Goal: Task Accomplishment & Management: Manage account settings

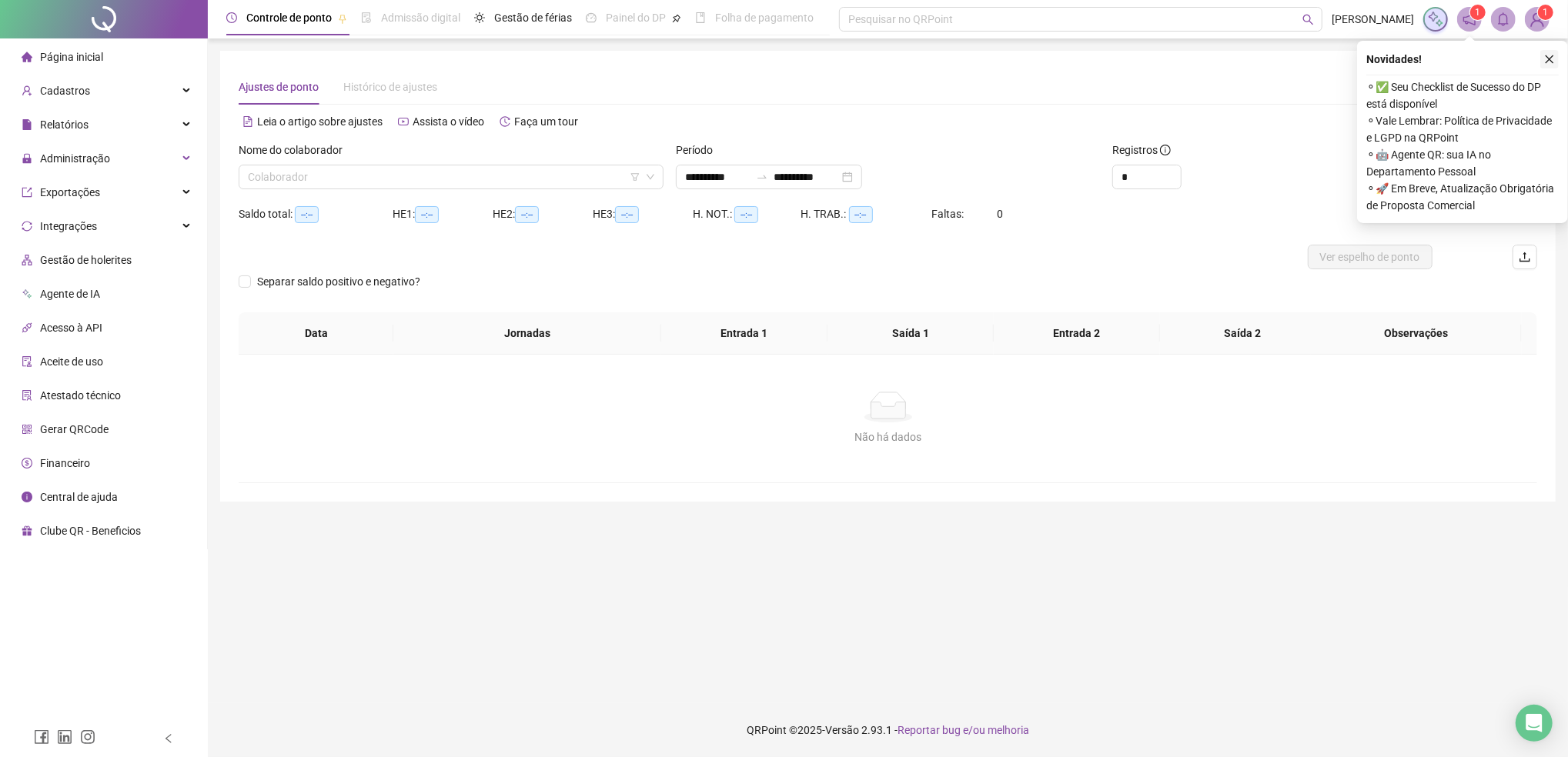
click at [1547, 58] on icon "close" at bounding box center [1549, 58] width 11 height 11
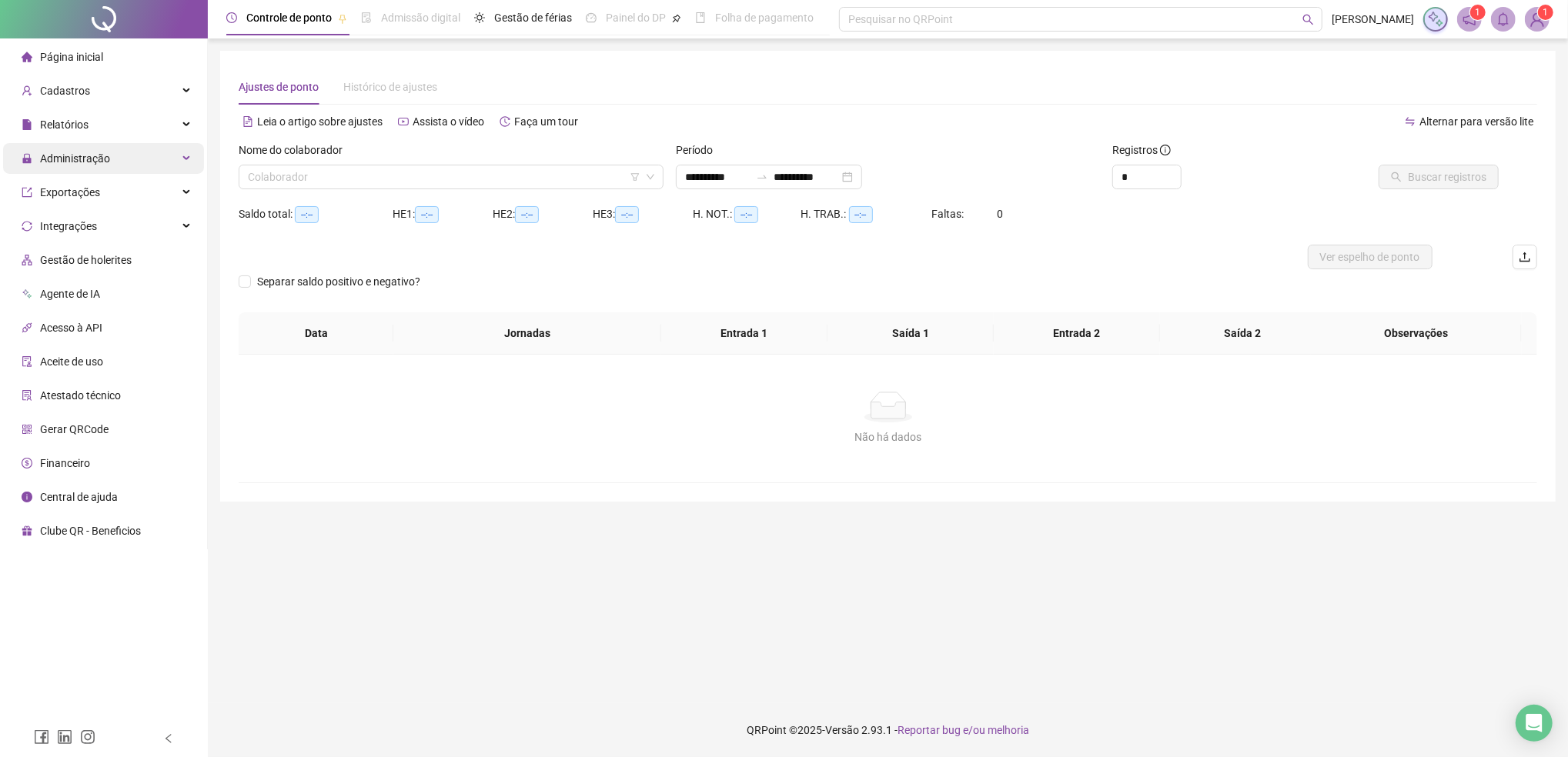
click at [106, 162] on span "Administração" at bounding box center [75, 158] width 70 height 12
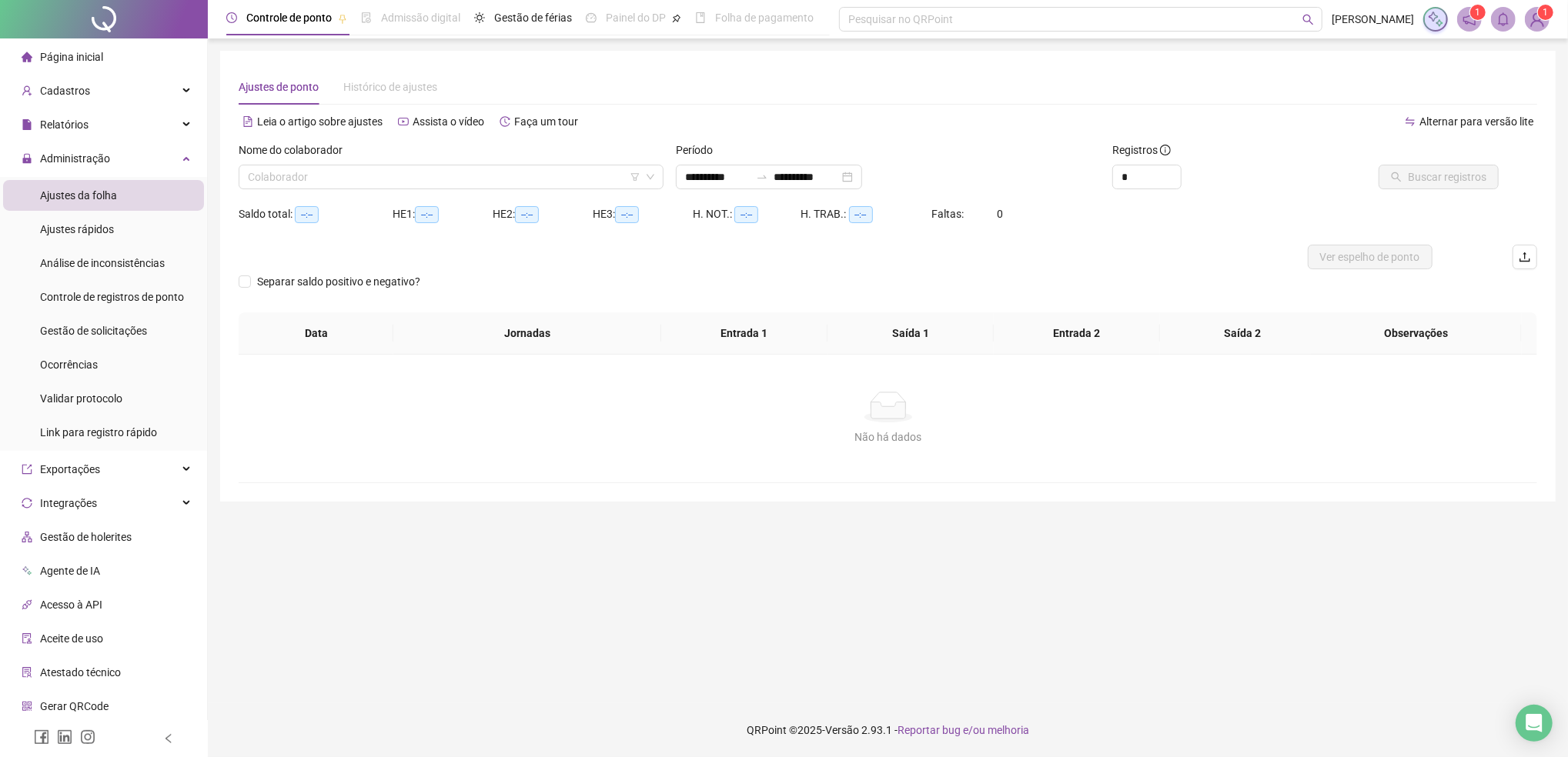
click at [96, 194] on span "Ajustes da folha" at bounding box center [78, 195] width 77 height 12
click at [321, 183] on input "search" at bounding box center [444, 177] width 393 height 23
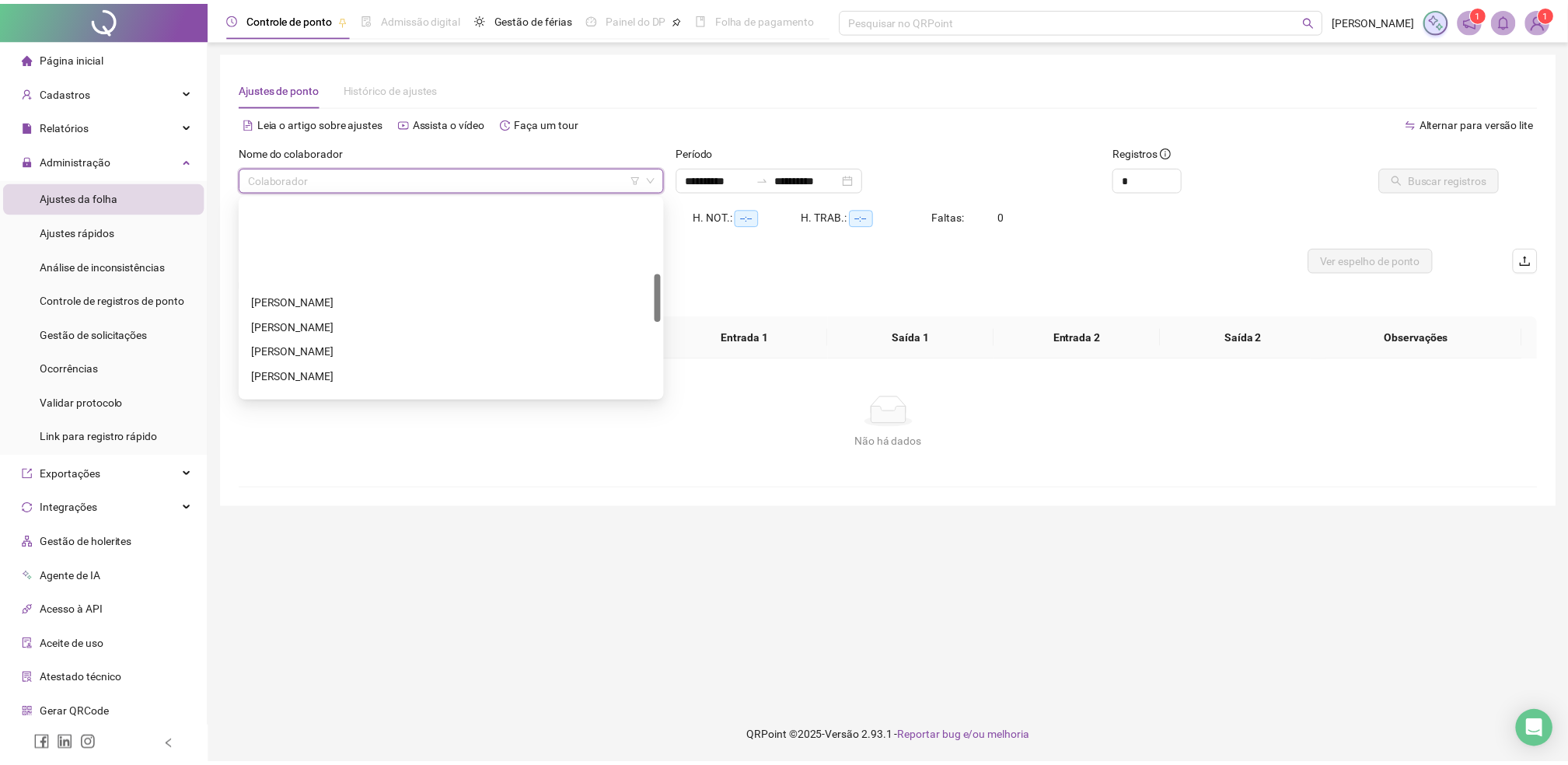
scroll to position [414, 0]
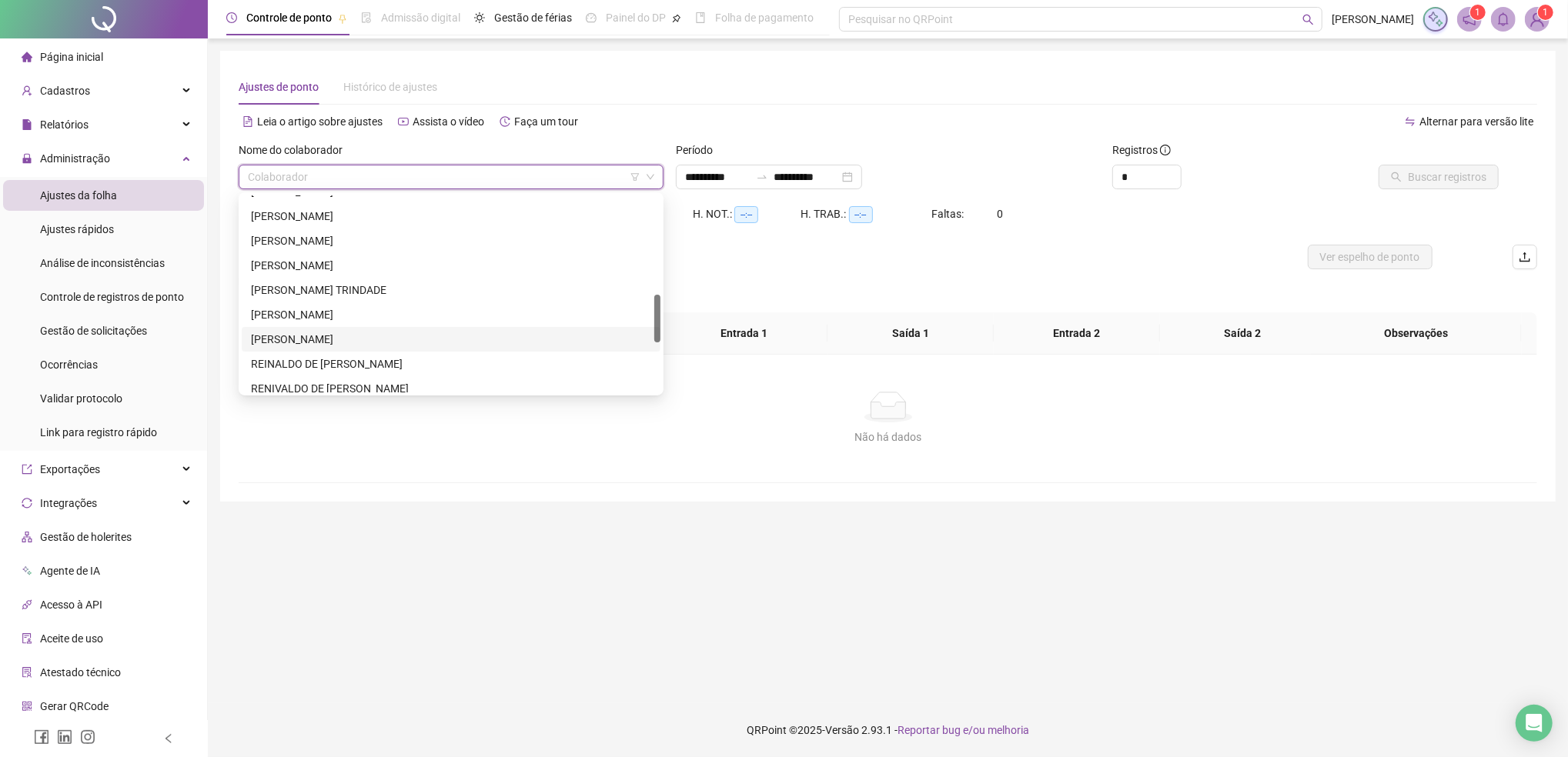
click at [346, 340] on div "[PERSON_NAME]" at bounding box center [450, 339] width 400 height 17
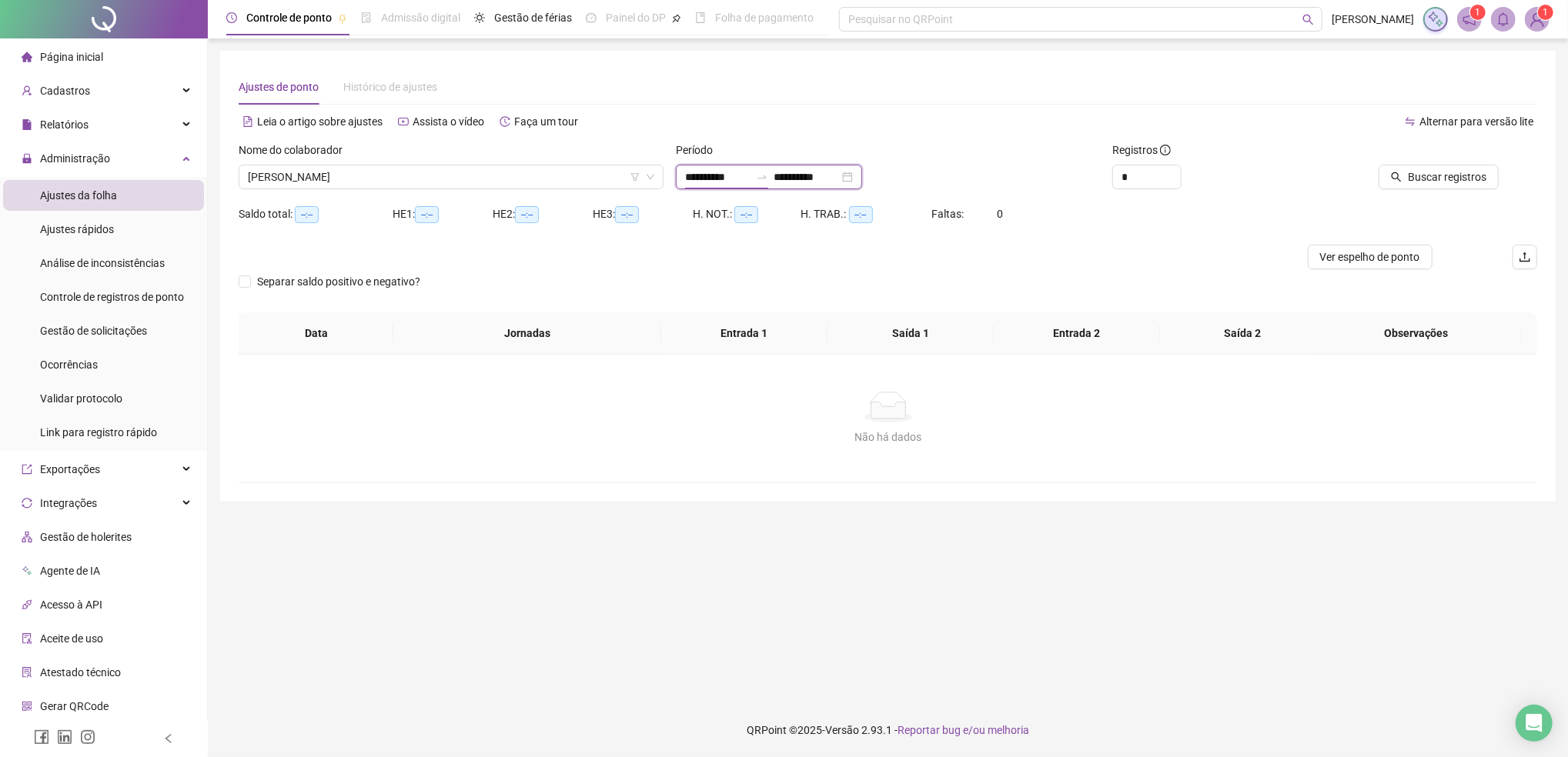
click at [732, 176] on input "**********" at bounding box center [717, 177] width 65 height 17
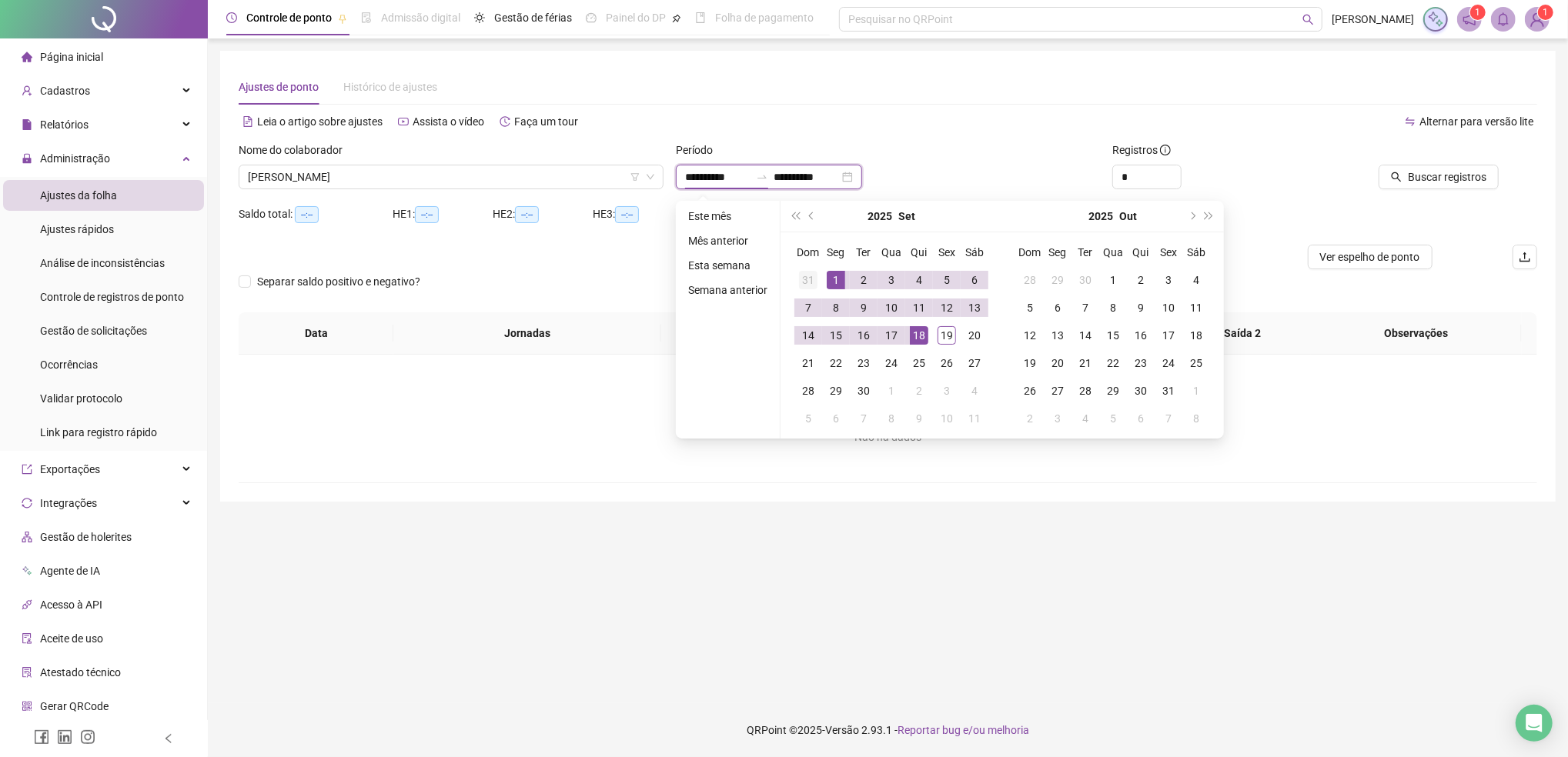
type input "**********"
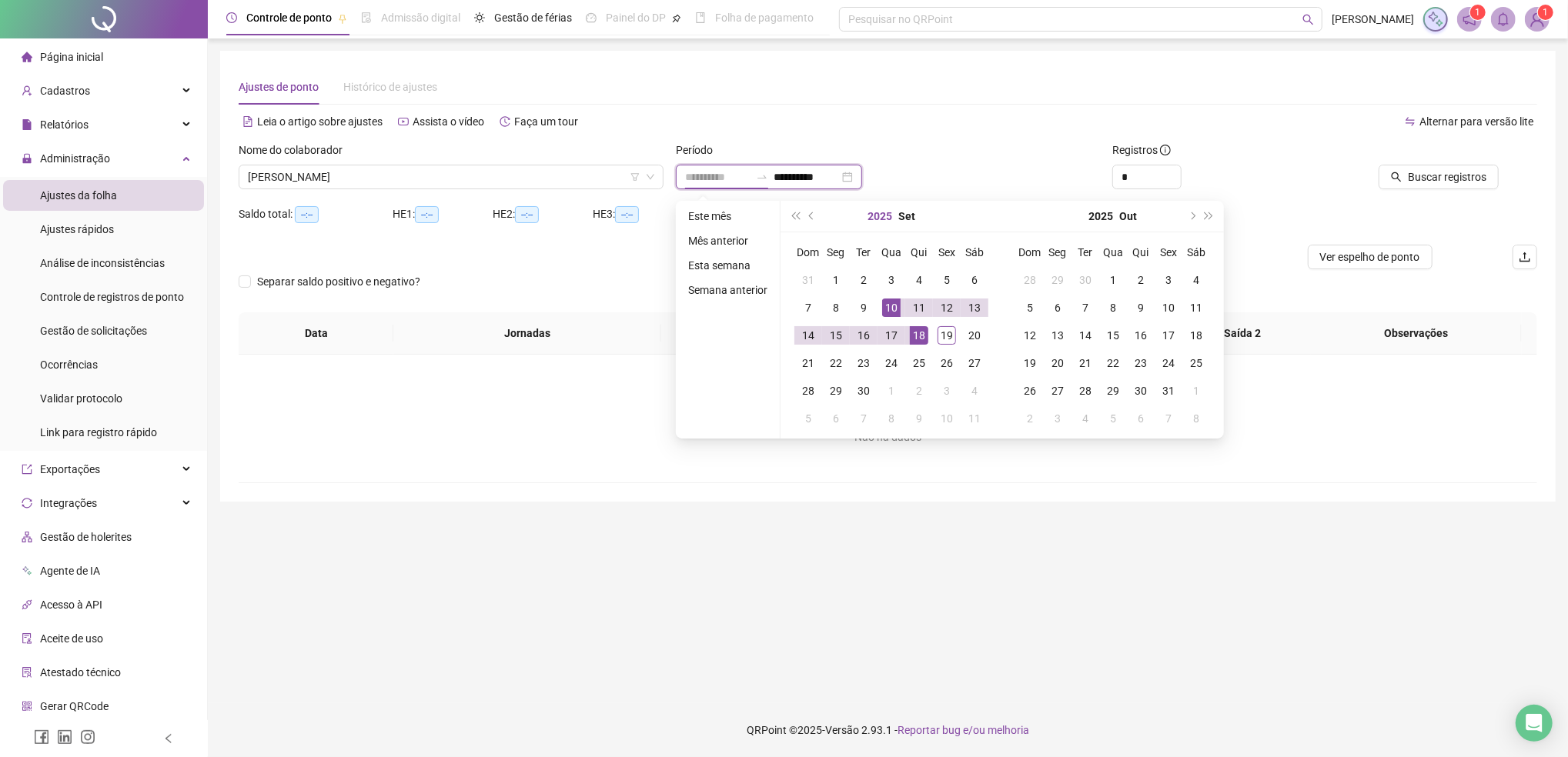
type input "**********"
click at [835, 181] on input "**********" at bounding box center [807, 177] width 65 height 17
type input "**********"
click at [946, 339] on div "19" at bounding box center [946, 335] width 19 height 19
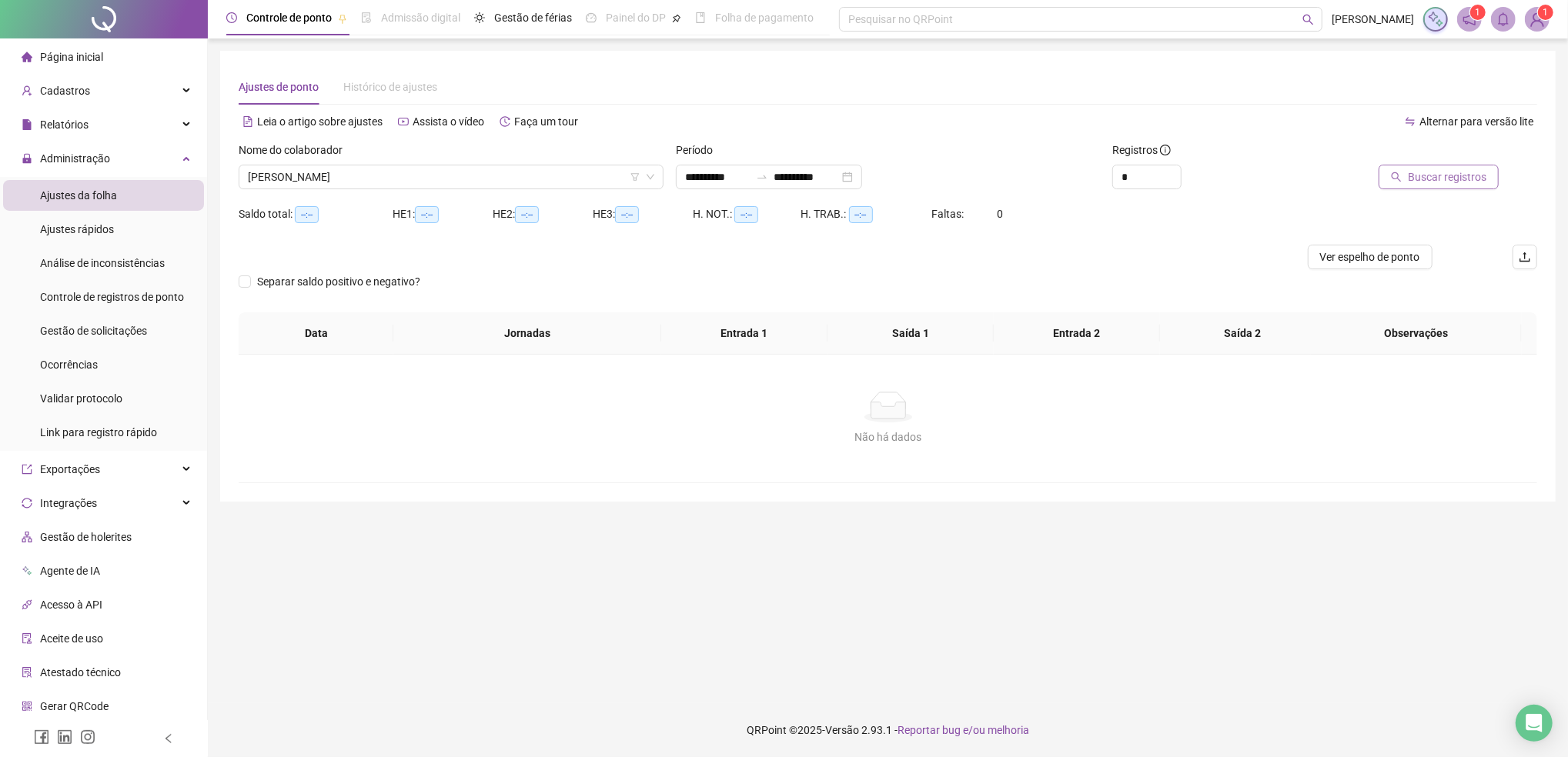
click at [1433, 175] on span "Buscar registros" at bounding box center [1447, 177] width 79 height 17
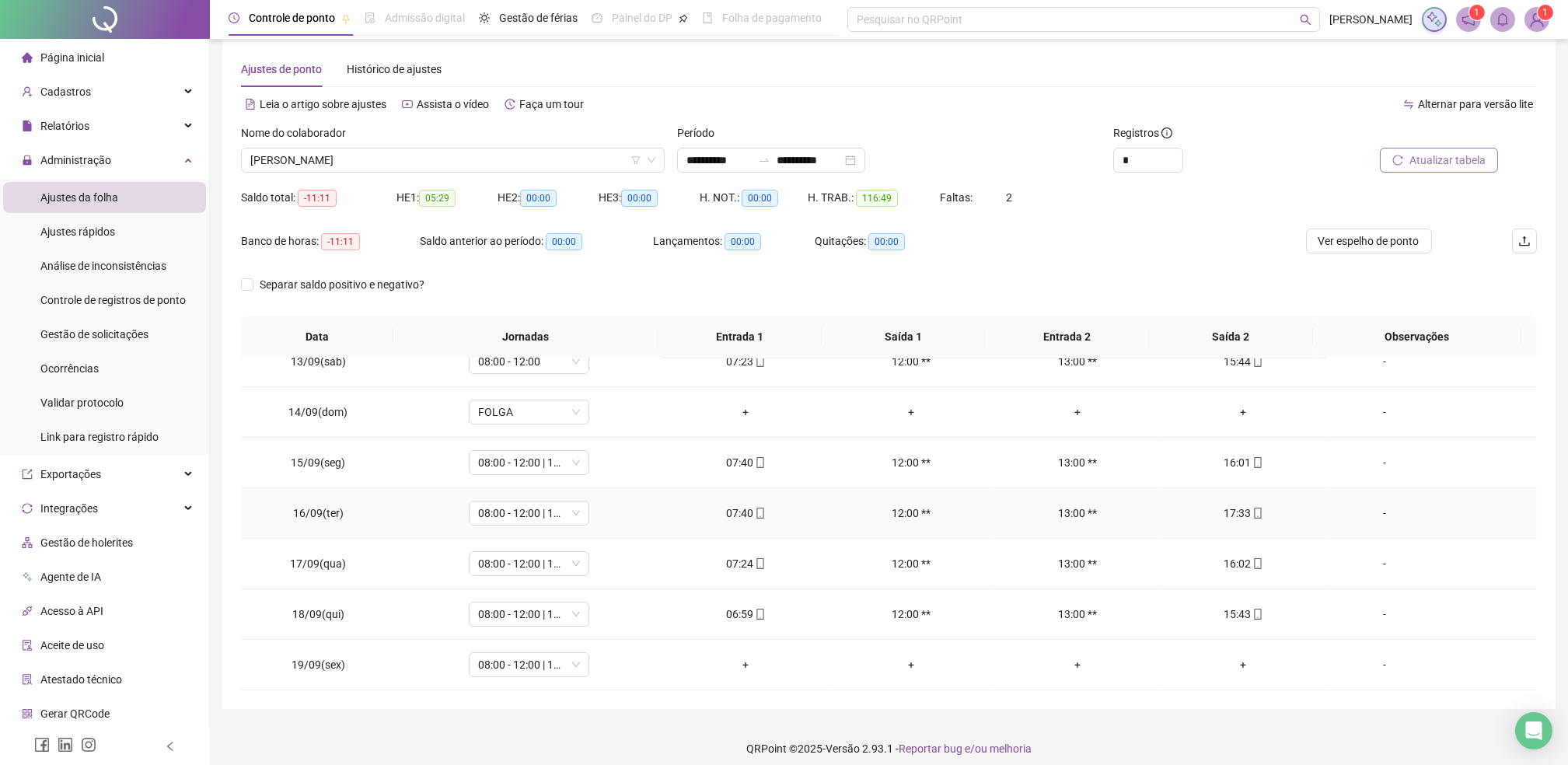
scroll to position [29, 0]
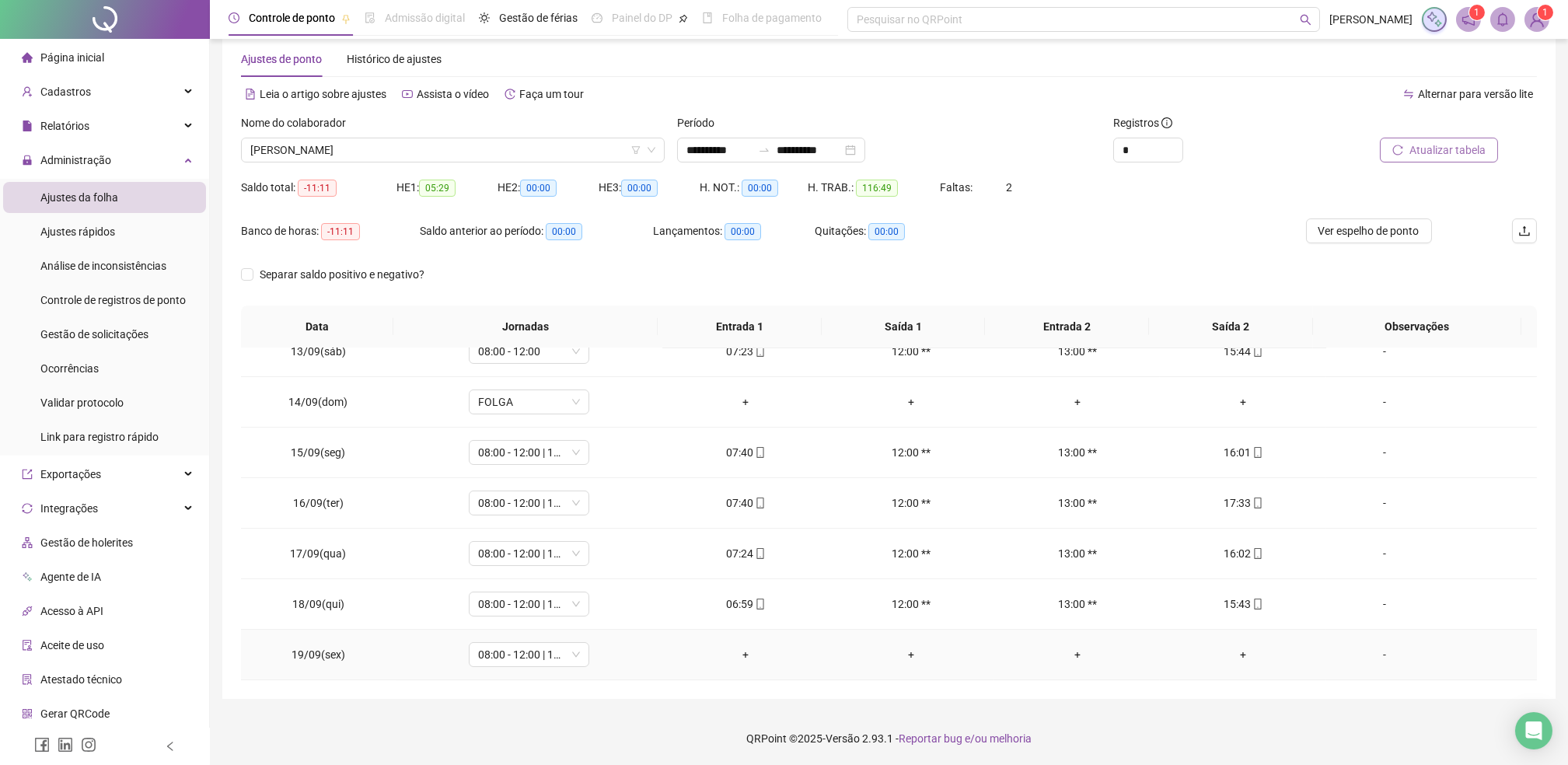
click at [1373, 655] on div "-" at bounding box center [1384, 654] width 92 height 17
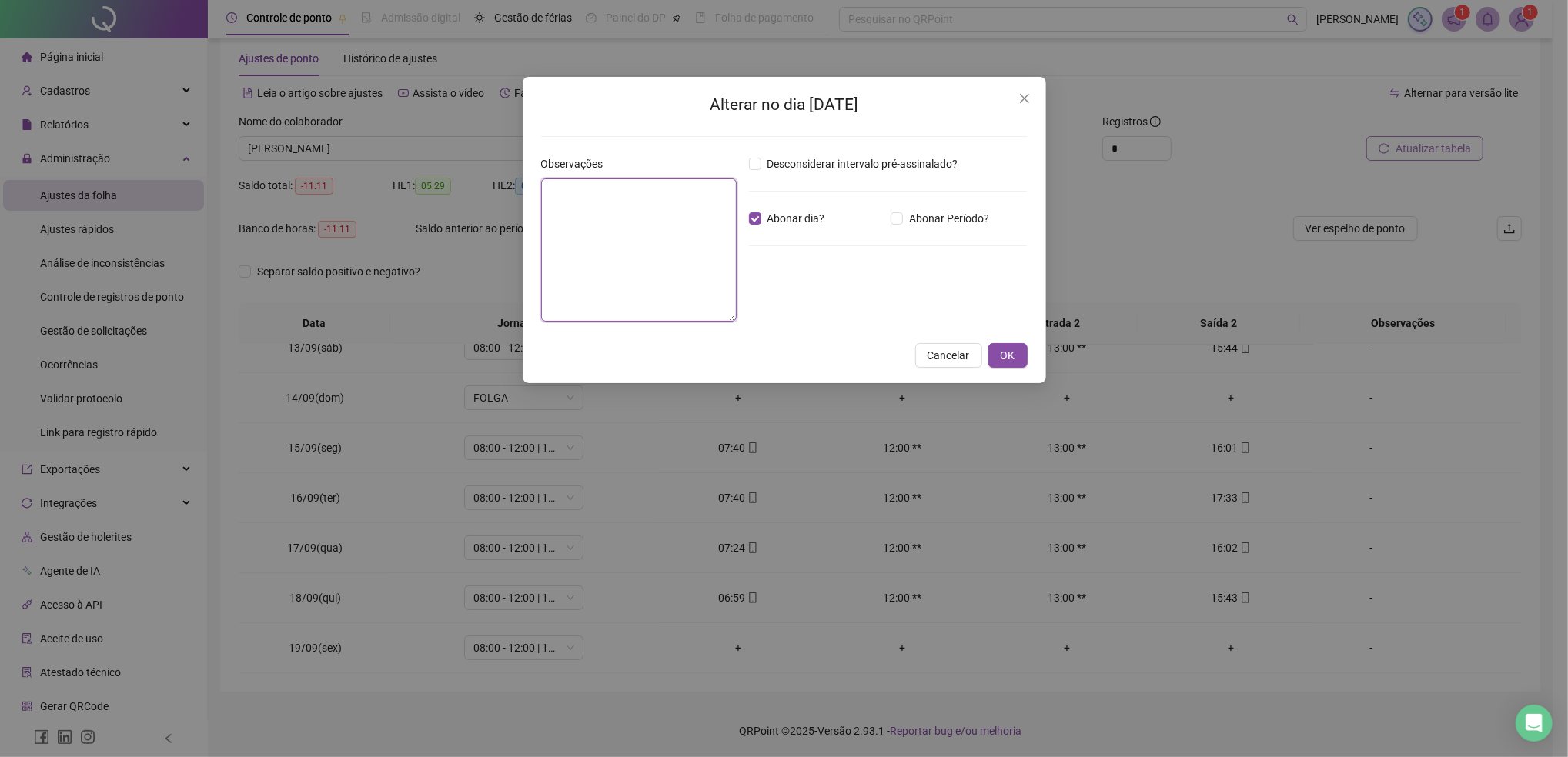
click at [654, 233] on textarea at bounding box center [639, 250] width 196 height 143
type textarea "**********"
click at [1006, 358] on span "OK" at bounding box center [1008, 355] width 15 height 17
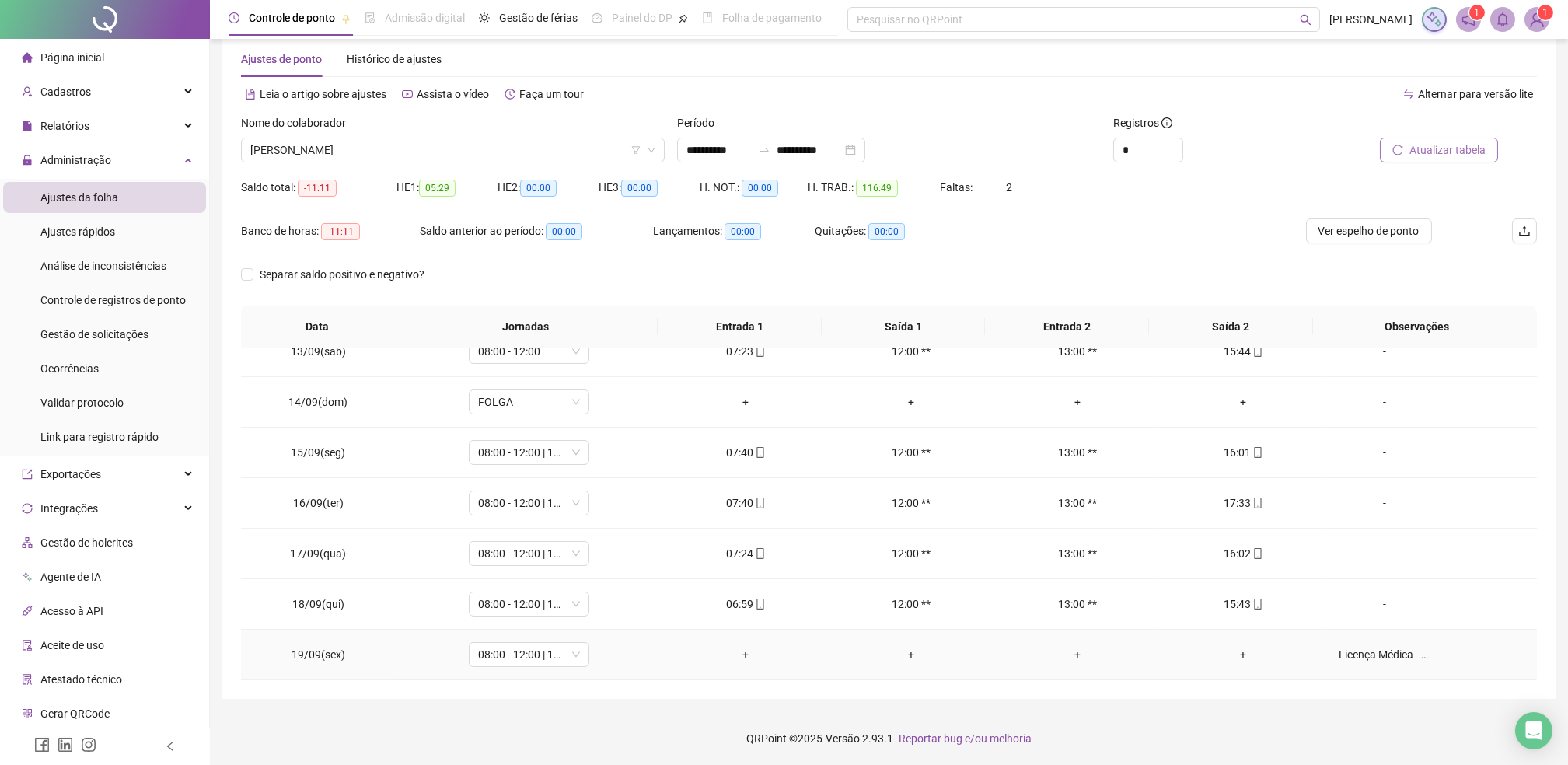
click at [1389, 657] on div "Licença Médica - CID A09" at bounding box center [1384, 654] width 92 height 17
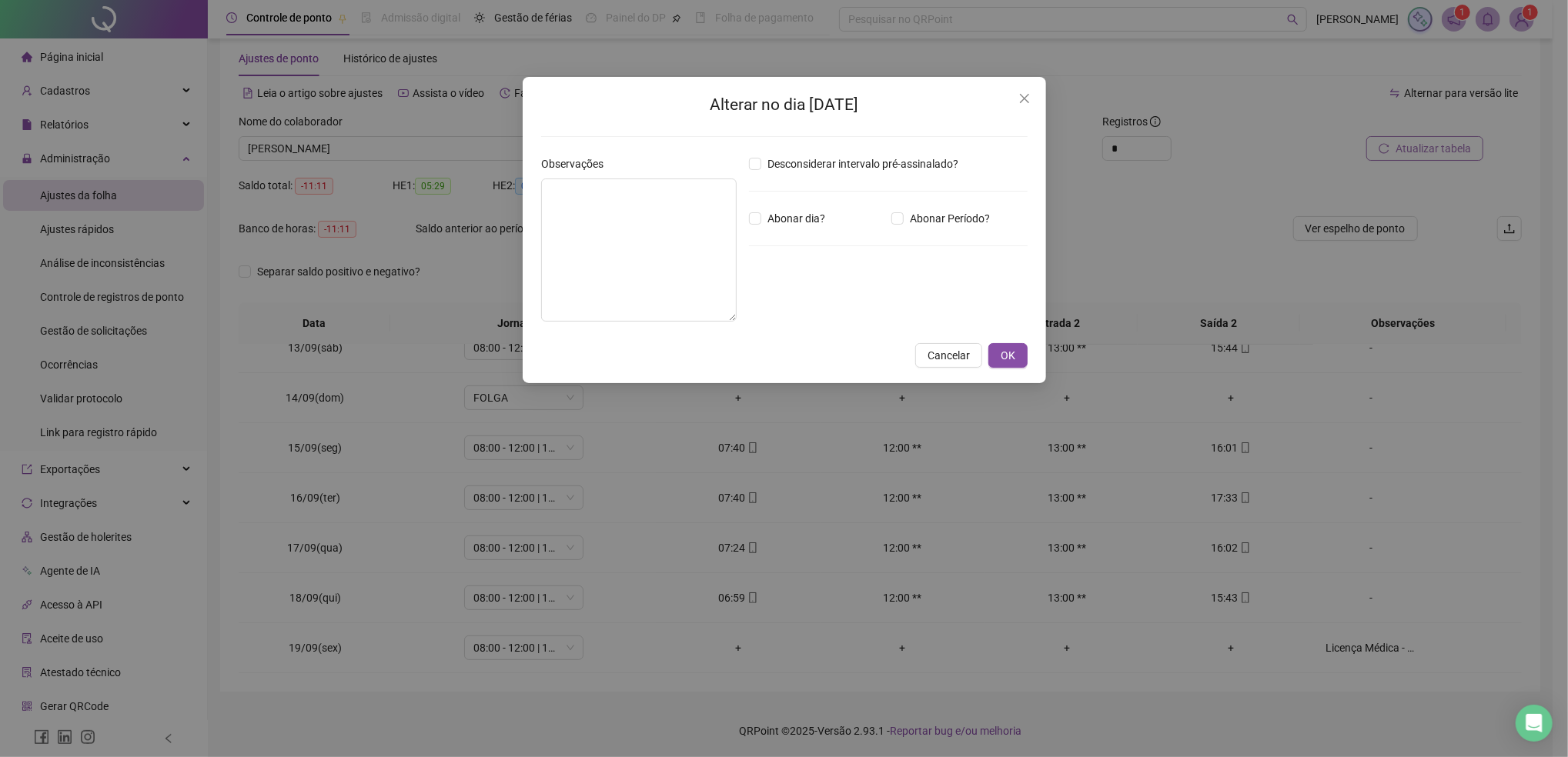
type textarea "**********"
click at [937, 357] on span "Cancelar" at bounding box center [949, 355] width 42 height 17
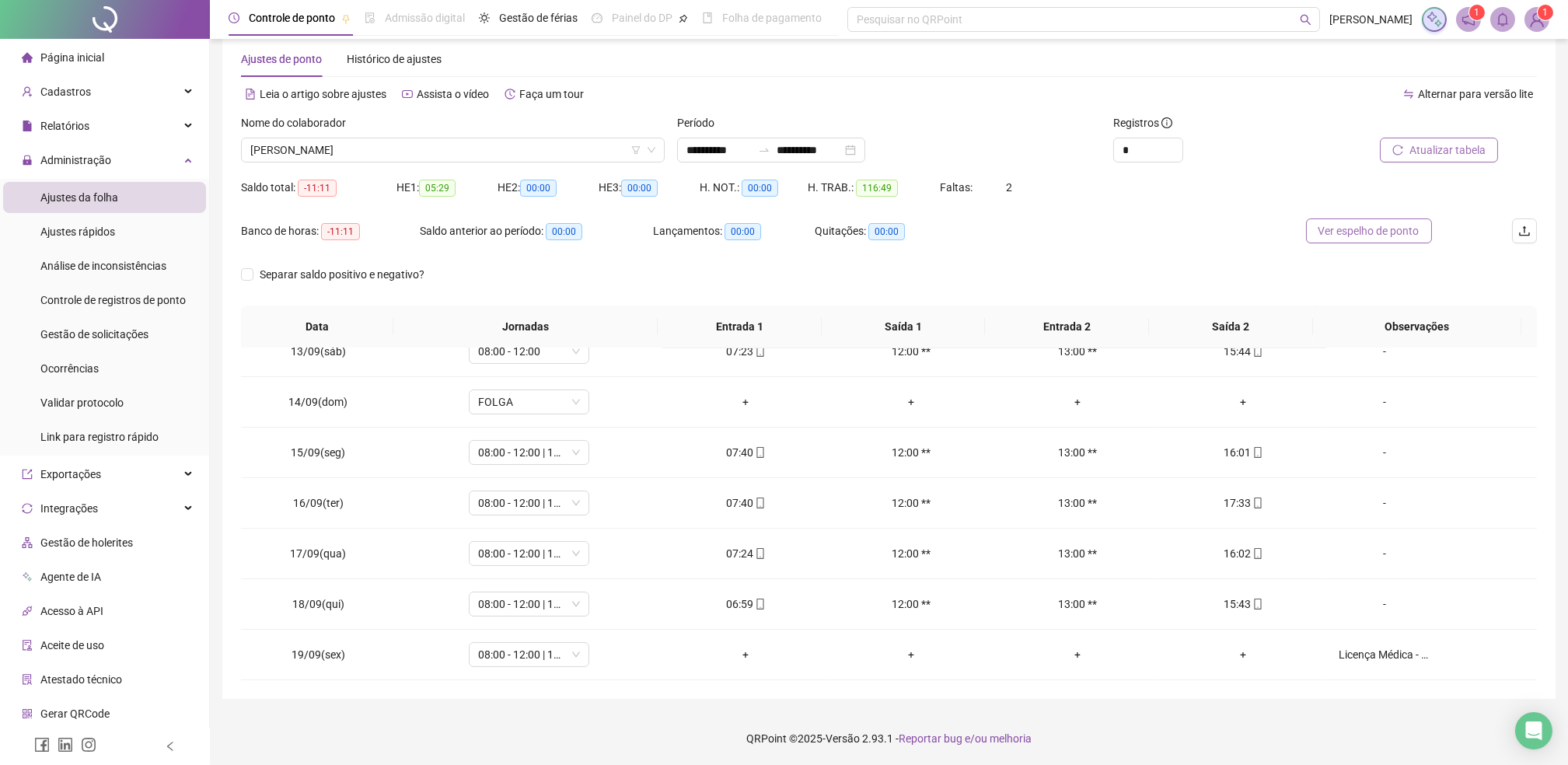
click at [1343, 231] on span "Ver espelho de ponto" at bounding box center [1368, 230] width 101 height 17
click at [1338, 656] on div "Licença Médica - CID A09" at bounding box center [1384, 654] width 92 height 17
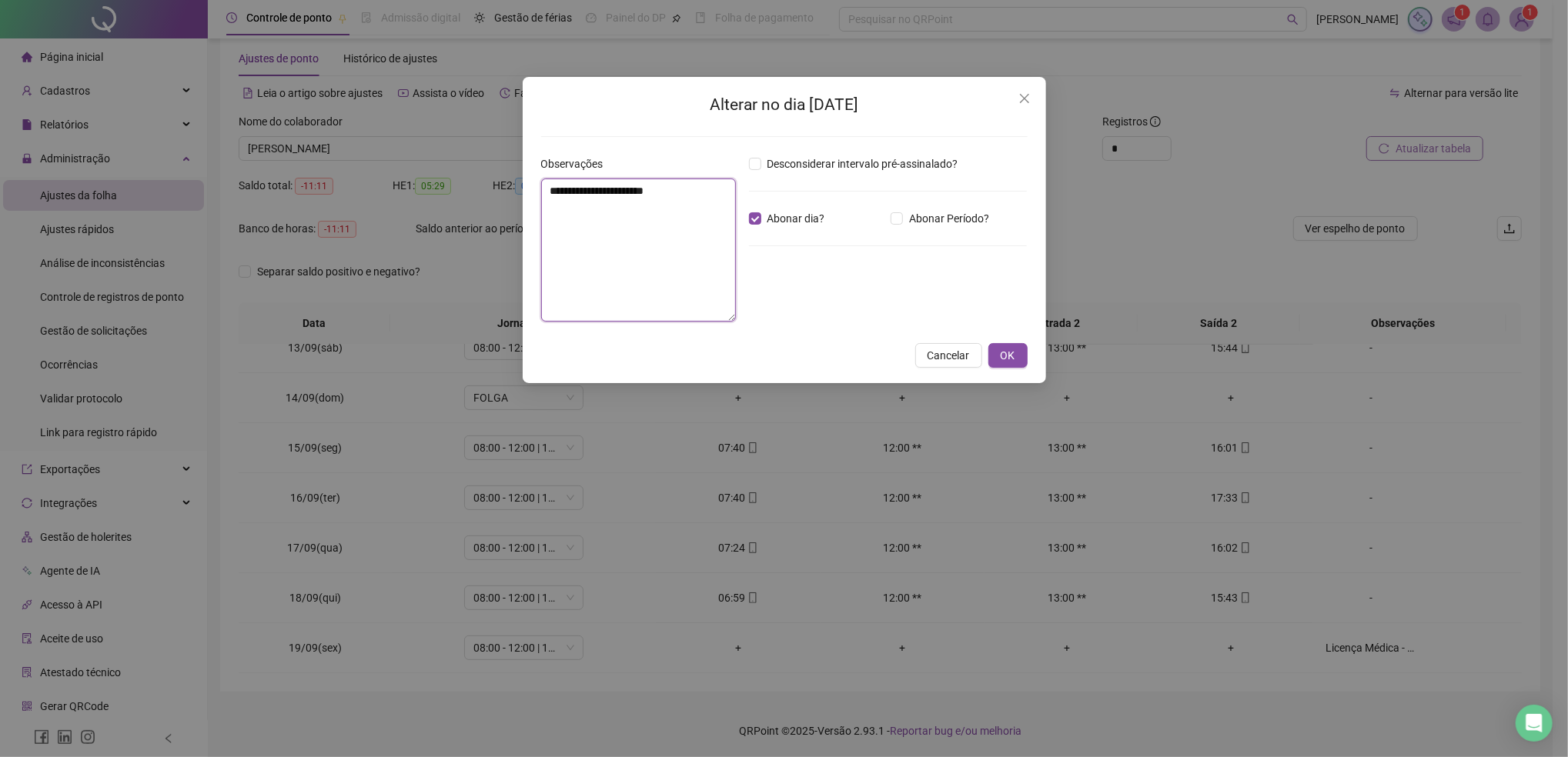
click at [683, 189] on textarea "**********" at bounding box center [639, 250] width 196 height 143
type textarea "**********"
click at [1016, 359] on button "OK" at bounding box center [1008, 355] width 39 height 24
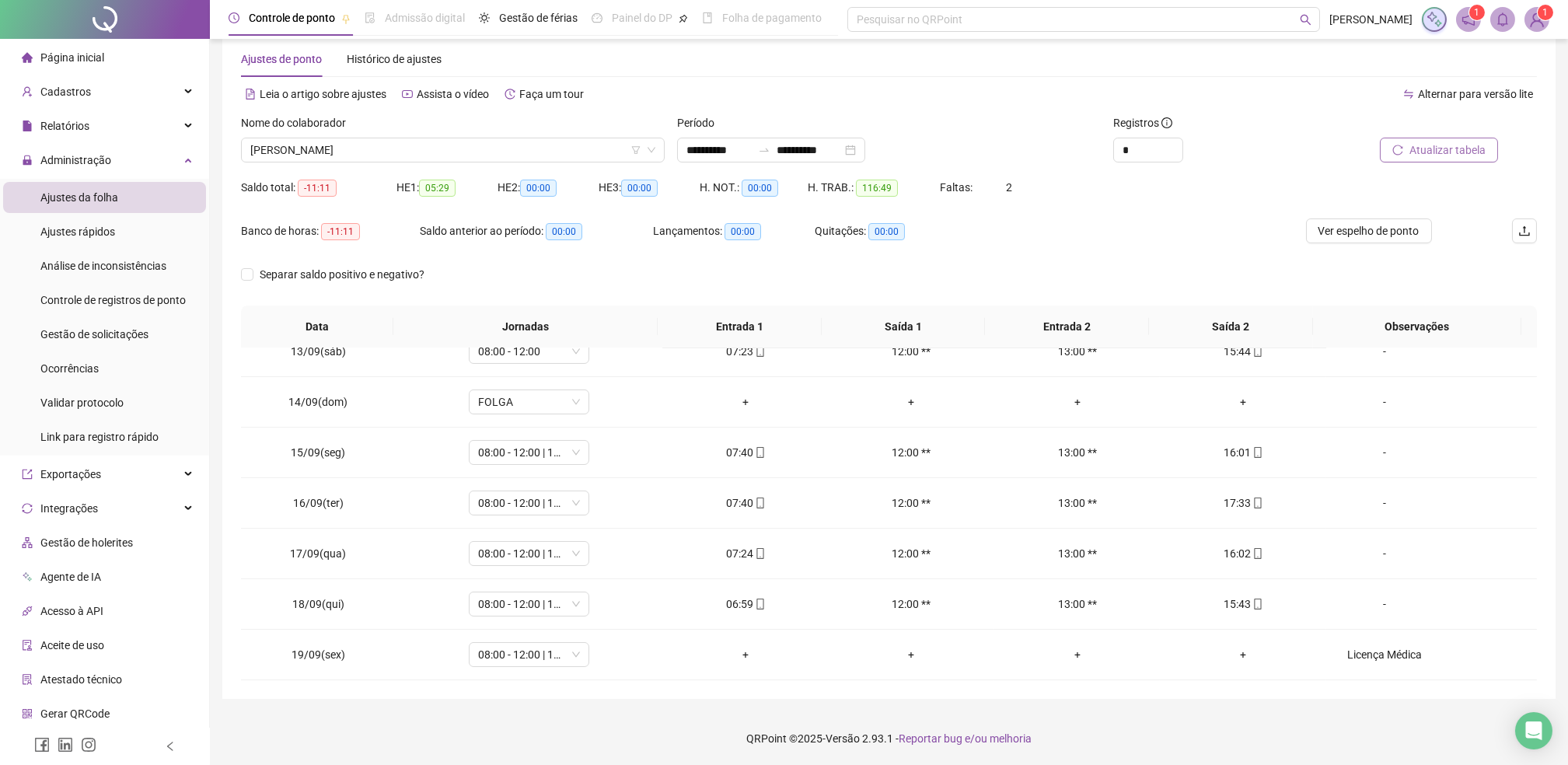
click at [1438, 144] on span "Atualizar tabela" at bounding box center [1447, 150] width 76 height 17
click at [1149, 234] on div "Banco de horas: -03:11 Saldo anterior ao período: 00:00 Lançamentos: 00:00 Quit…" at bounding box center [726, 239] width 971 height 43
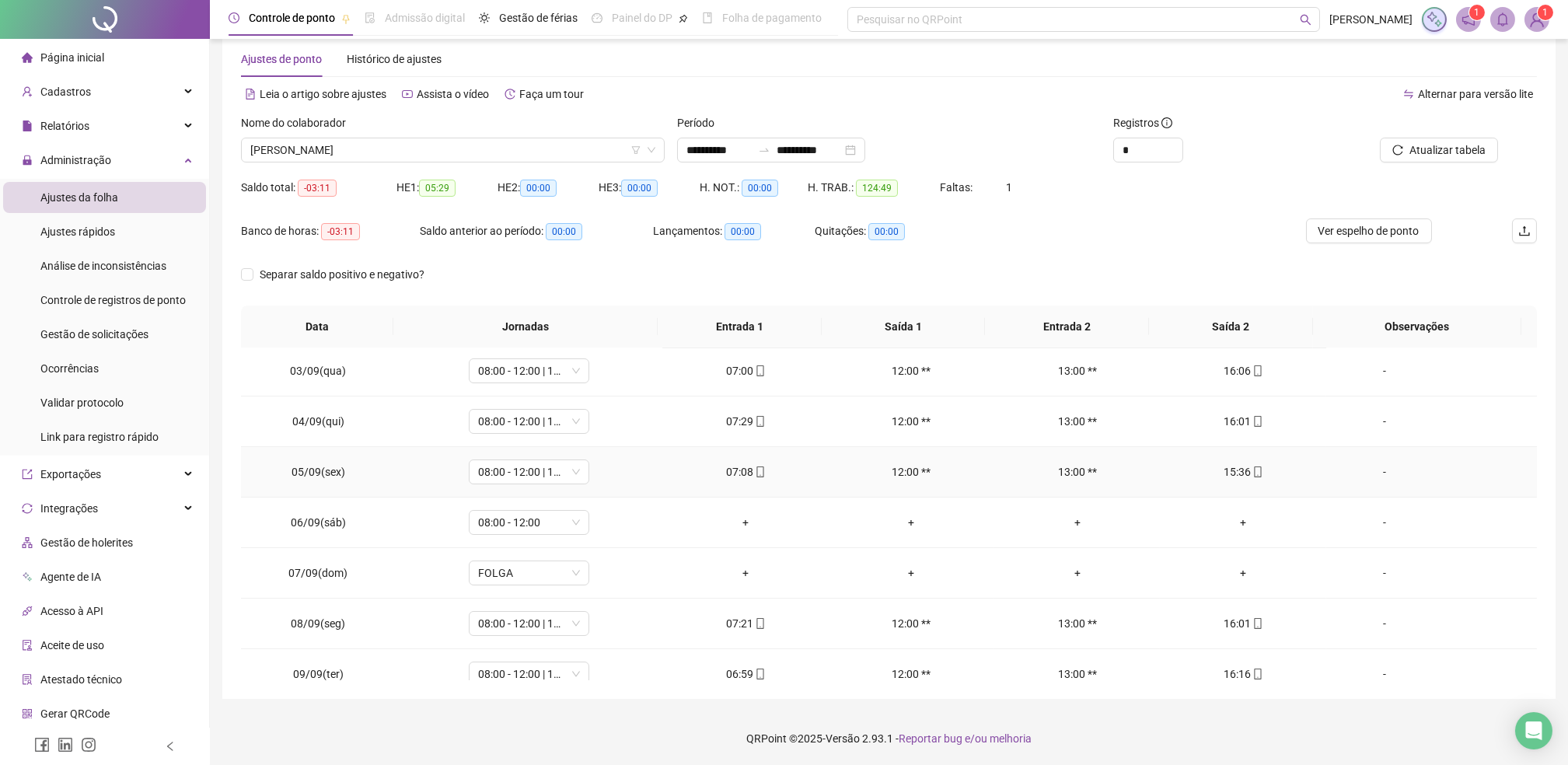
scroll to position [207, 0]
click at [520, 421] on span "08:00 - 12:00" at bounding box center [529, 419] width 102 height 23
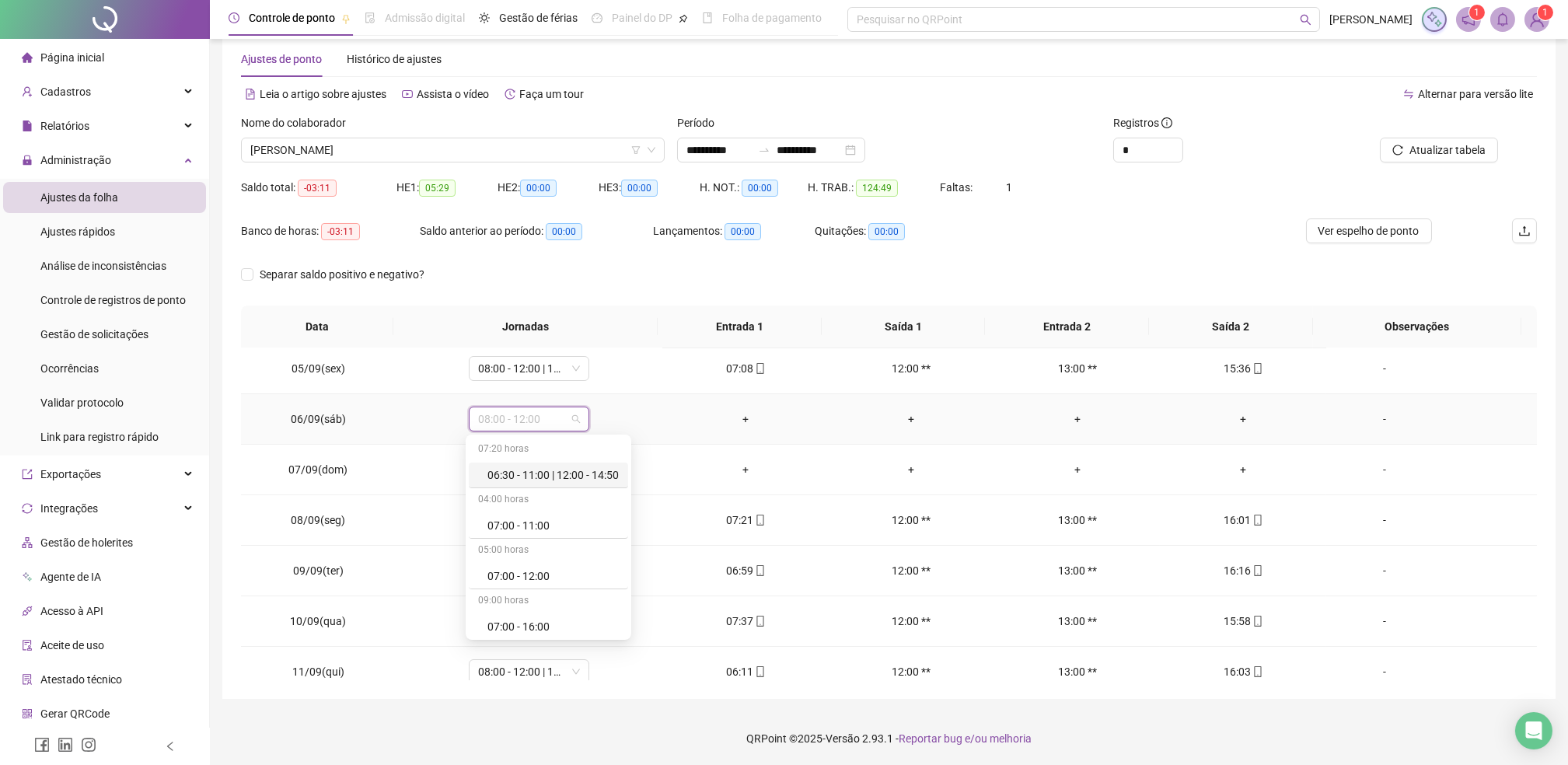
type input "*"
click at [536, 575] on div "Folga compensatória" at bounding box center [539, 576] width 102 height 17
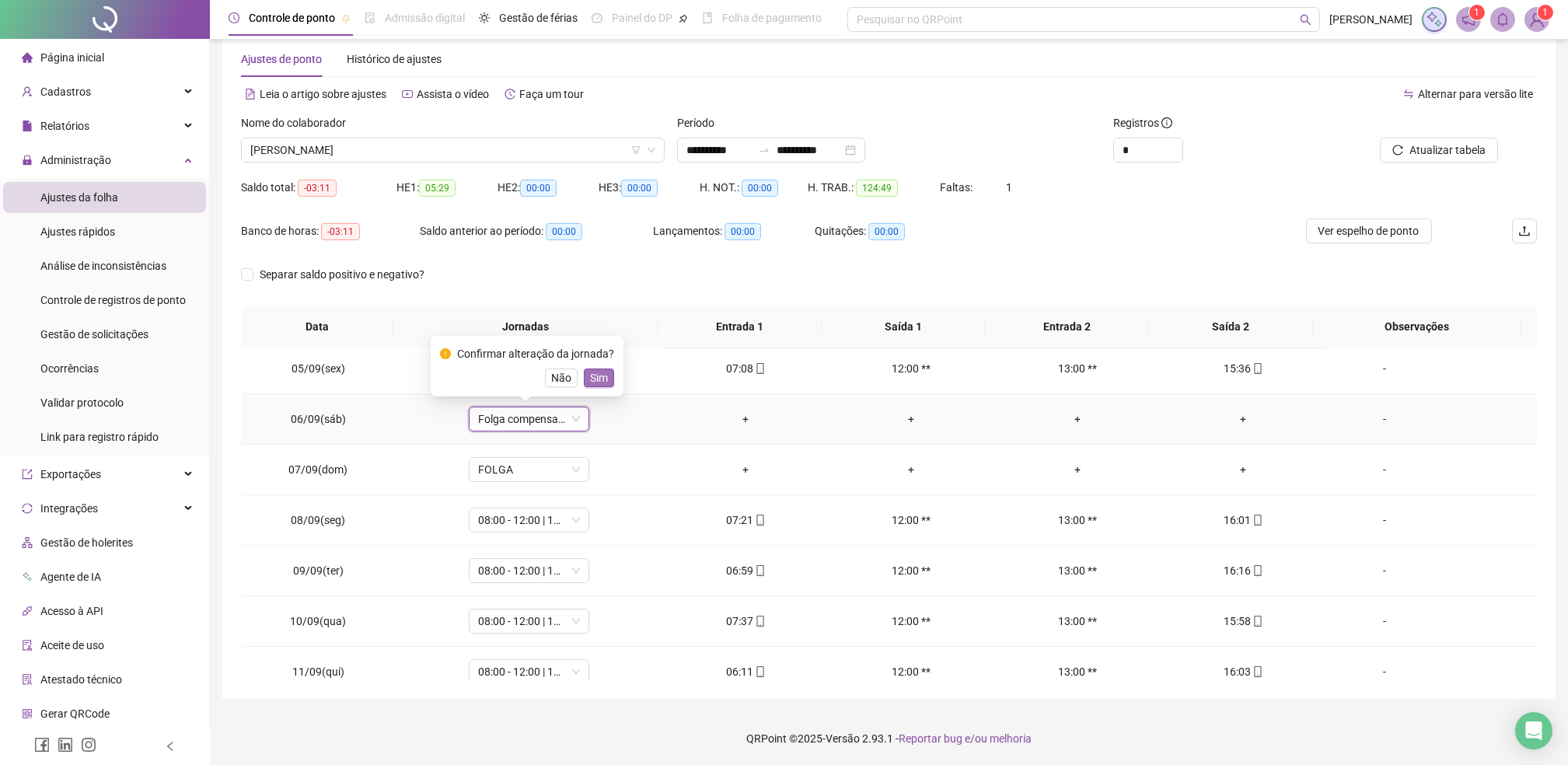
click at [598, 382] on span "Sim" at bounding box center [599, 377] width 18 height 17
click at [1447, 148] on span "Atualizar tabela" at bounding box center [1447, 150] width 76 height 17
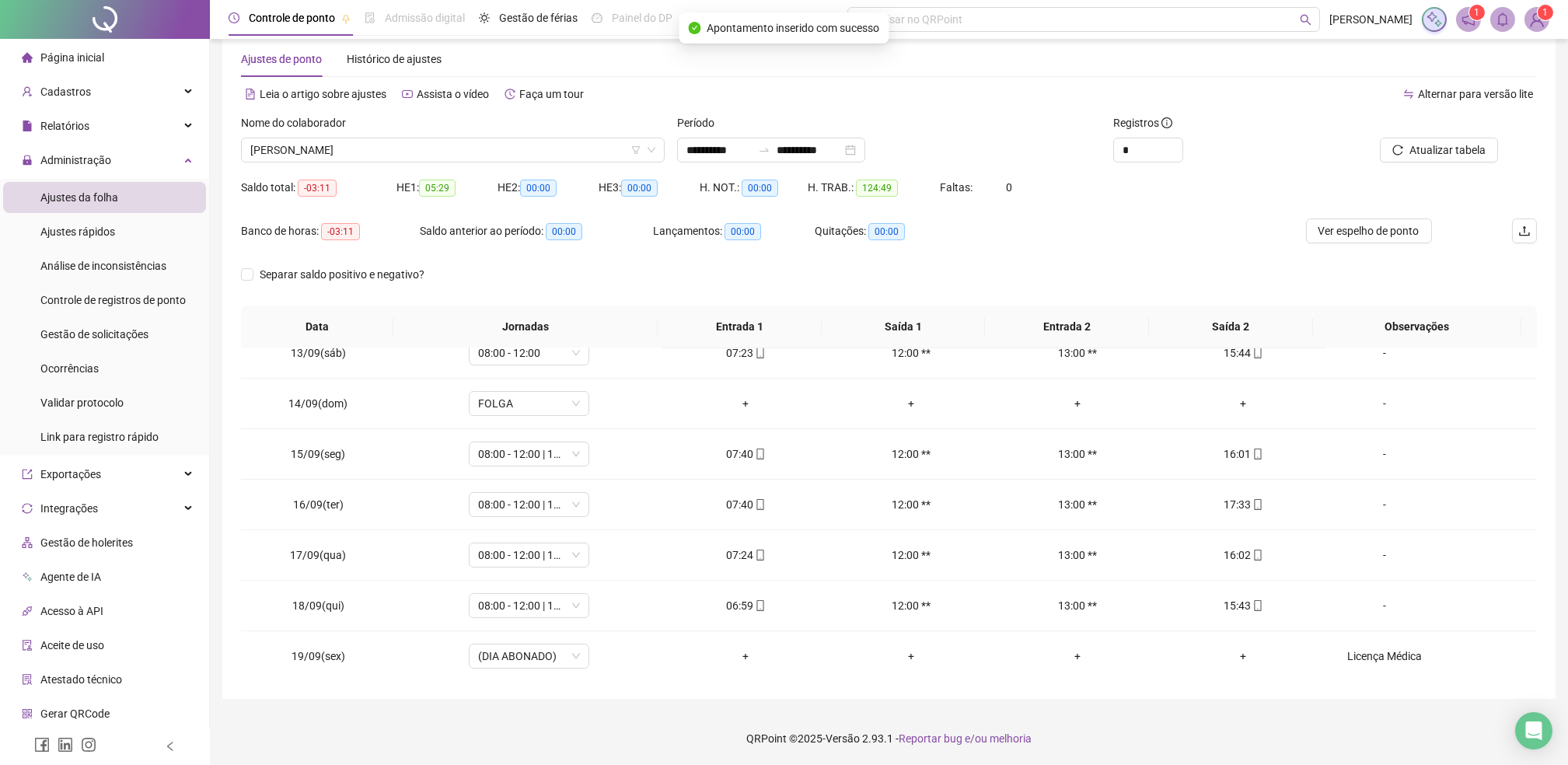
scroll to position [629, 0]
click at [102, 163] on span "Administração" at bounding box center [75, 160] width 70 height 12
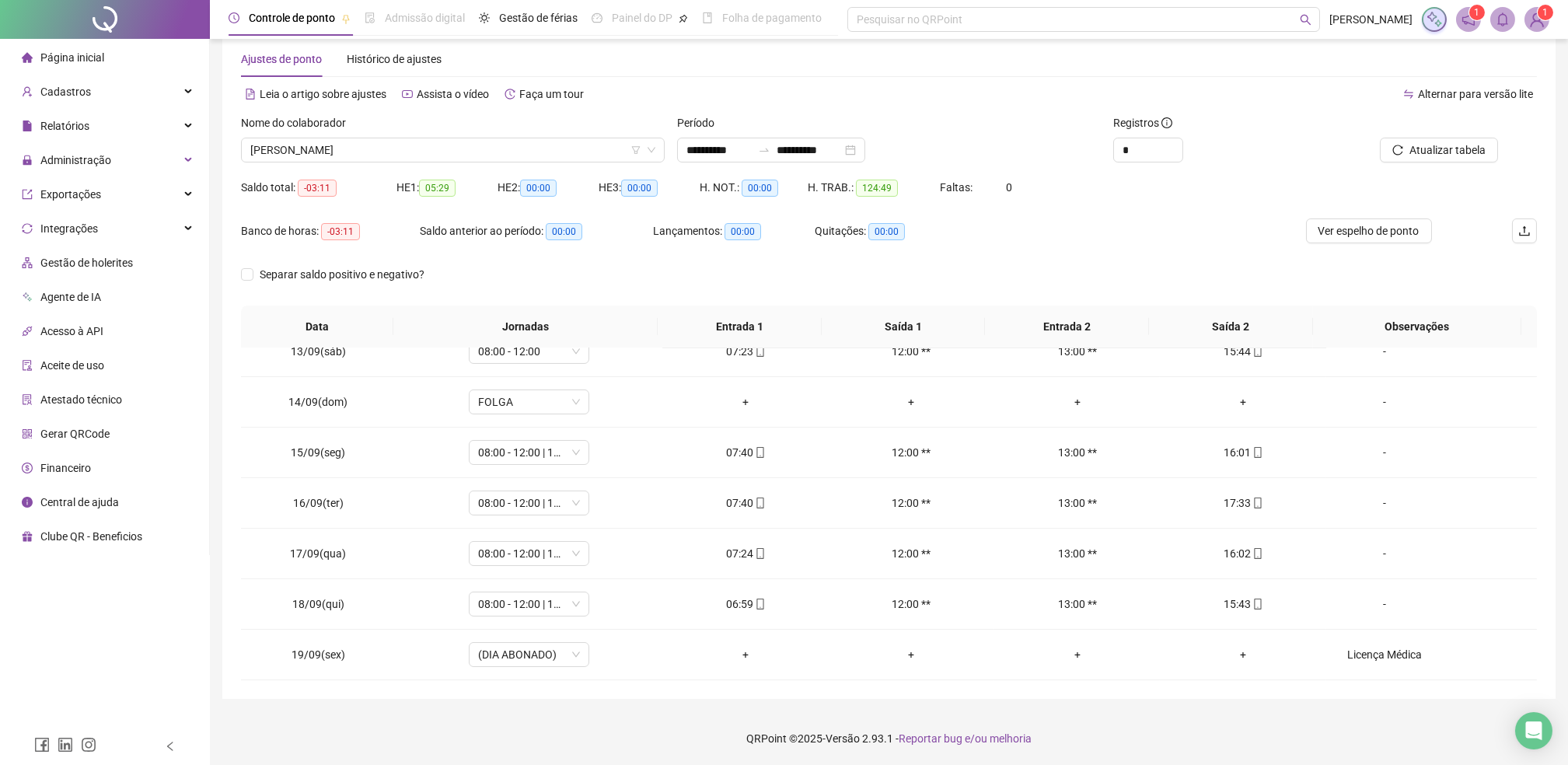
click at [494, 287] on div "Separar saldo positivo e negativo?" at bounding box center [889, 284] width 1296 height 43
click at [88, 162] on span "Administração" at bounding box center [75, 160] width 70 height 12
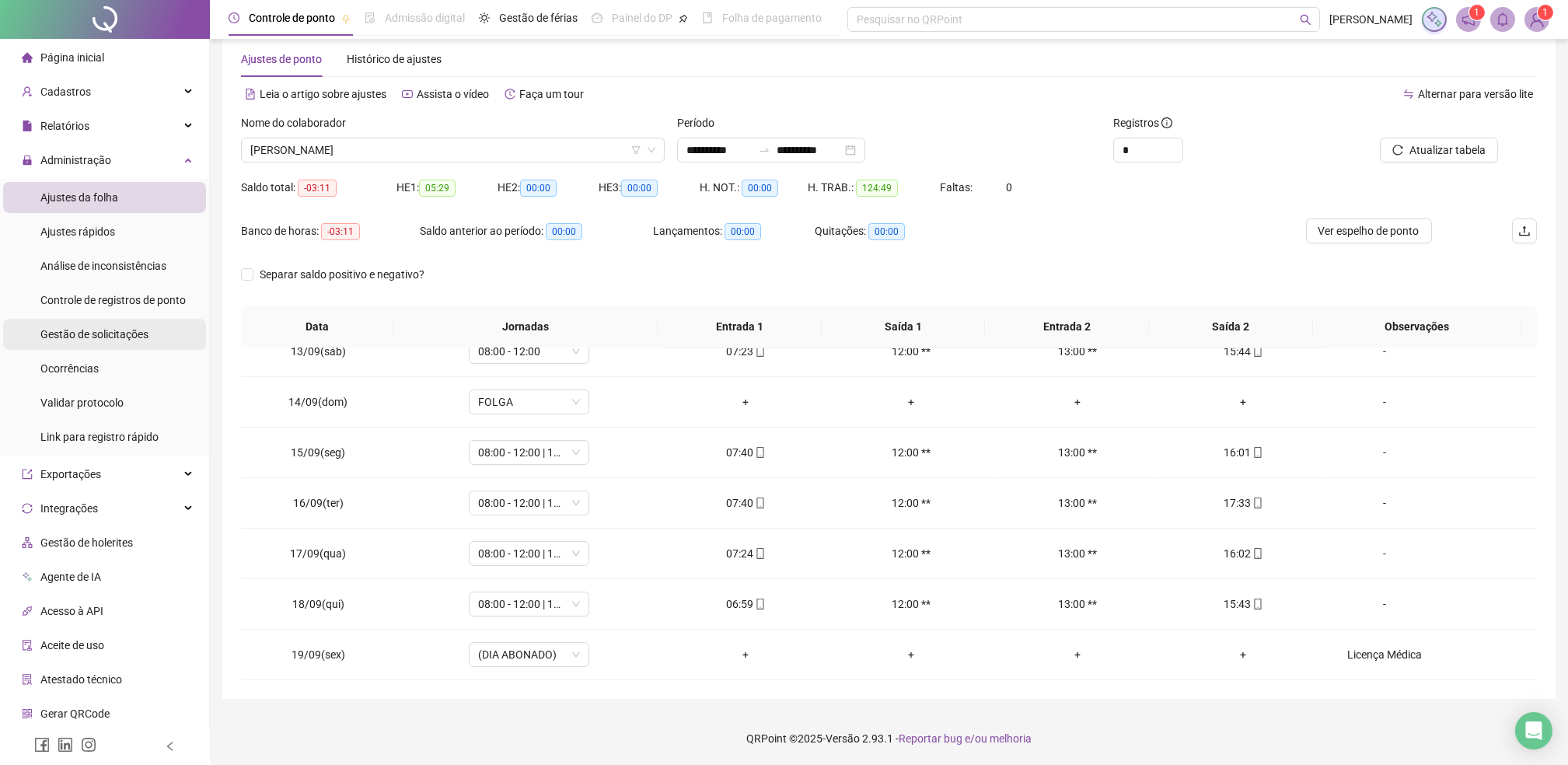
click at [98, 328] on span "Gestão de solicitações" at bounding box center [94, 334] width 108 height 12
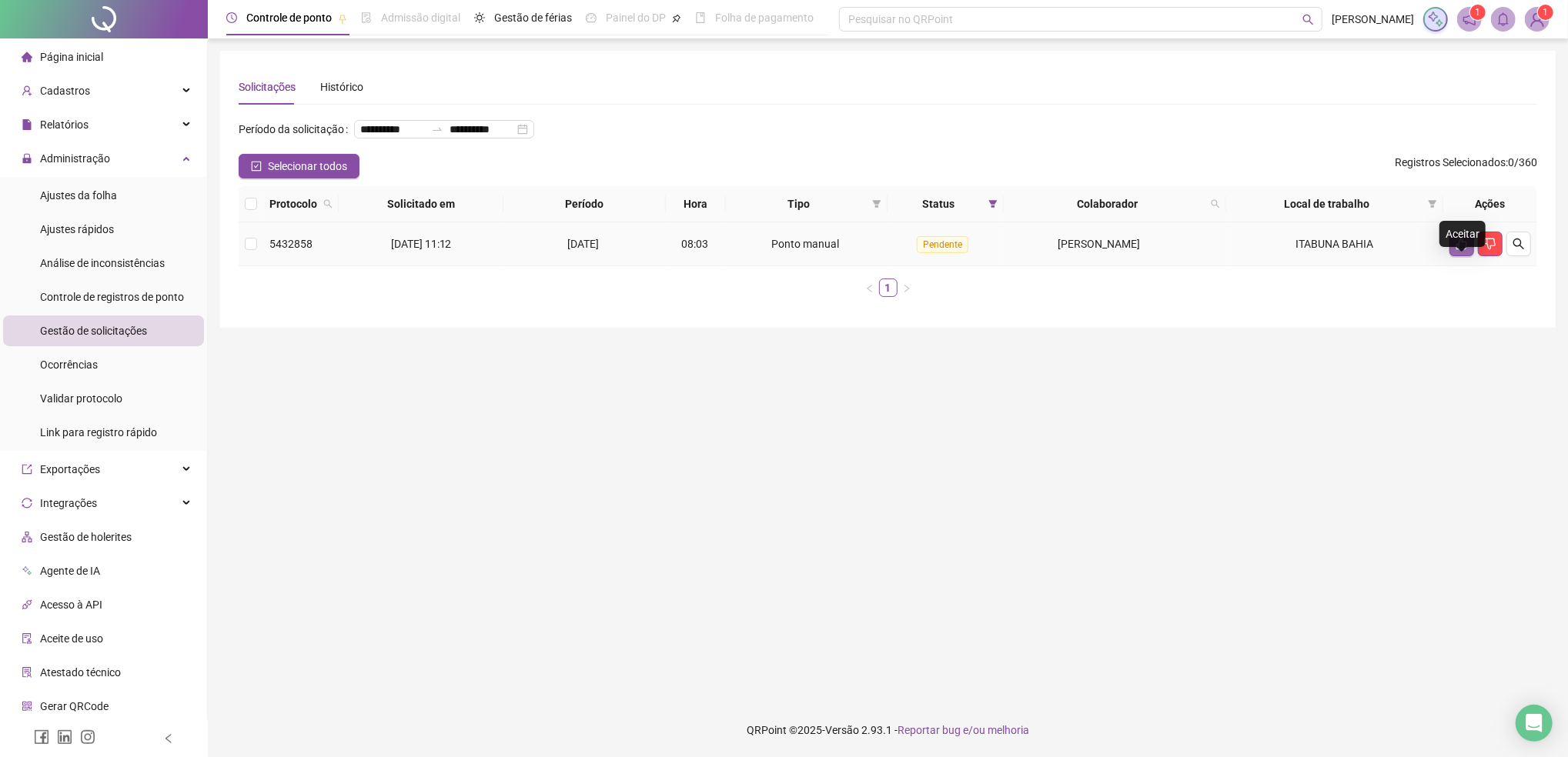
click at [1461, 250] on icon "like" at bounding box center [1461, 244] width 11 height 11
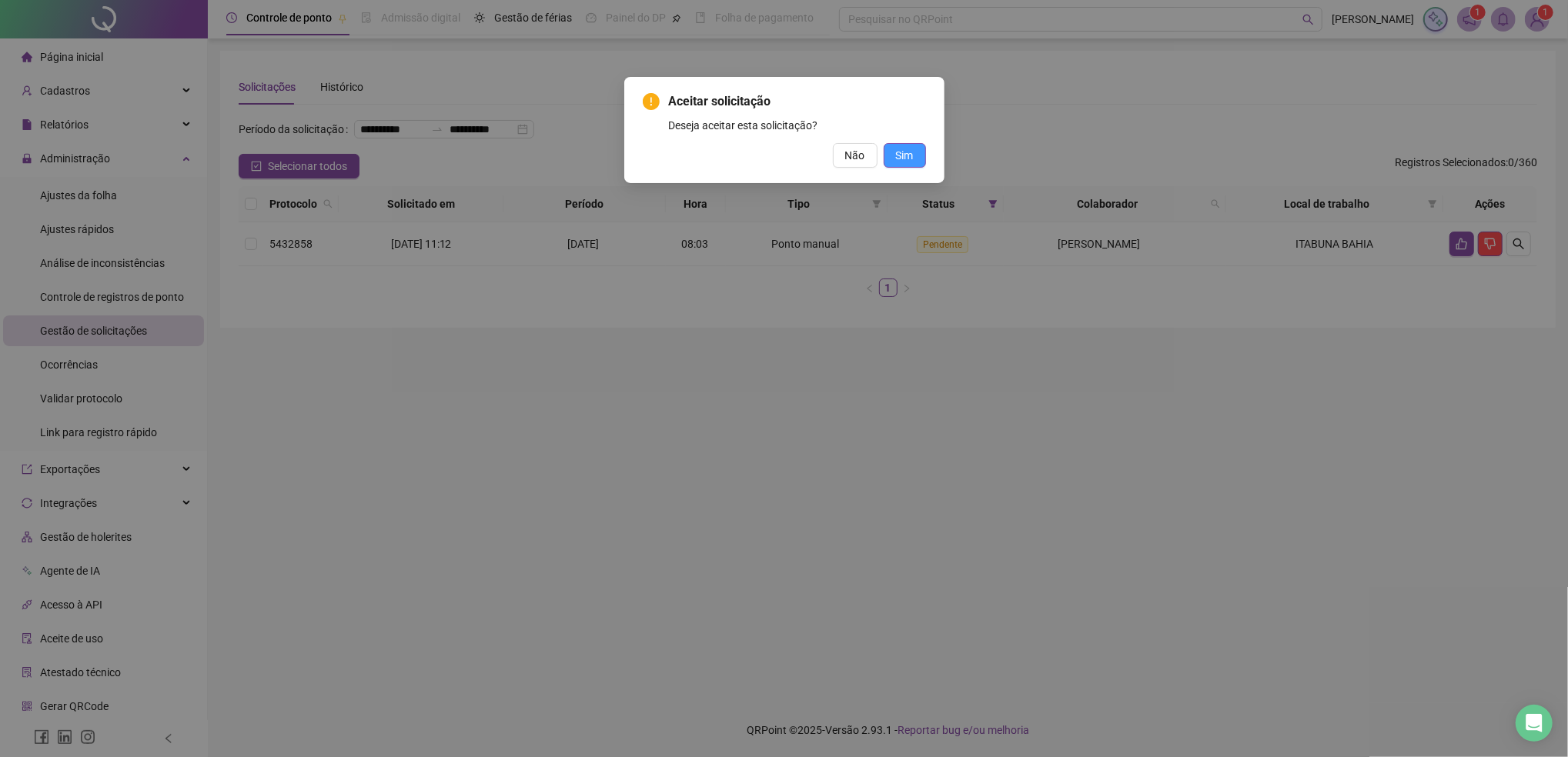
click at [914, 156] on button "Sim" at bounding box center [905, 155] width 42 height 24
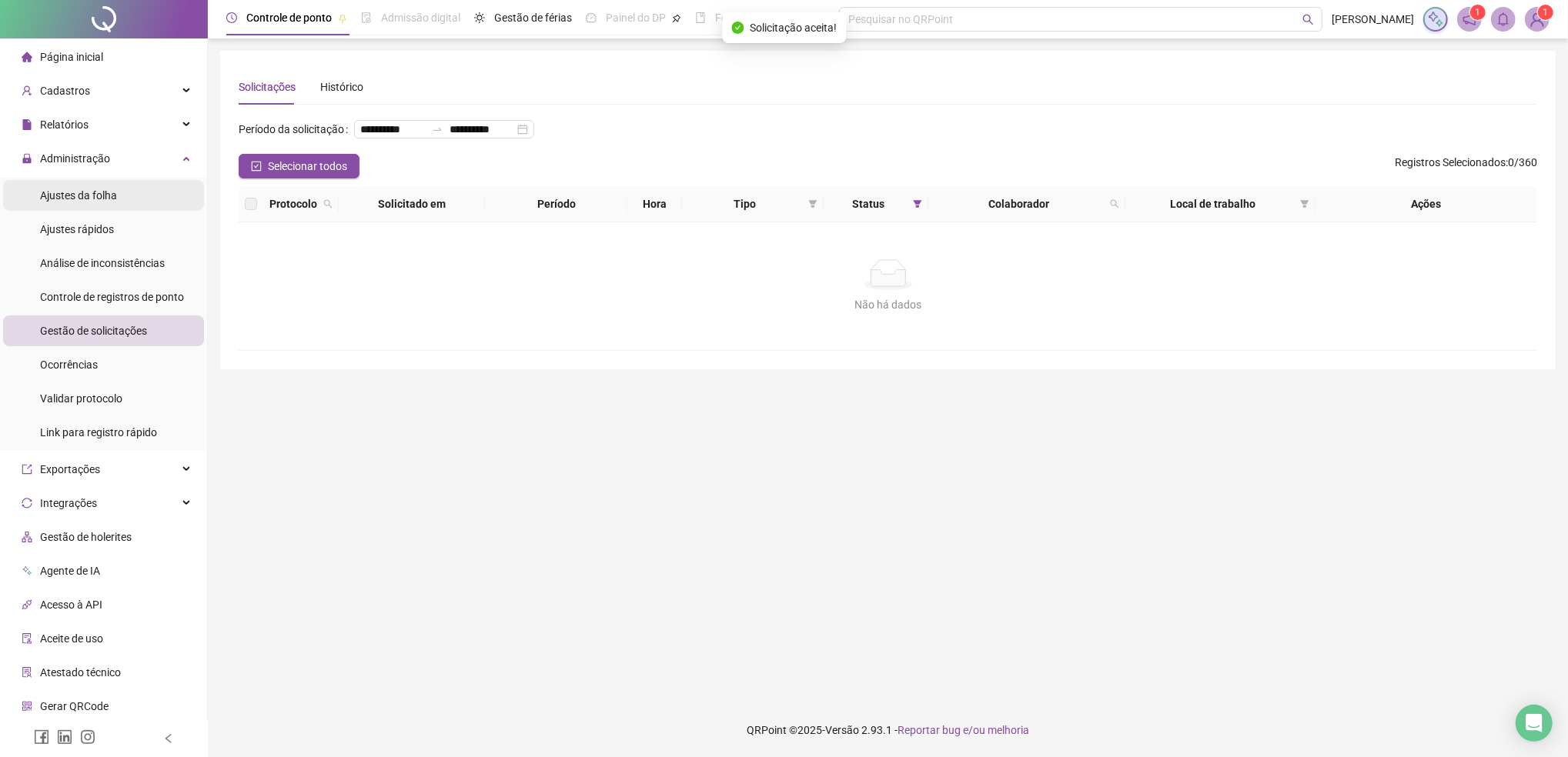
click at [88, 189] on span "Ajustes da folha" at bounding box center [78, 195] width 77 height 12
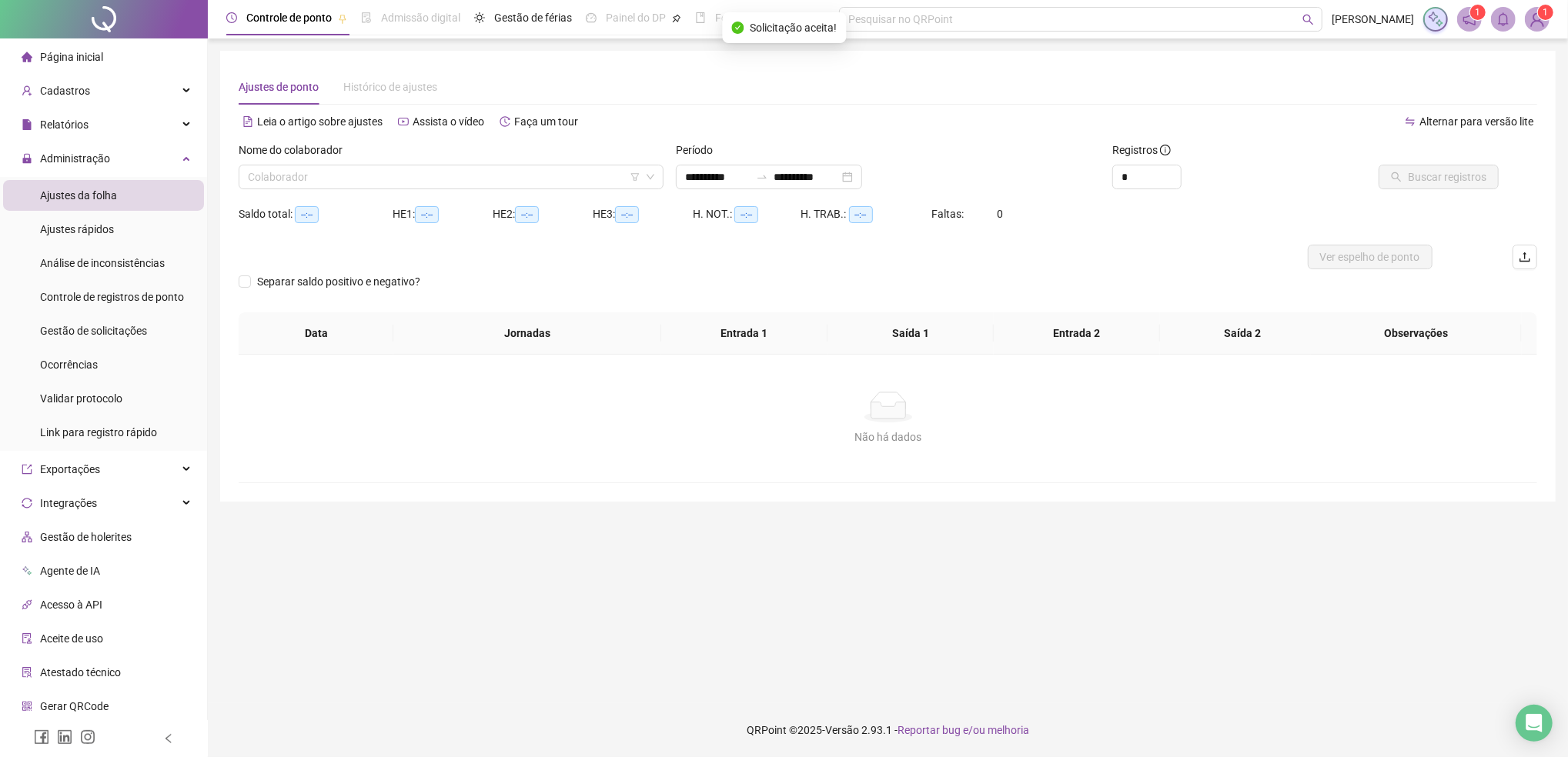
type input "**********"
click at [437, 177] on input "search" at bounding box center [444, 177] width 393 height 23
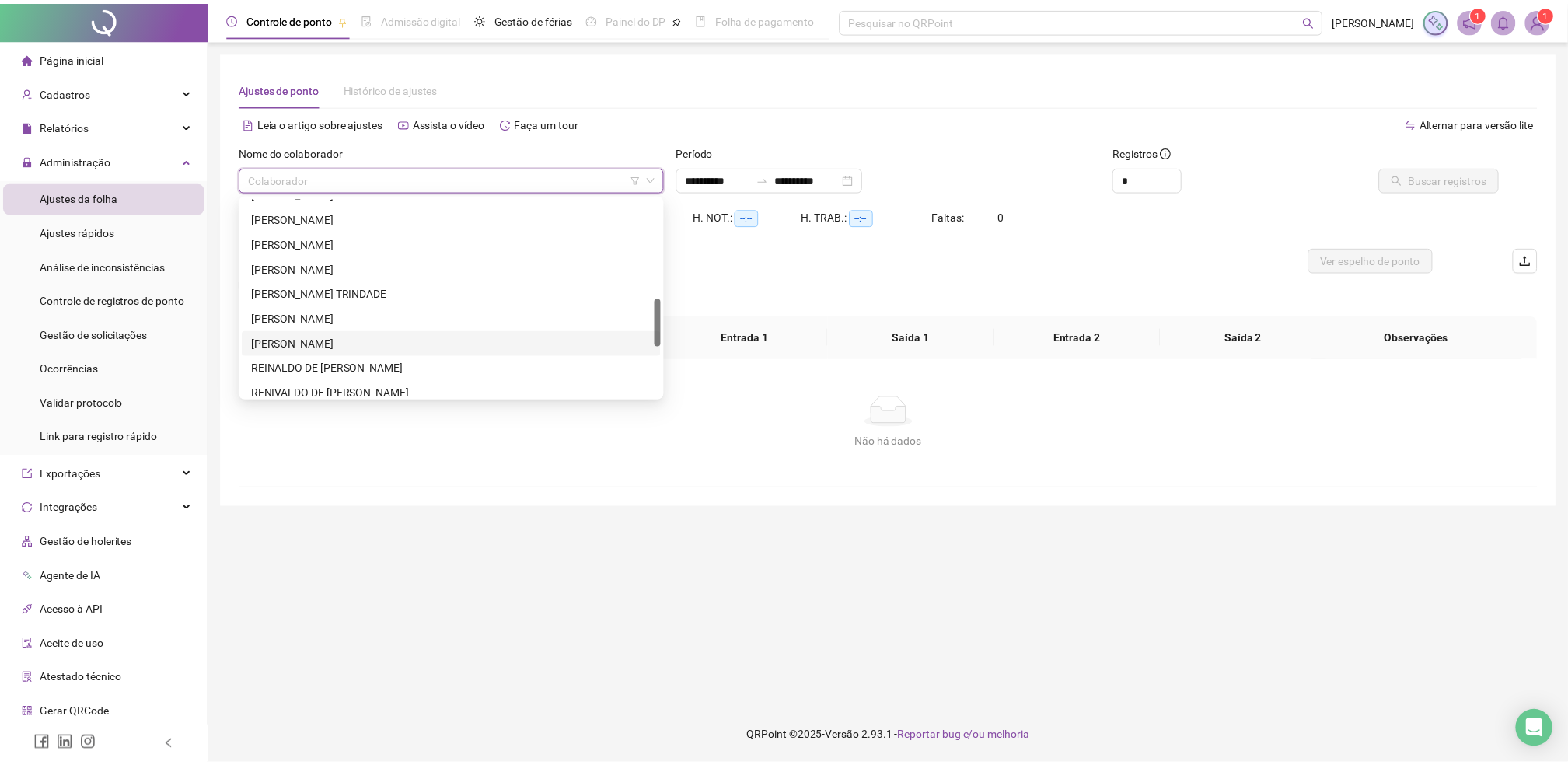
scroll to position [622, 0]
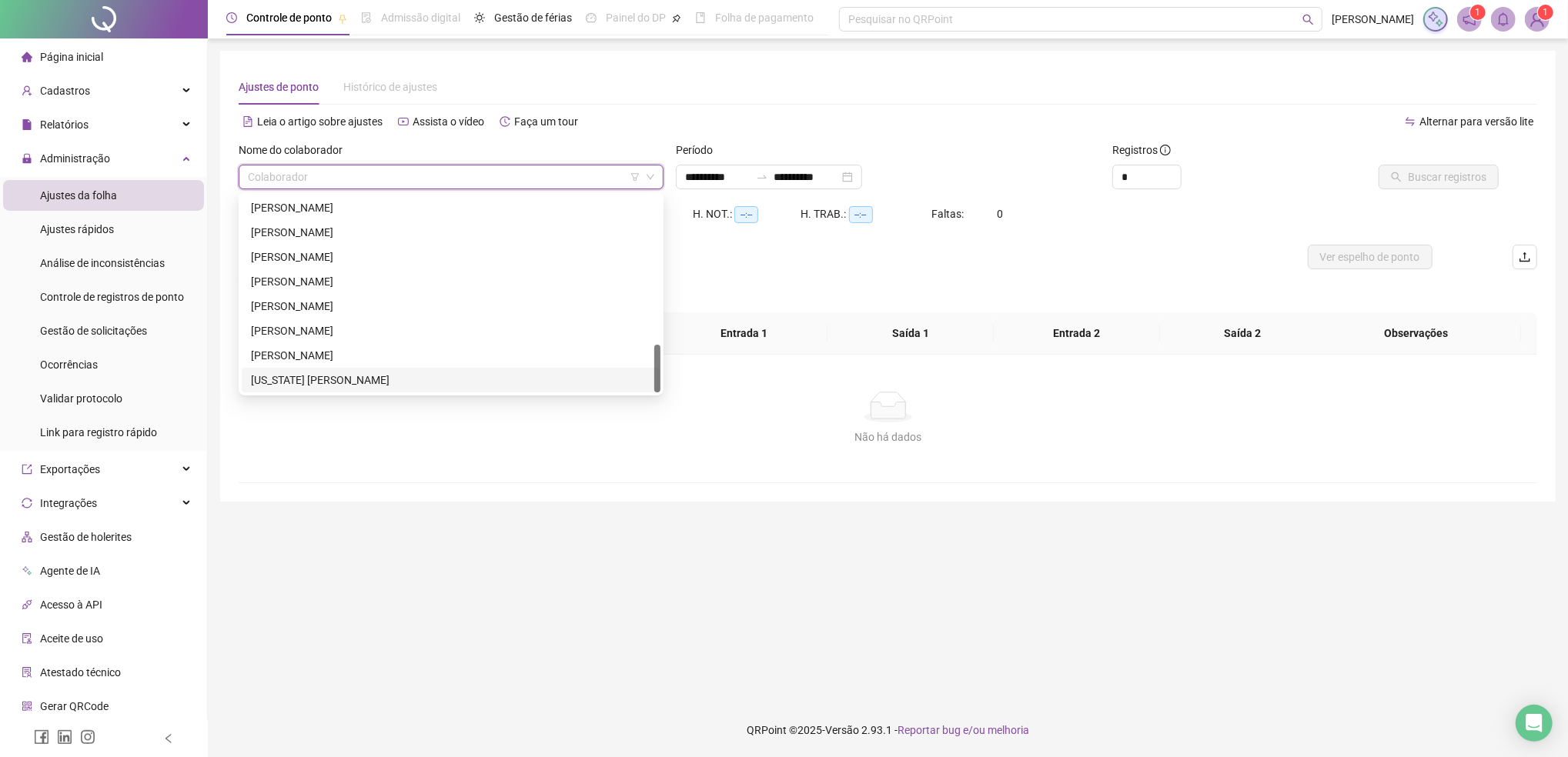
click at [366, 380] on div "[US_STATE] [PERSON_NAME]" at bounding box center [450, 380] width 400 height 17
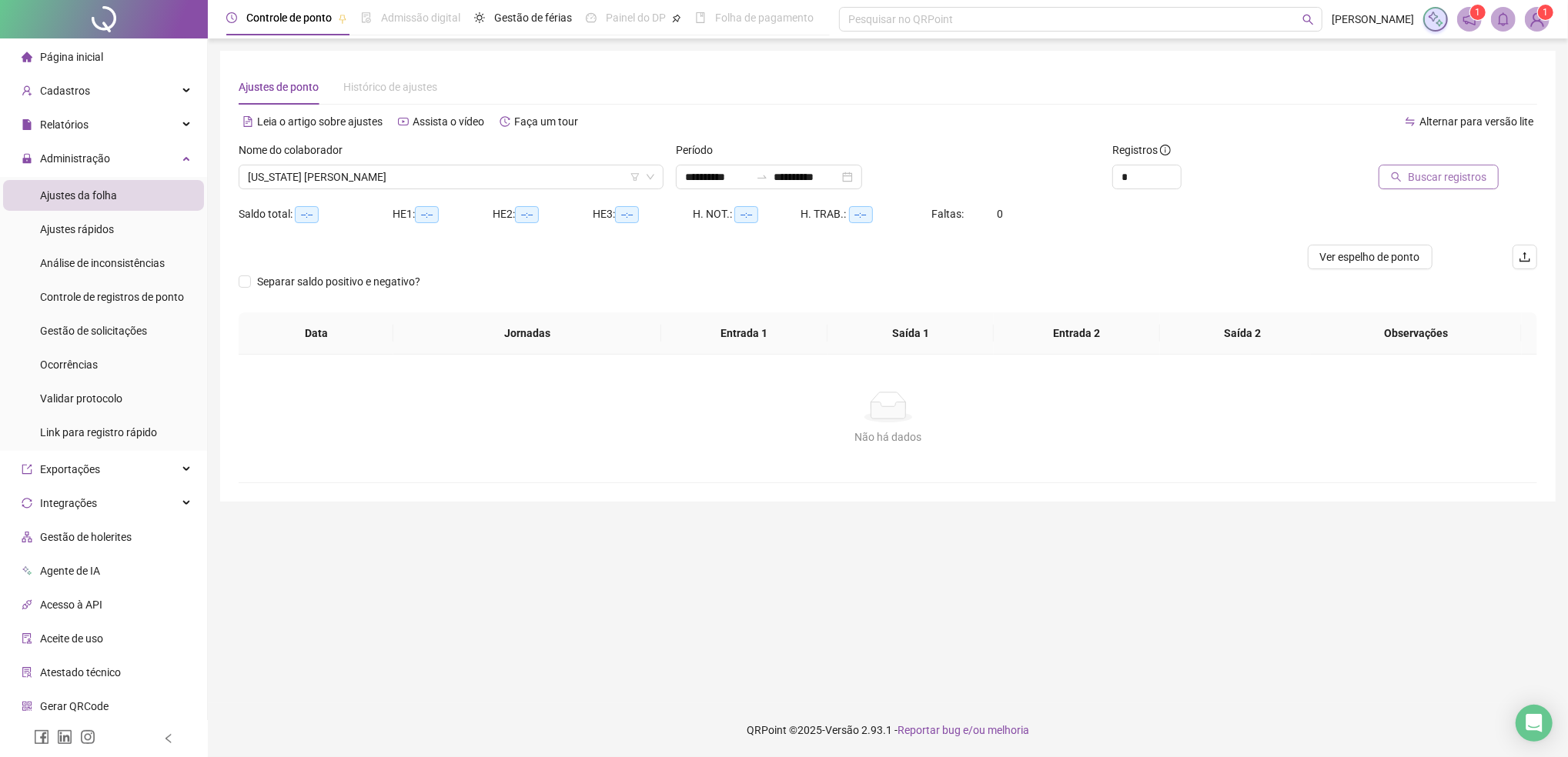
click at [1418, 174] on span "Buscar registros" at bounding box center [1447, 177] width 79 height 17
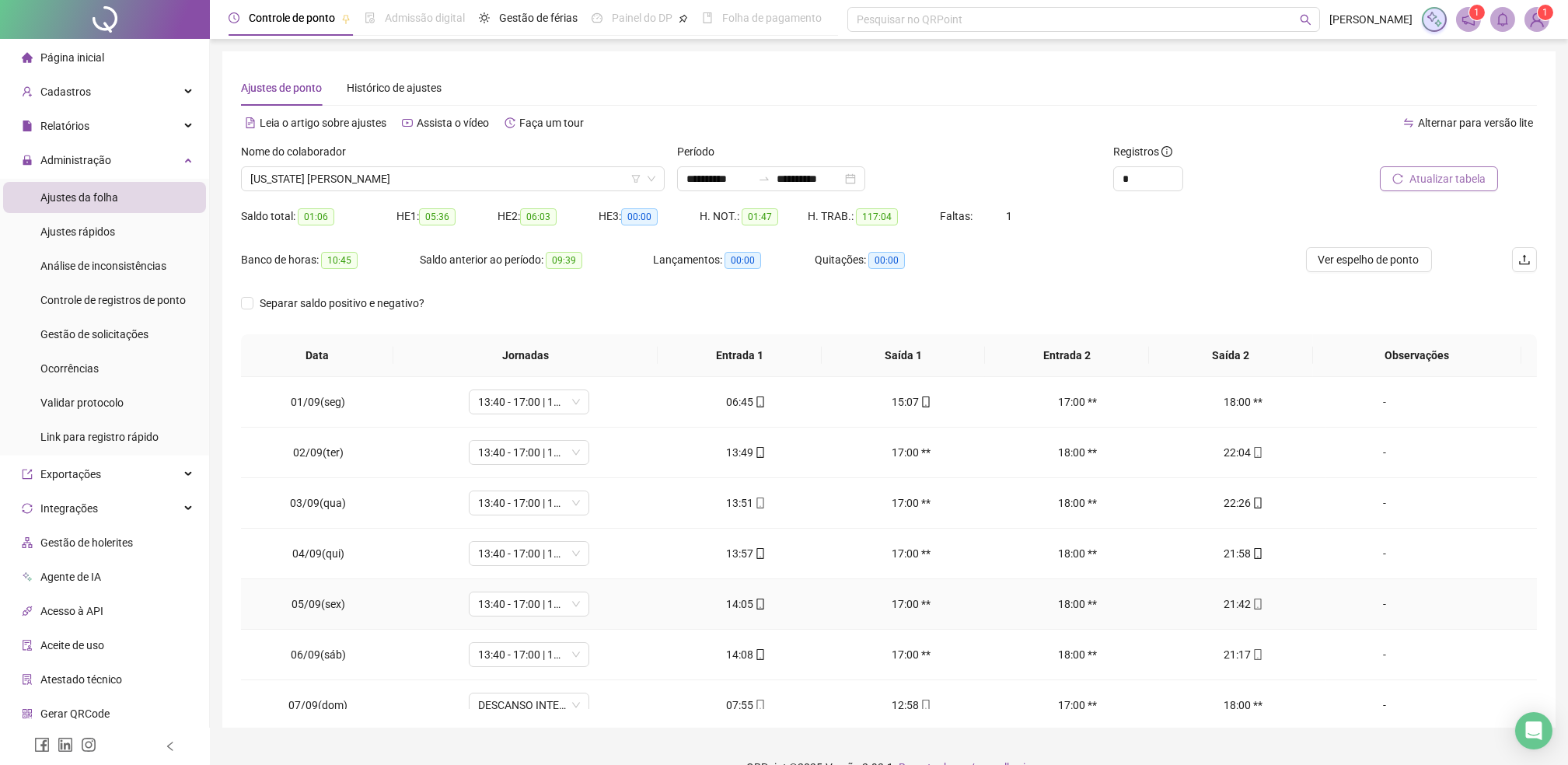
scroll to position [103, 0]
click at [1372, 607] on div "-" at bounding box center [1384, 602] width 92 height 17
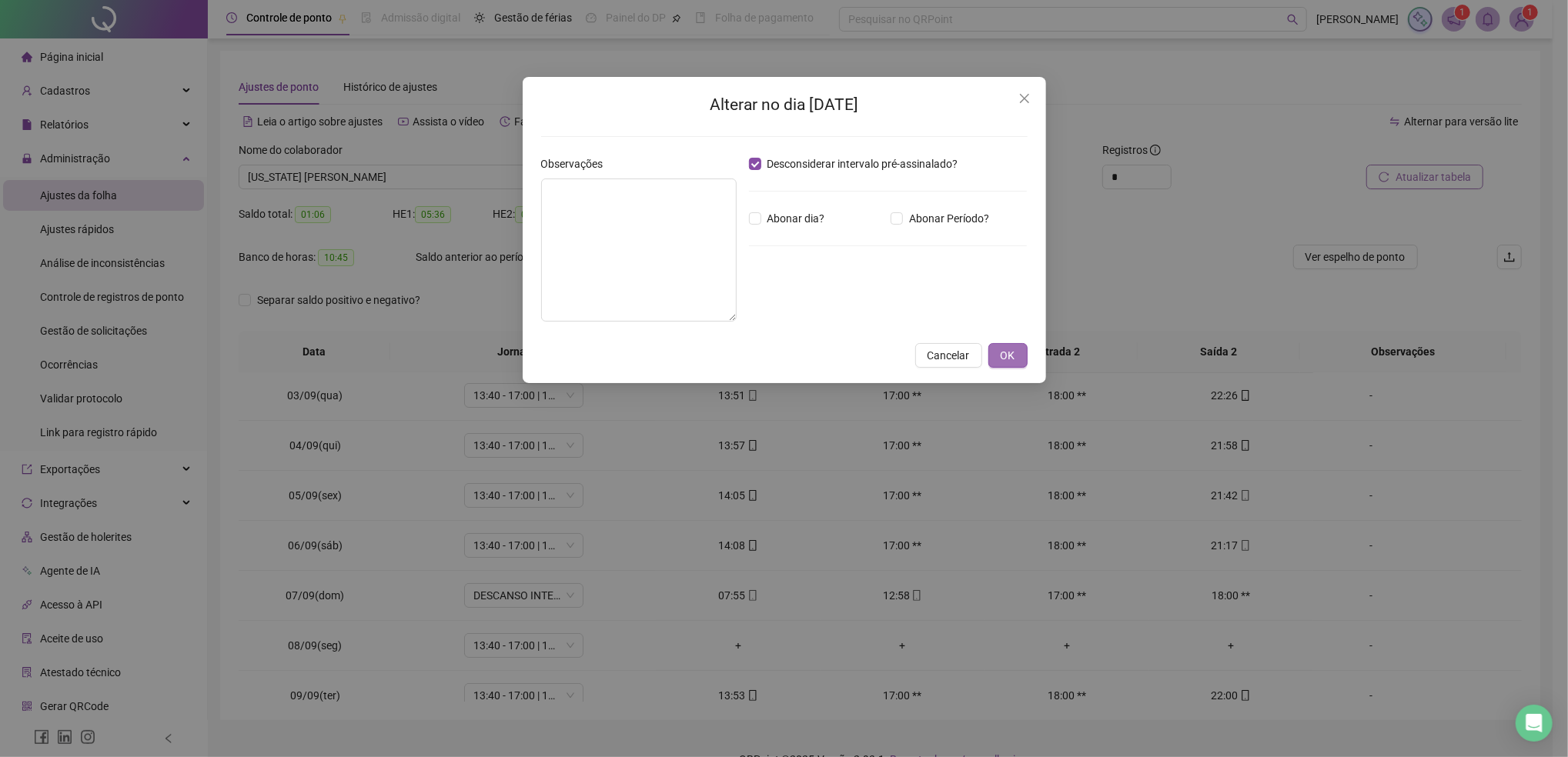
click at [1010, 358] on span "OK" at bounding box center [1008, 355] width 15 height 17
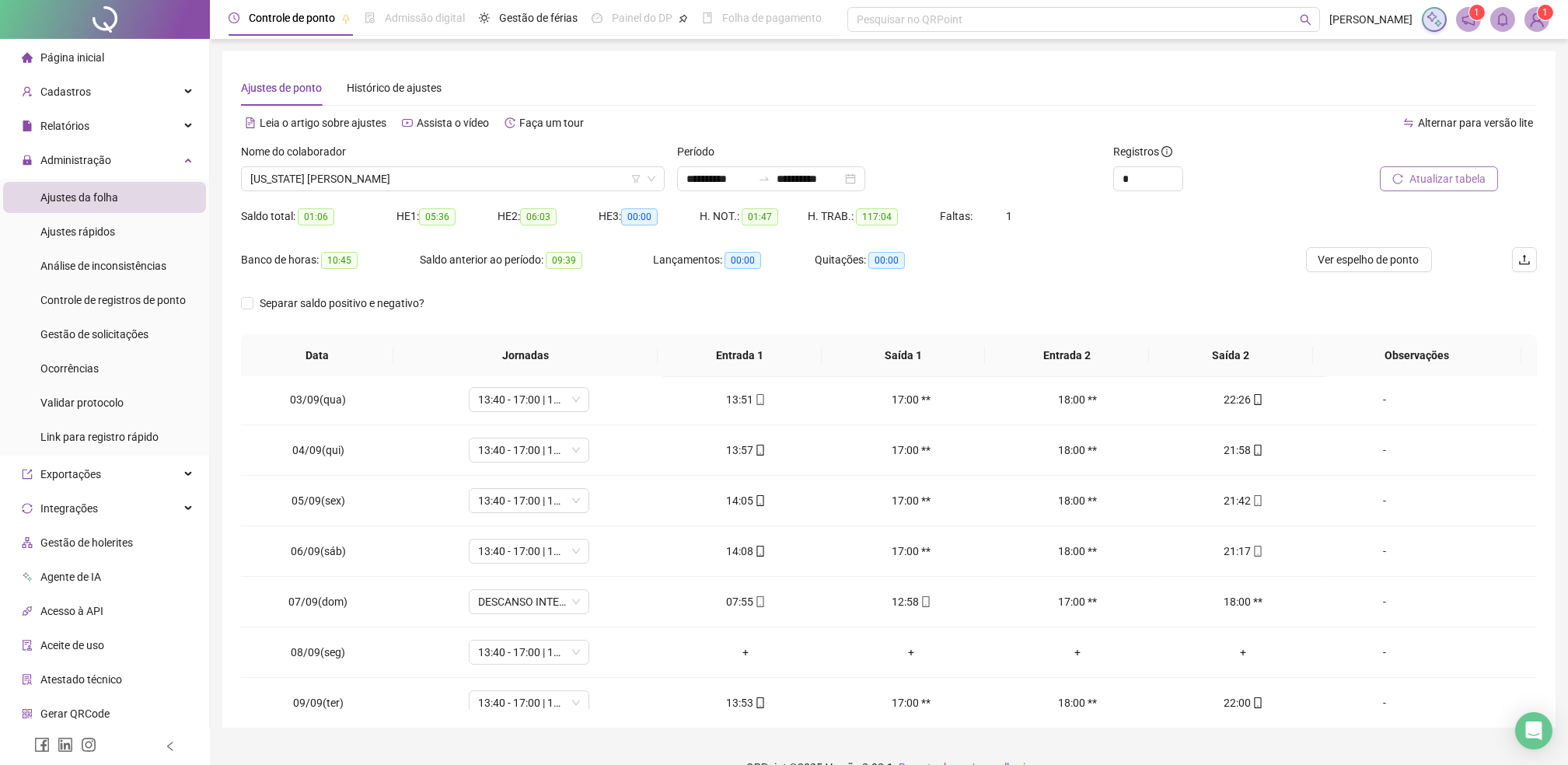
click at [1439, 178] on span "Atualizar tabela" at bounding box center [1447, 179] width 76 height 17
click at [532, 603] on span "DESCANSO INTER-JORNADA" at bounding box center [529, 602] width 102 height 23
click at [520, 523] on div "08:00 - 12:00" at bounding box center [553, 520] width 131 height 17
click at [595, 567] on span "Sim" at bounding box center [599, 561] width 18 height 17
click at [1434, 178] on span "Atualizar tabela" at bounding box center [1447, 179] width 76 height 17
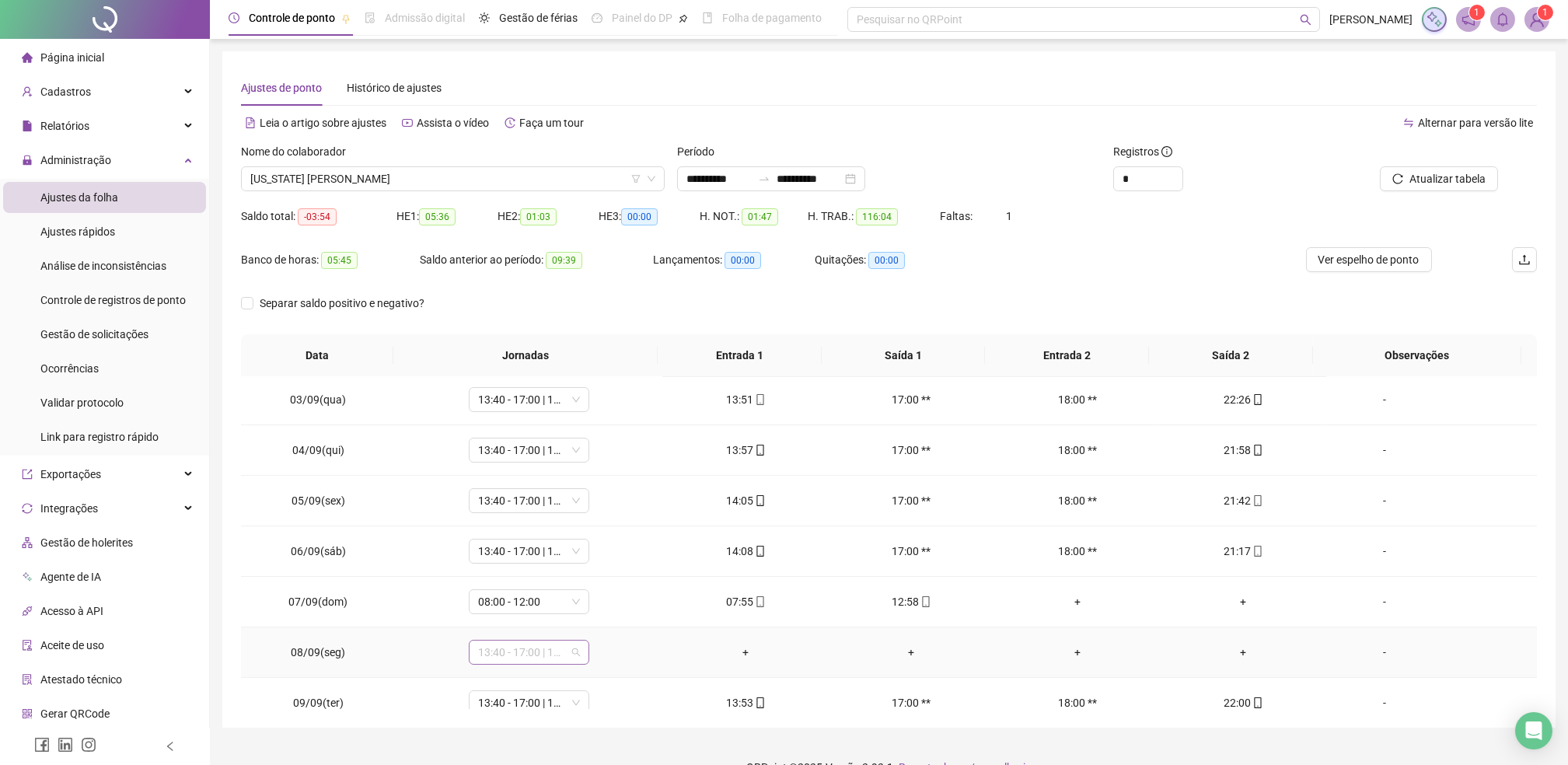
click at [504, 653] on span "13:40 - 17:00 | 18:00 - 22:00" at bounding box center [529, 652] width 102 height 23
type input "*"
click at [515, 569] on div "Folga" at bounding box center [539, 570] width 102 height 17
click at [594, 612] on span "Sim" at bounding box center [599, 612] width 18 height 17
click at [1429, 178] on span "Atualizar tabela" at bounding box center [1447, 179] width 76 height 17
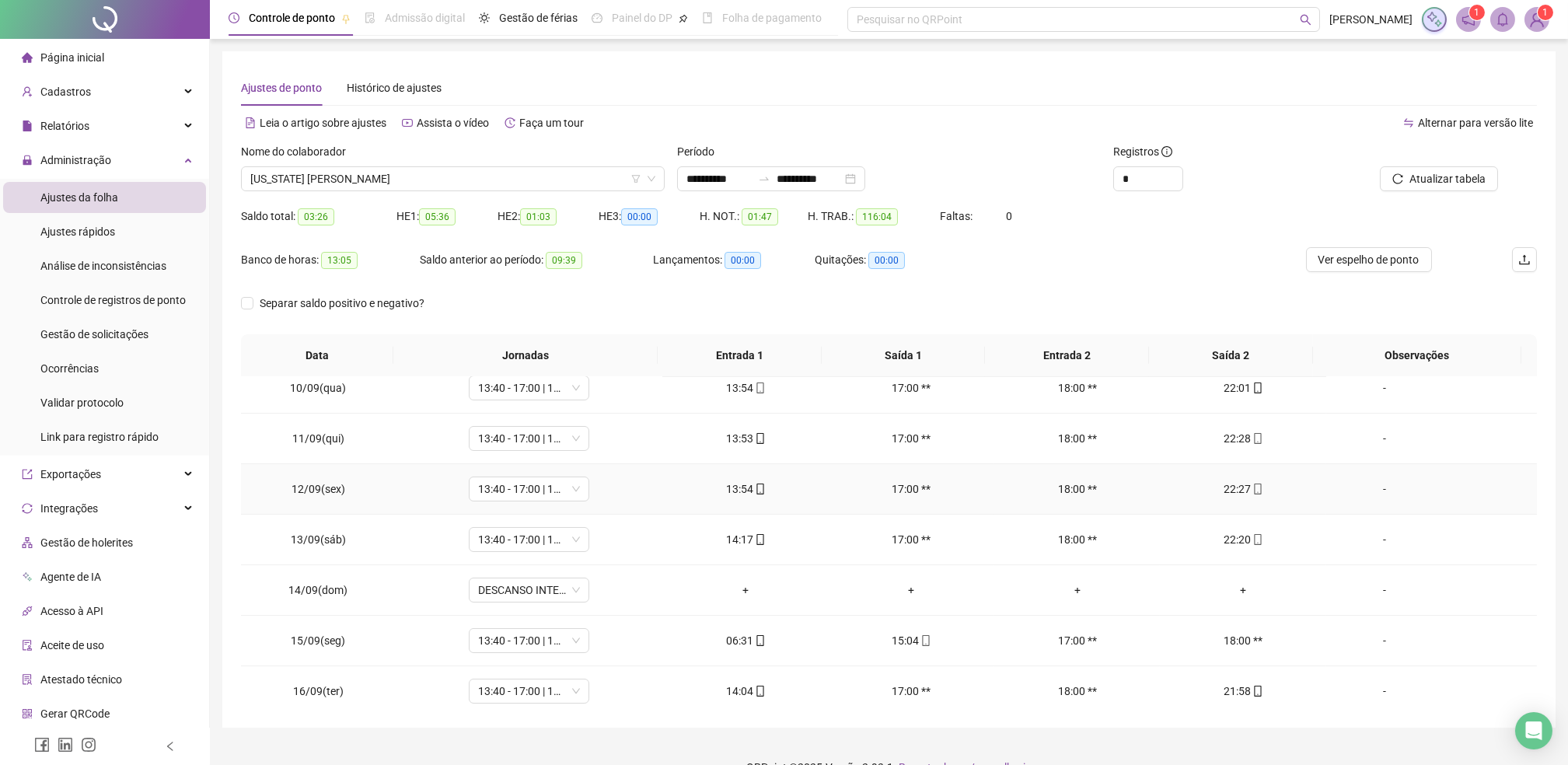
scroll to position [518, 0]
click at [502, 549] on span "DESCANSO INTER-JORNADA" at bounding box center [529, 541] width 102 height 23
type input "*"
click at [510, 648] on div "Folga" at bounding box center [539, 648] width 102 height 17
click at [597, 499] on span "Sim" at bounding box center [599, 500] width 18 height 17
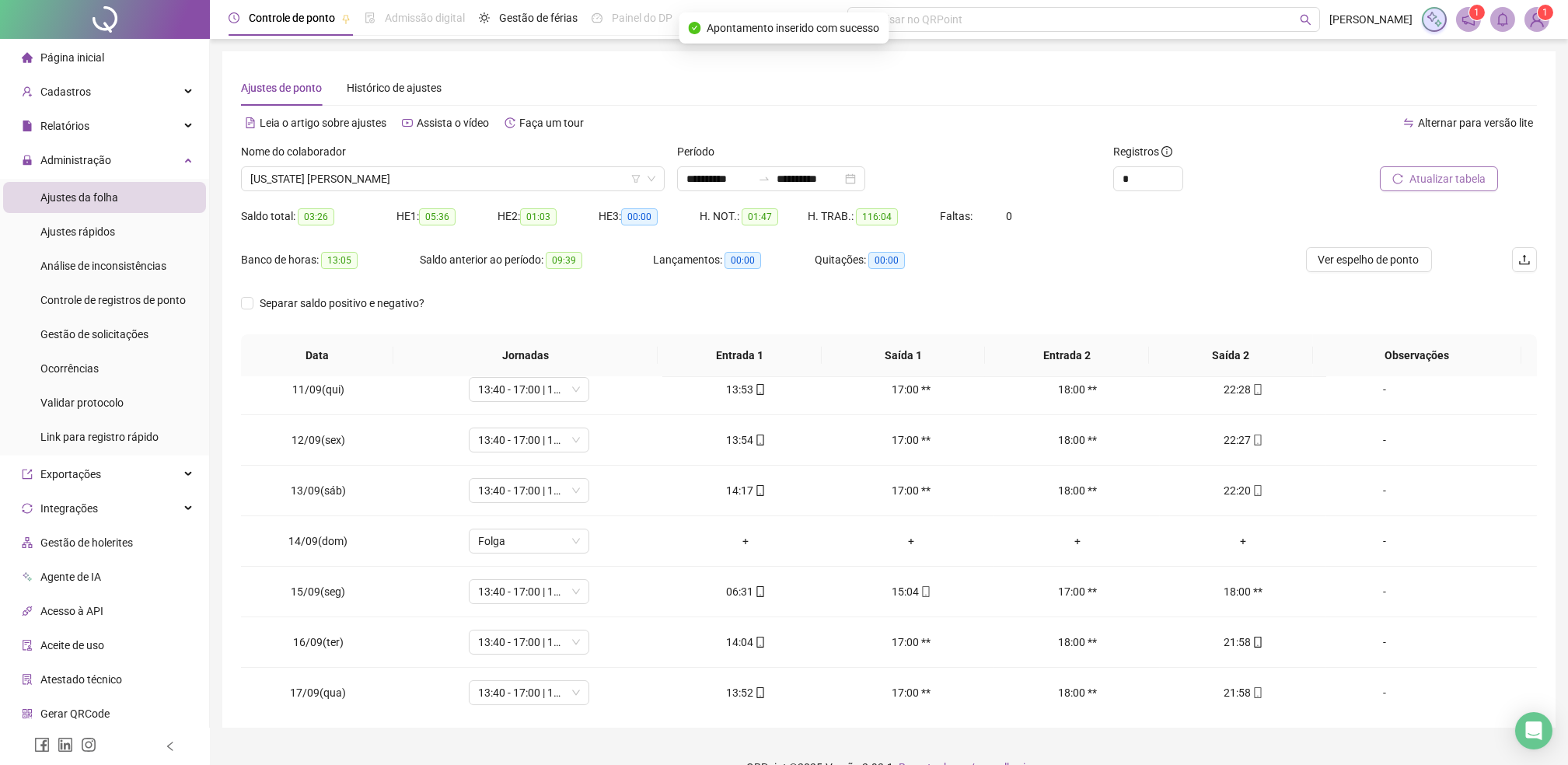
click at [1424, 182] on span "Atualizar tabela" at bounding box center [1447, 179] width 76 height 17
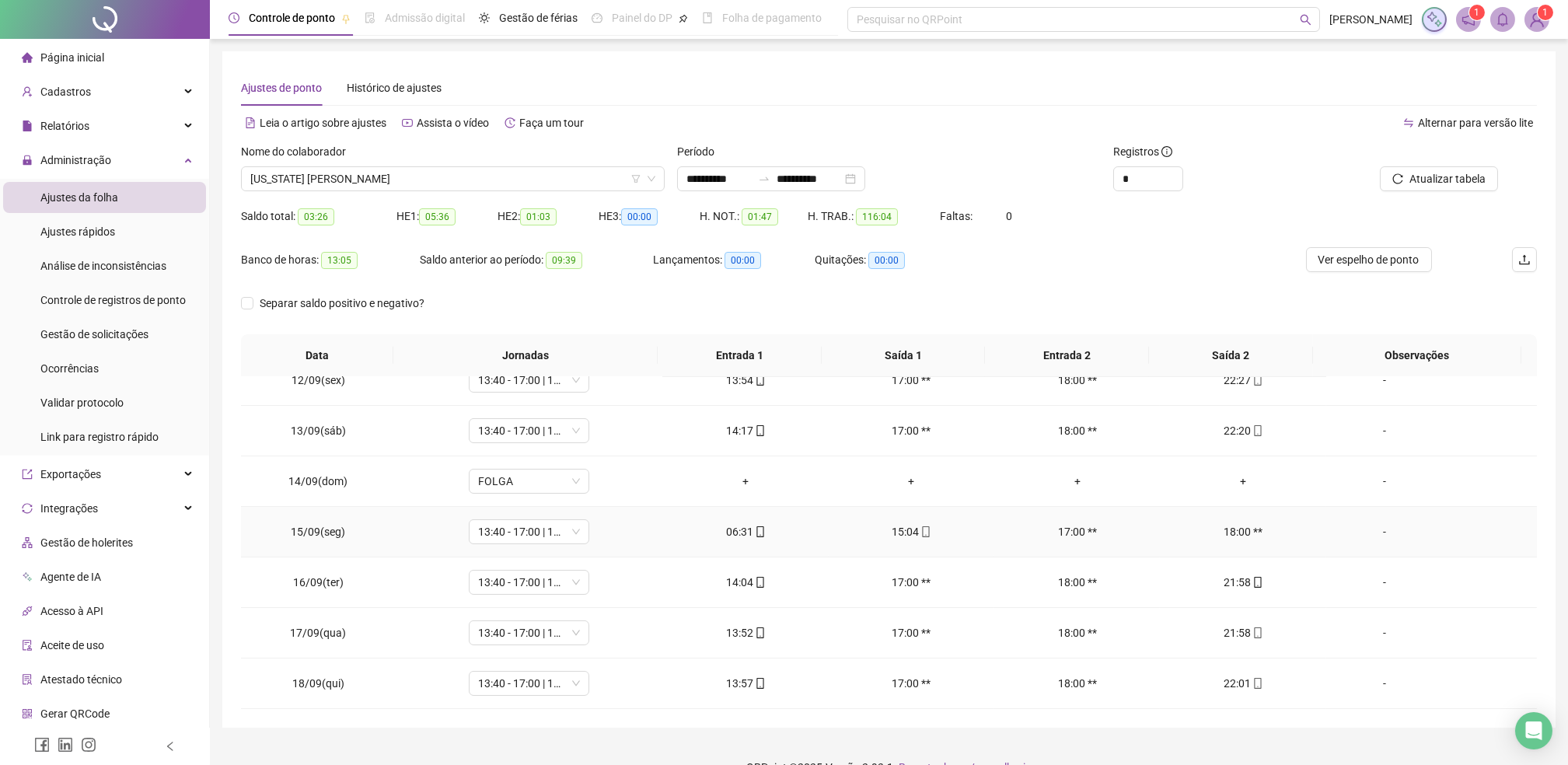
click at [1366, 533] on div "-" at bounding box center [1384, 531] width 92 height 17
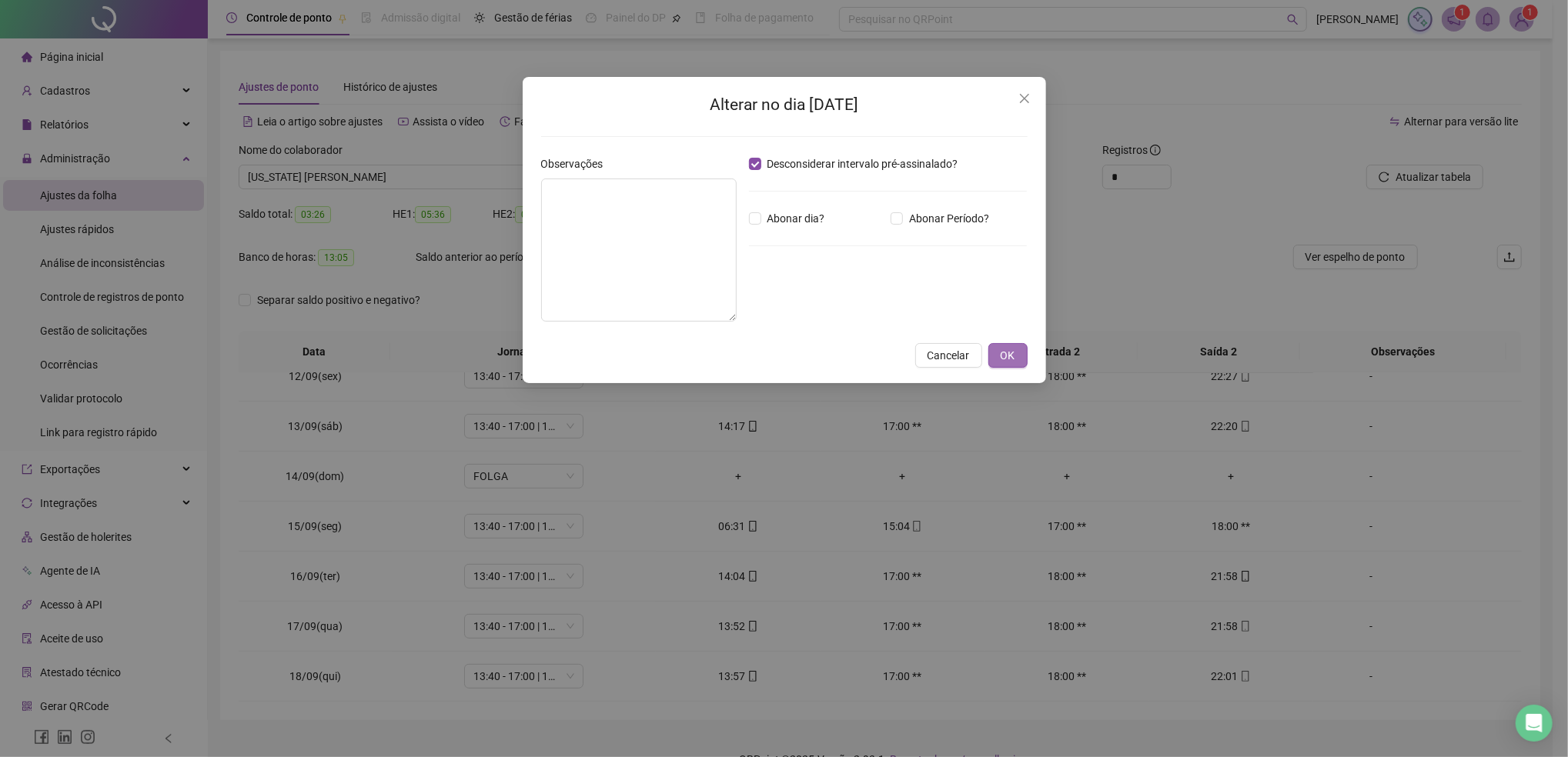
click at [1005, 357] on span "OK" at bounding box center [1008, 355] width 15 height 17
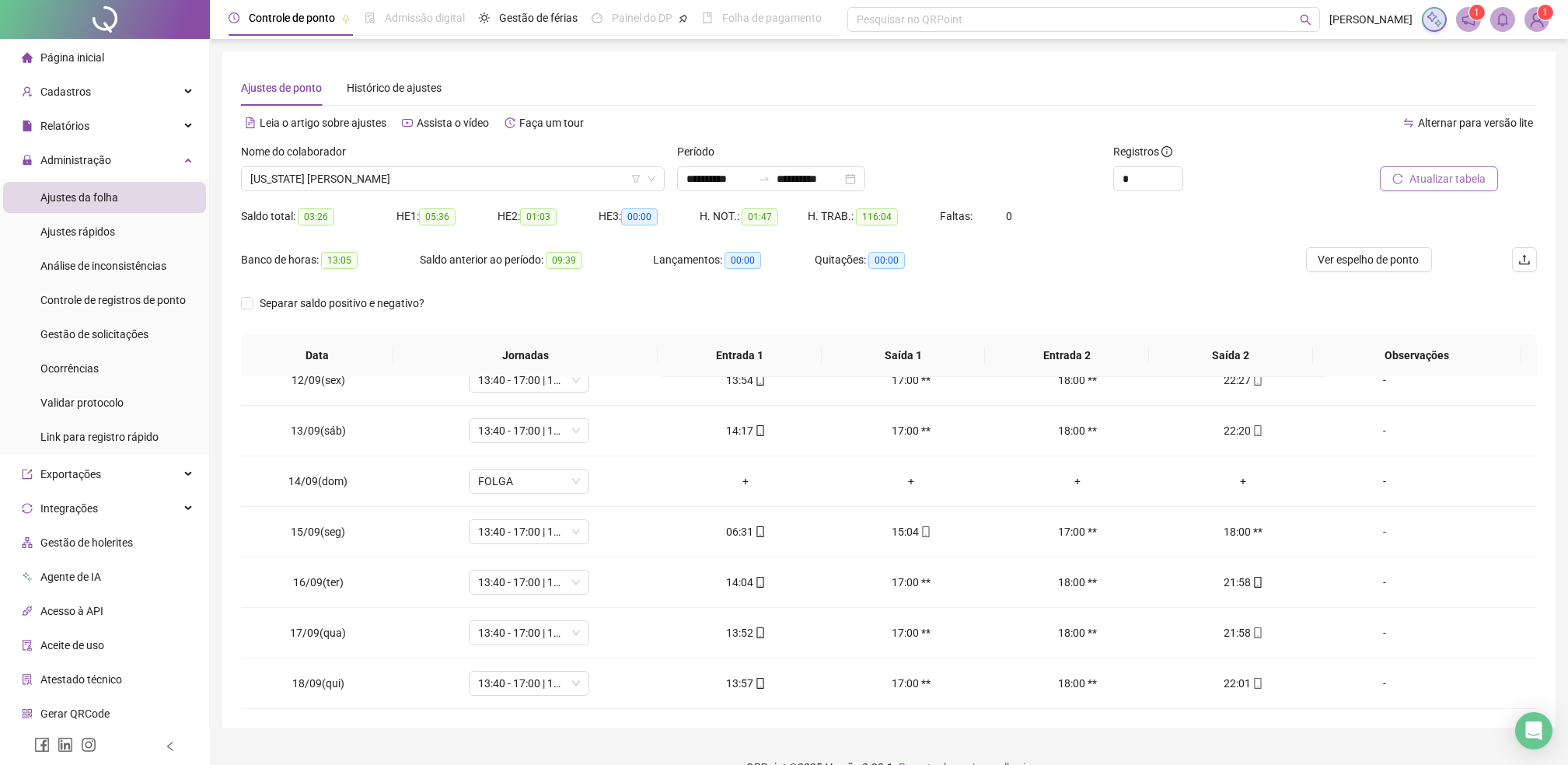
click at [1449, 177] on span "Atualizar tabela" at bounding box center [1447, 179] width 76 height 17
click at [537, 530] on span "13:40 - 17:00 | 18:00 - 22:00" at bounding box center [529, 531] width 102 height 23
click at [1375, 532] on div "-" at bounding box center [1384, 531] width 92 height 17
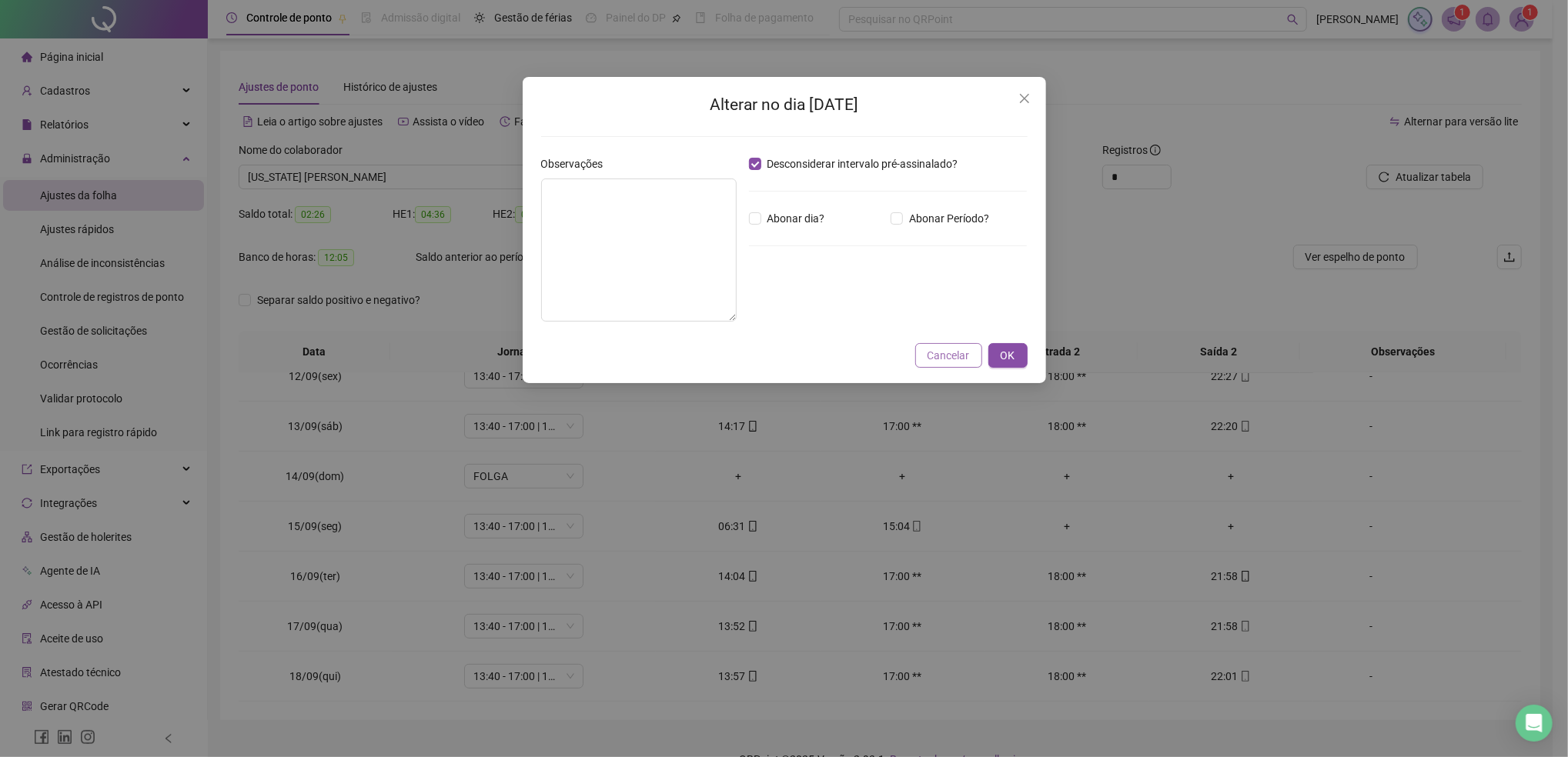
click at [950, 350] on span "Cancelar" at bounding box center [949, 355] width 42 height 17
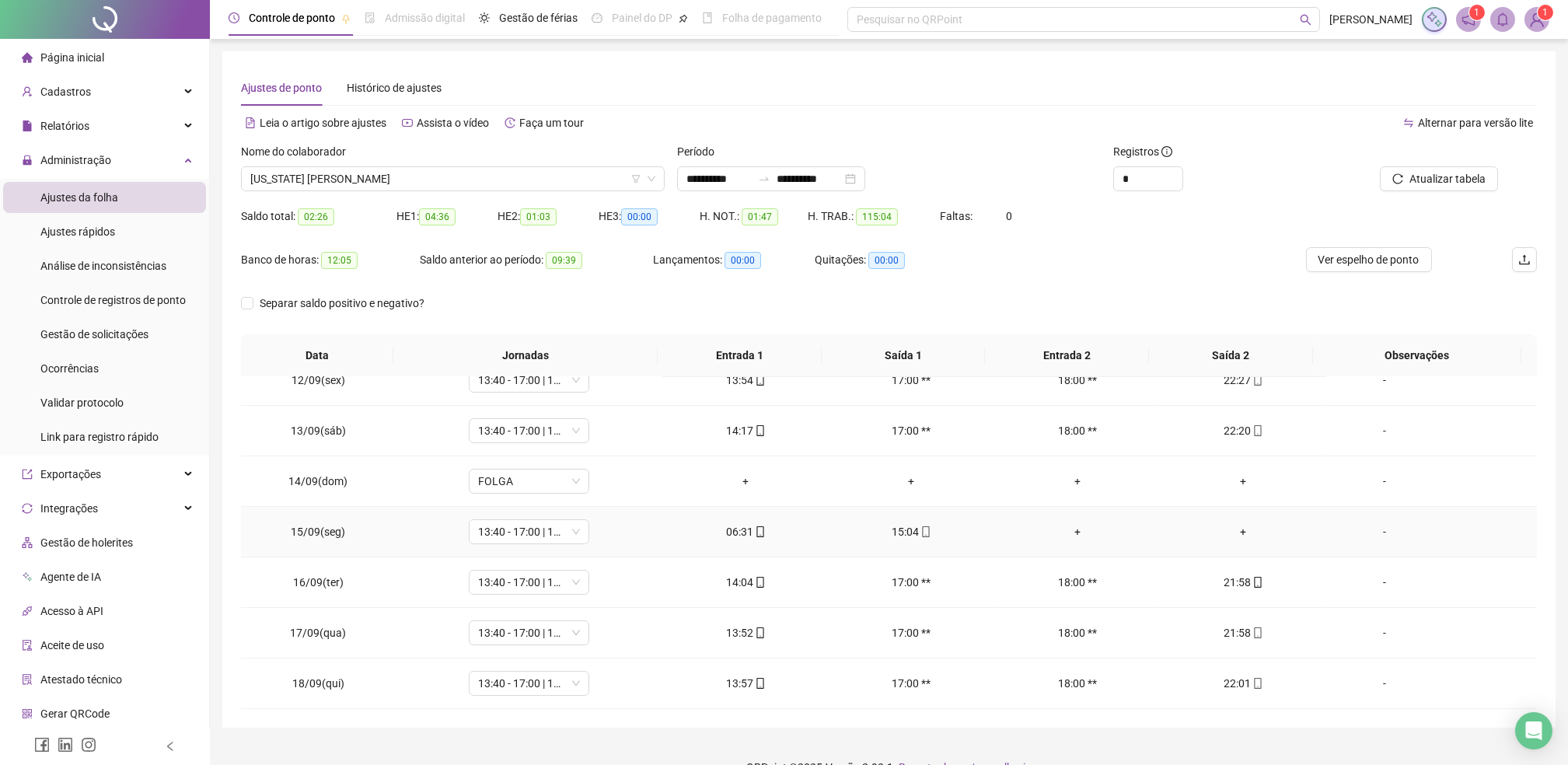
click at [1062, 531] on div "+" at bounding box center [1077, 531] width 141 height 17
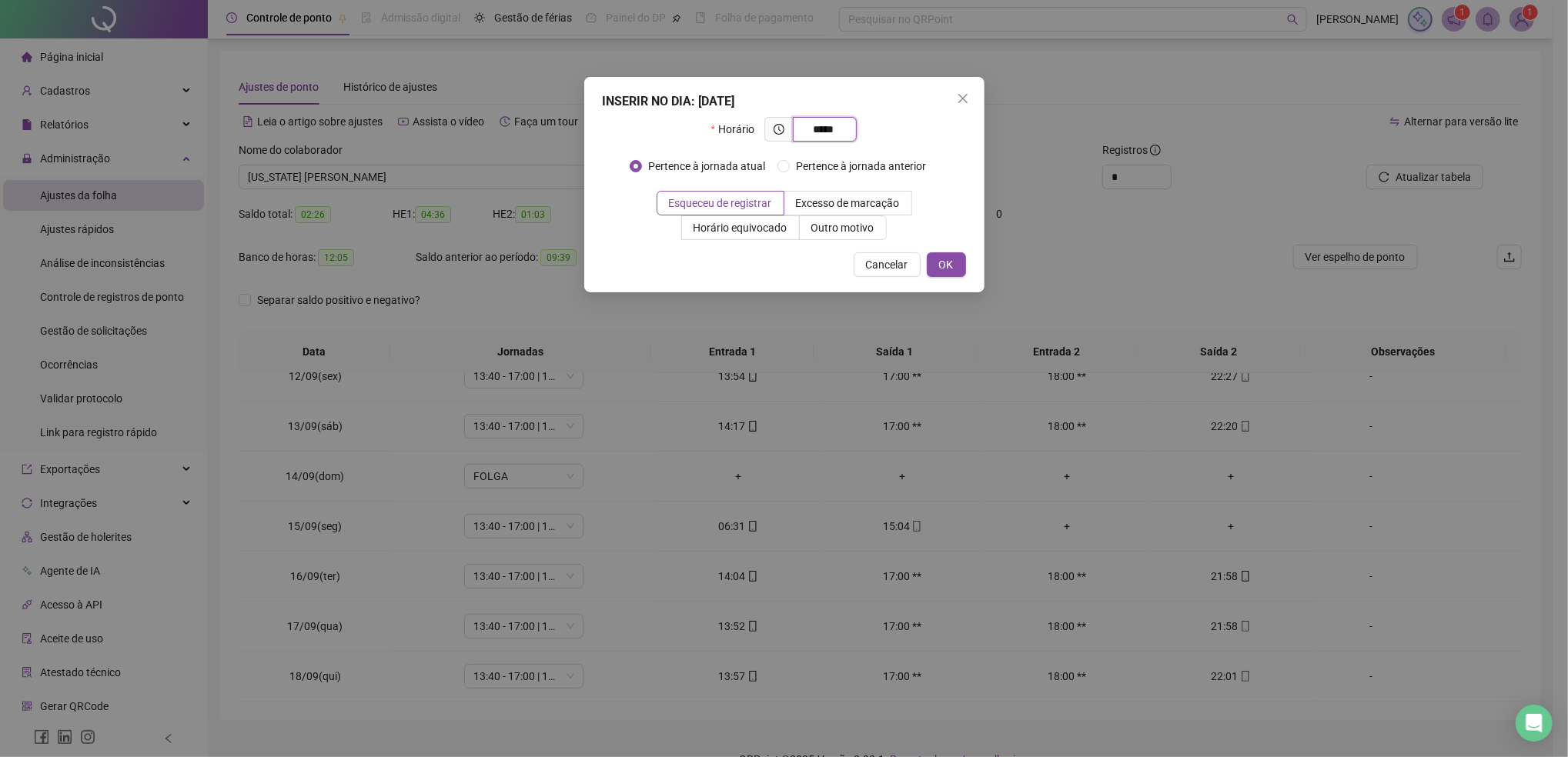
type input "*****"
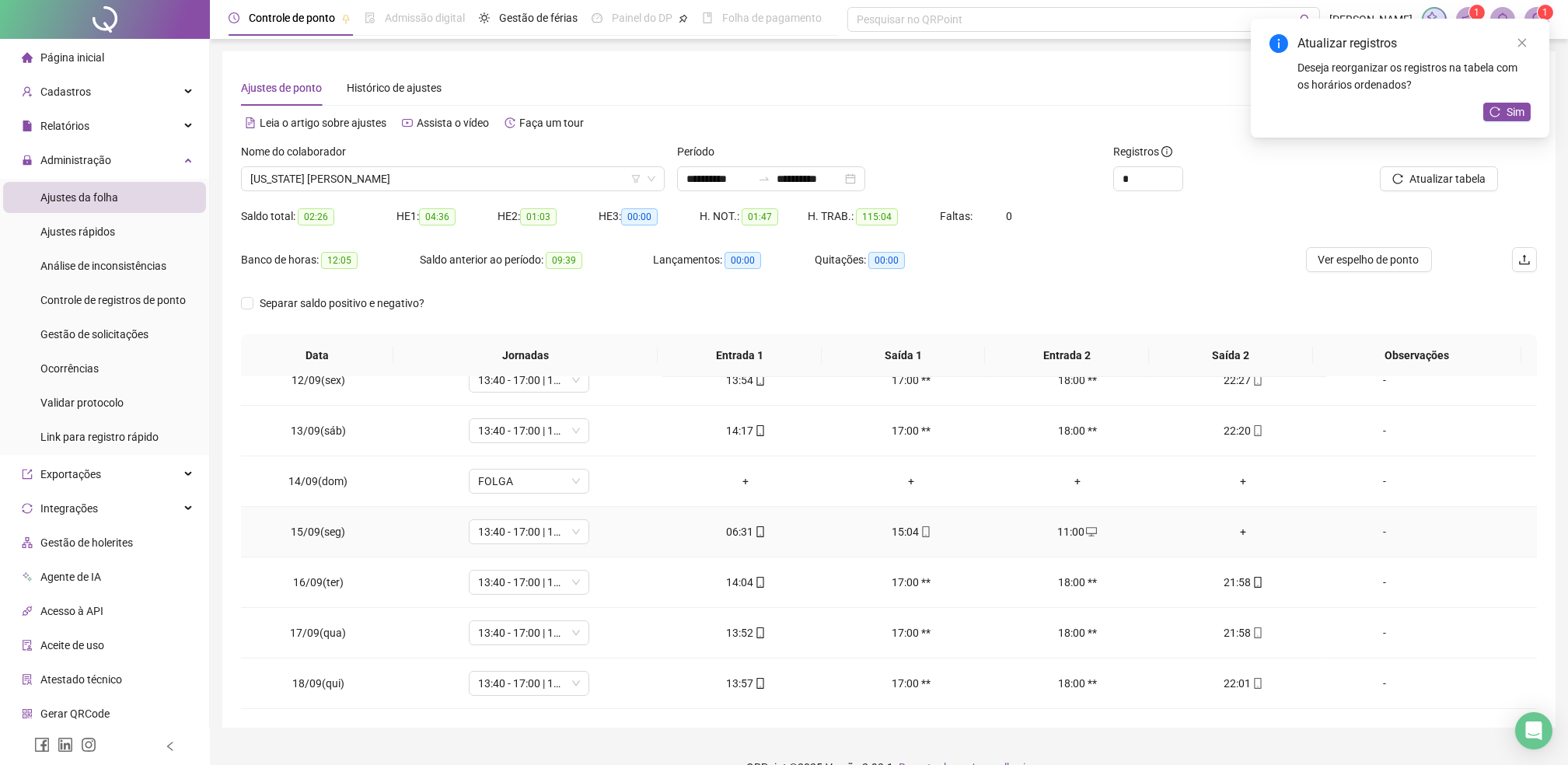
click at [1225, 532] on div "+" at bounding box center [1243, 531] width 141 height 17
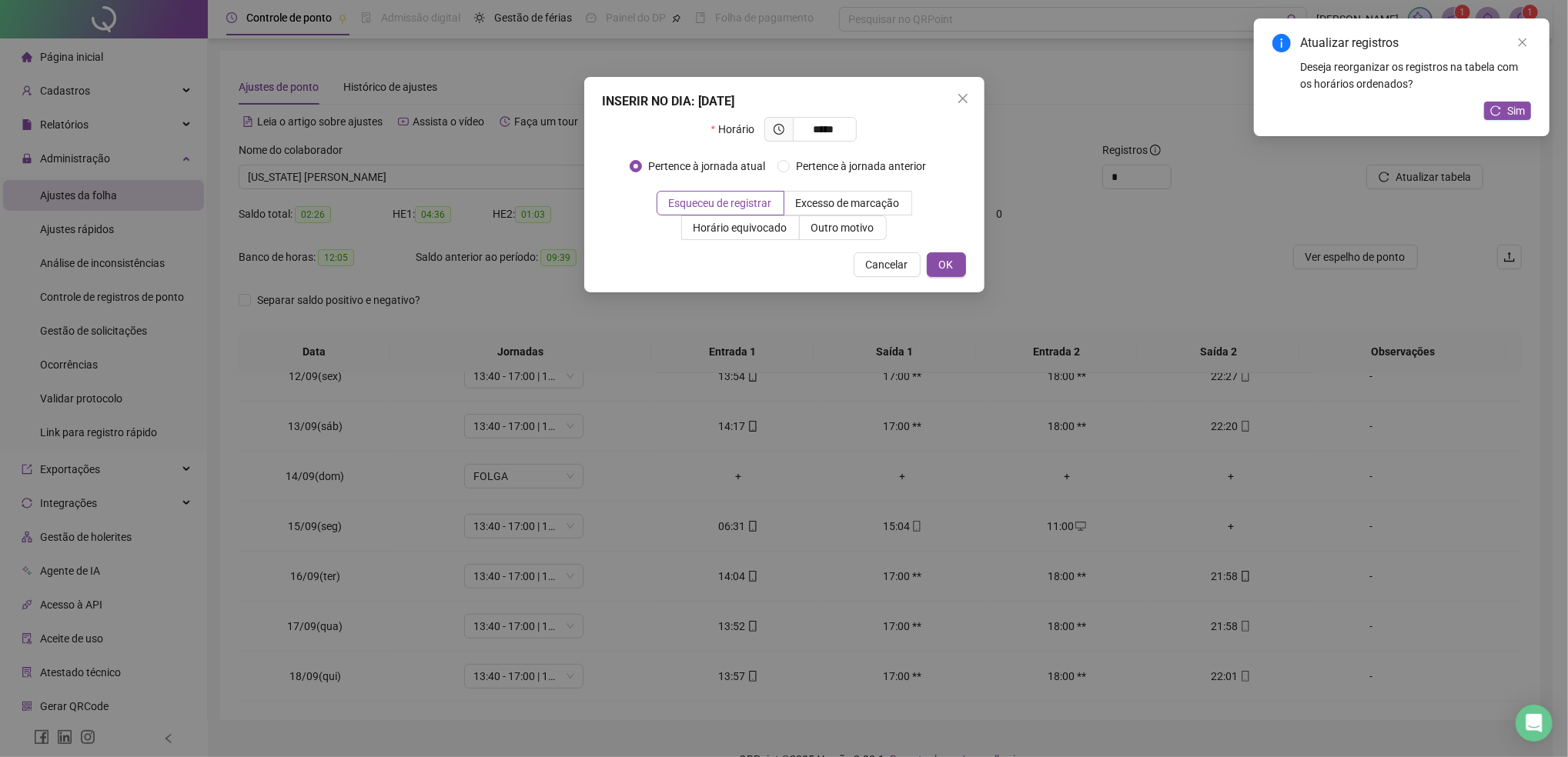
type input "*****"
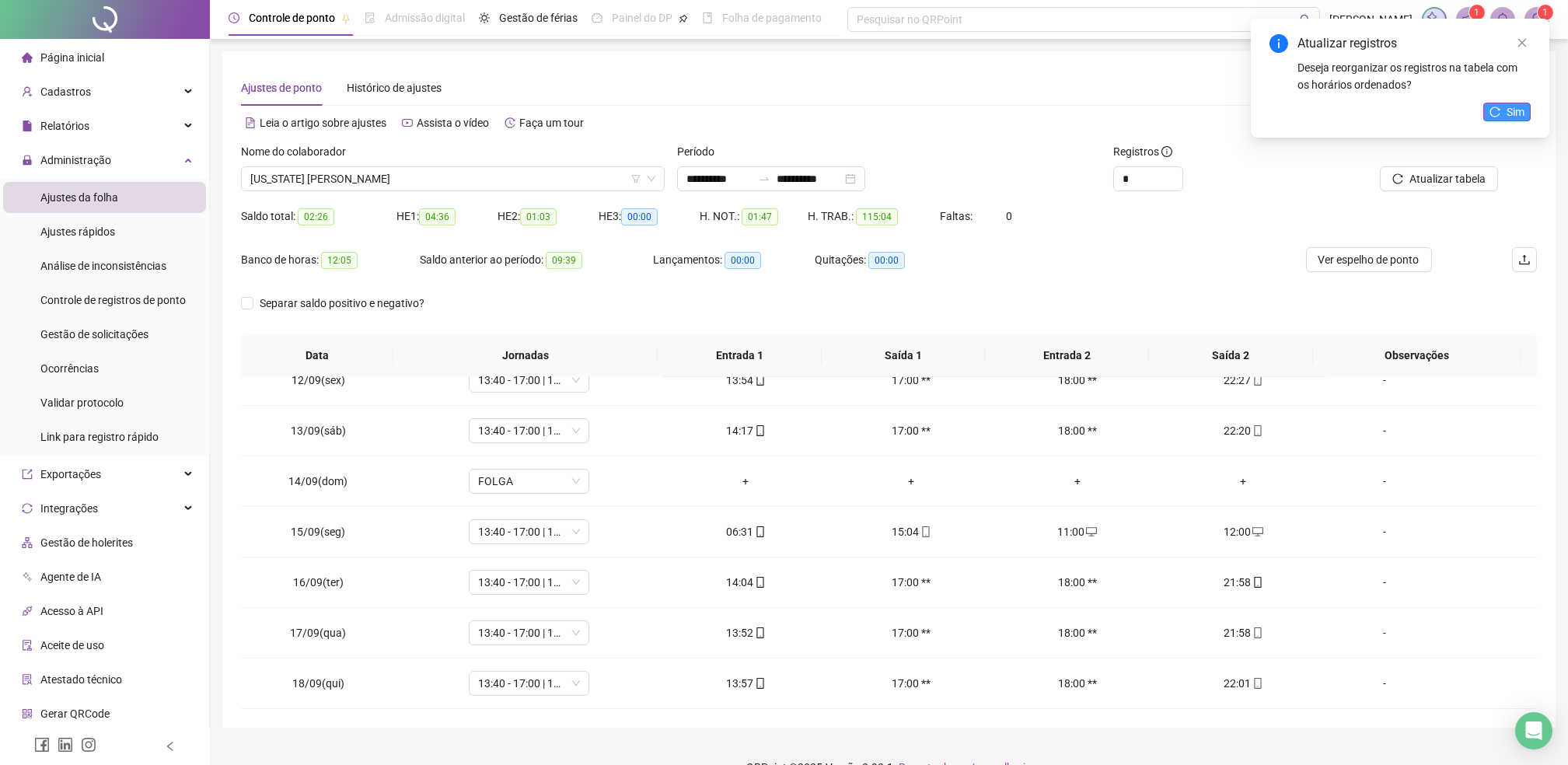
click at [1502, 108] on button "Sim" at bounding box center [1507, 112] width 48 height 19
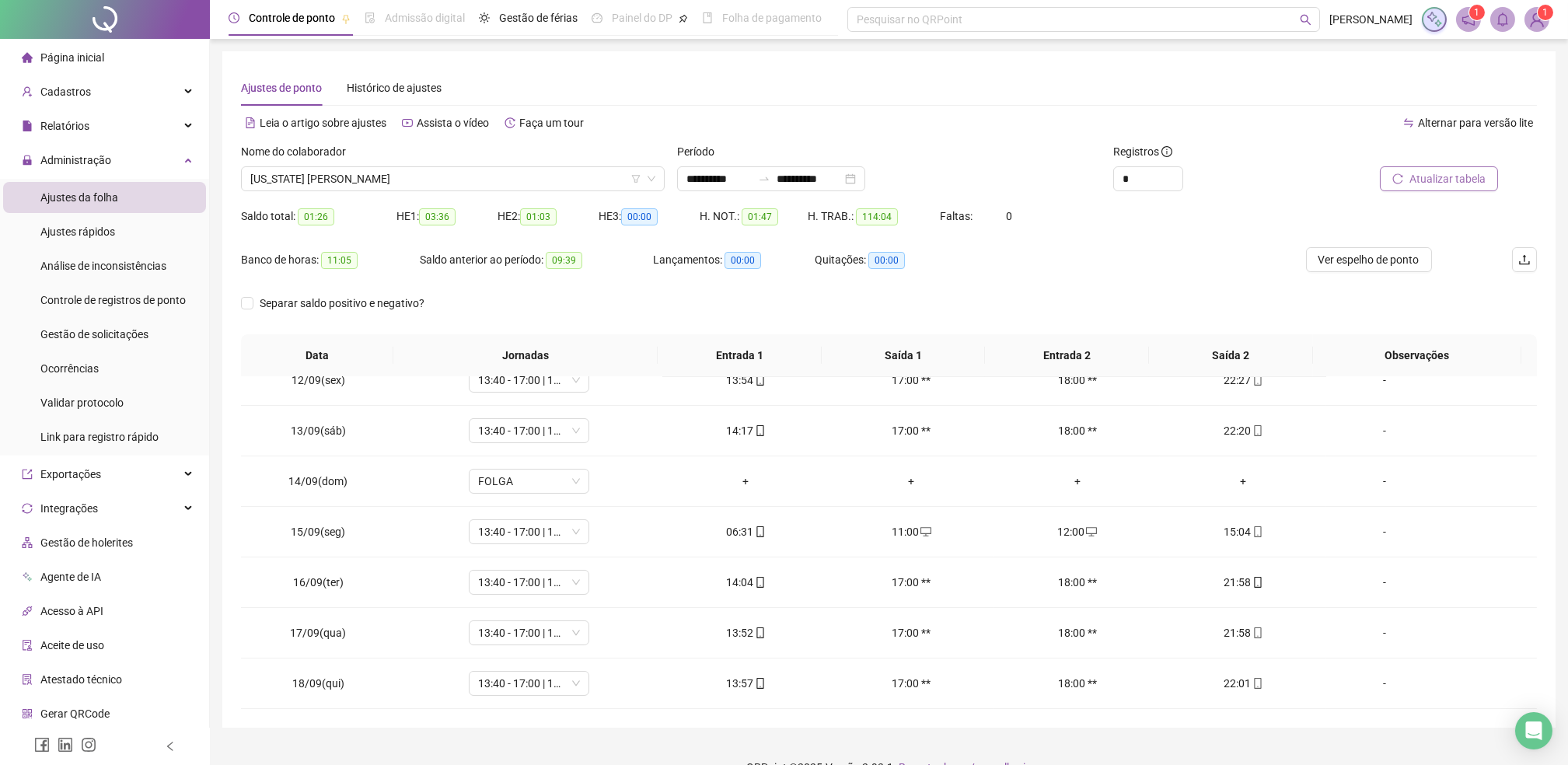
click at [1436, 181] on span "Atualizar tabela" at bounding box center [1447, 179] width 76 height 17
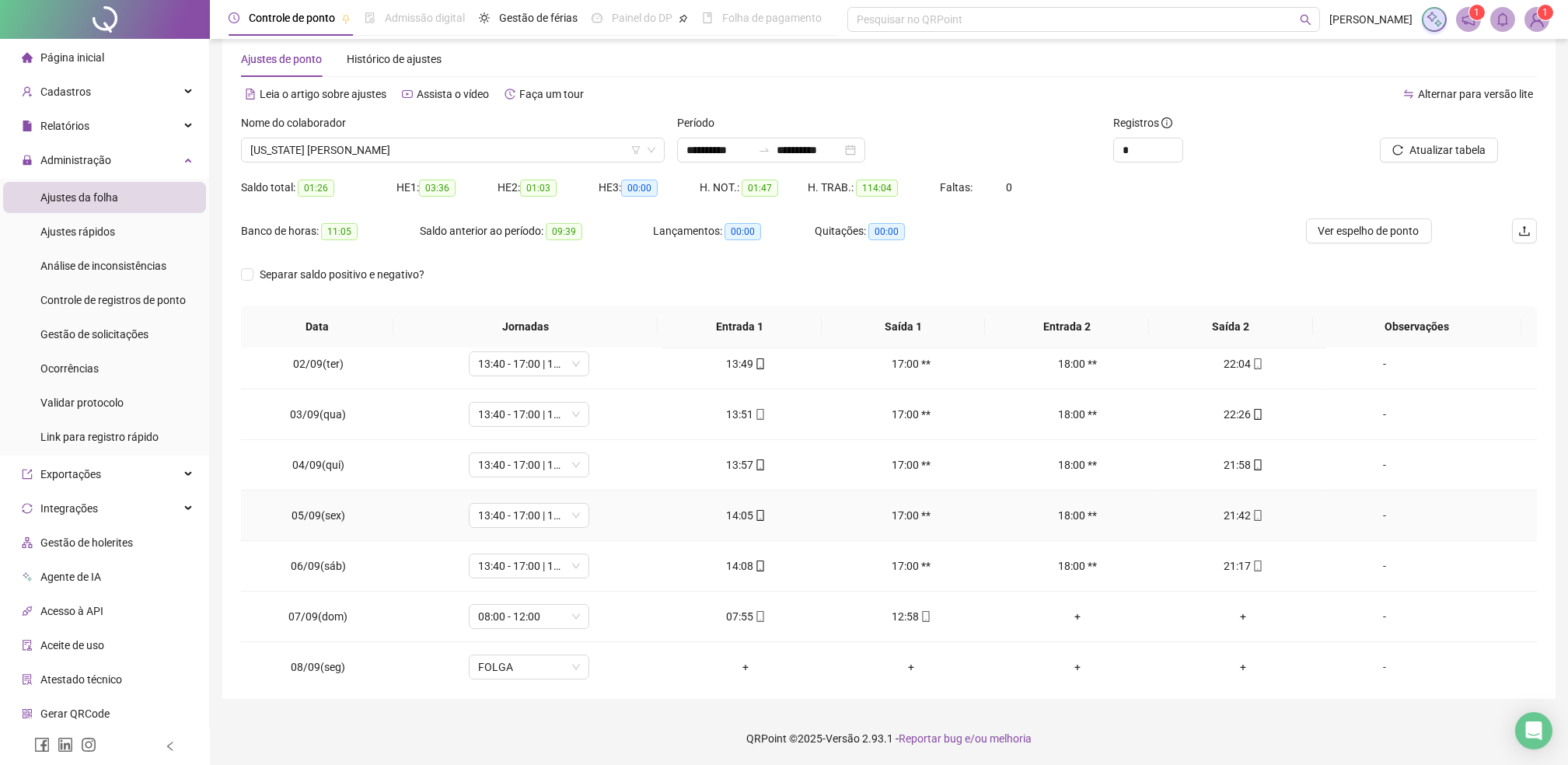
scroll to position [0, 0]
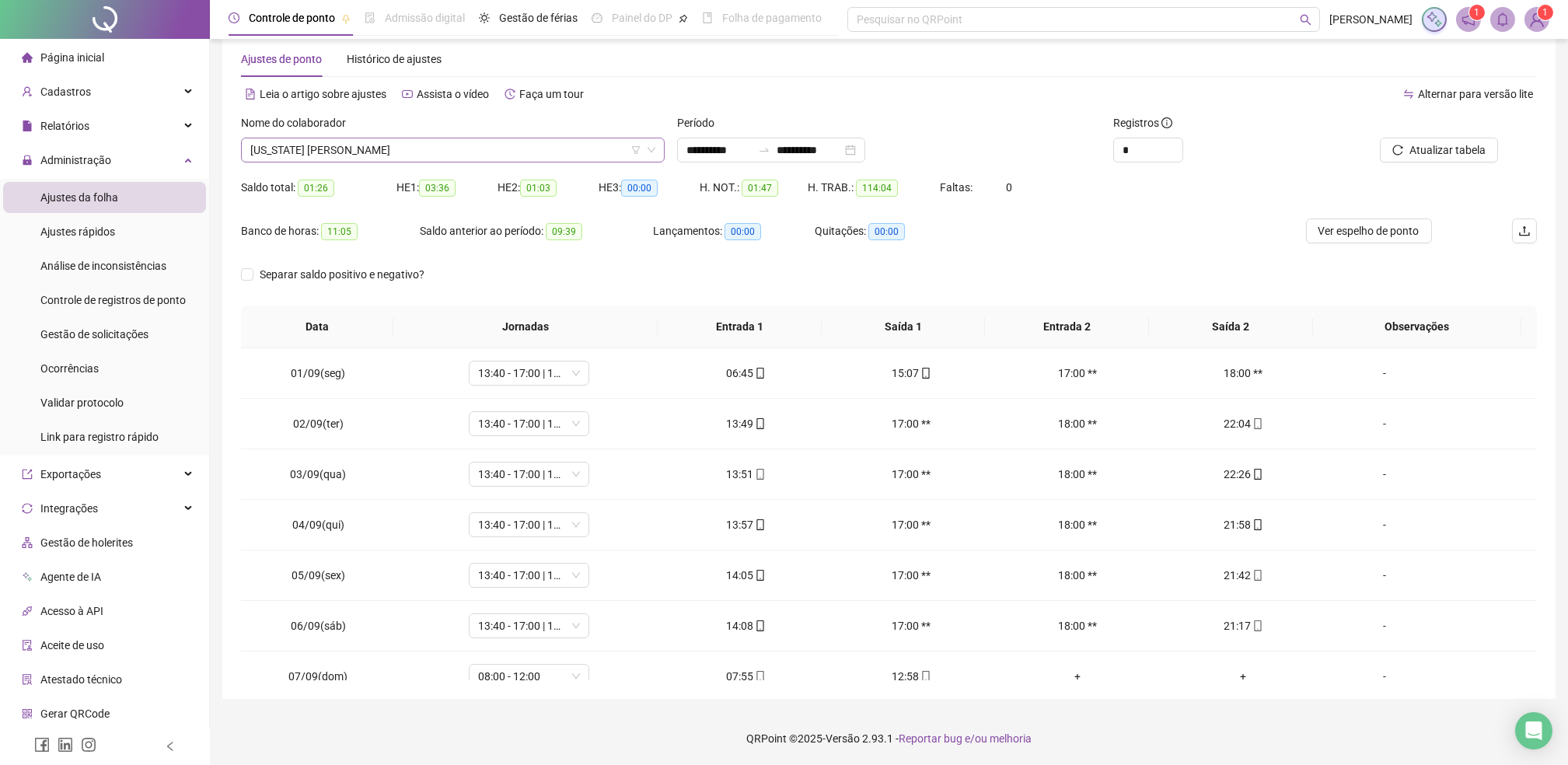
click at [391, 151] on span "[US_STATE] [PERSON_NAME]" at bounding box center [452, 150] width 405 height 23
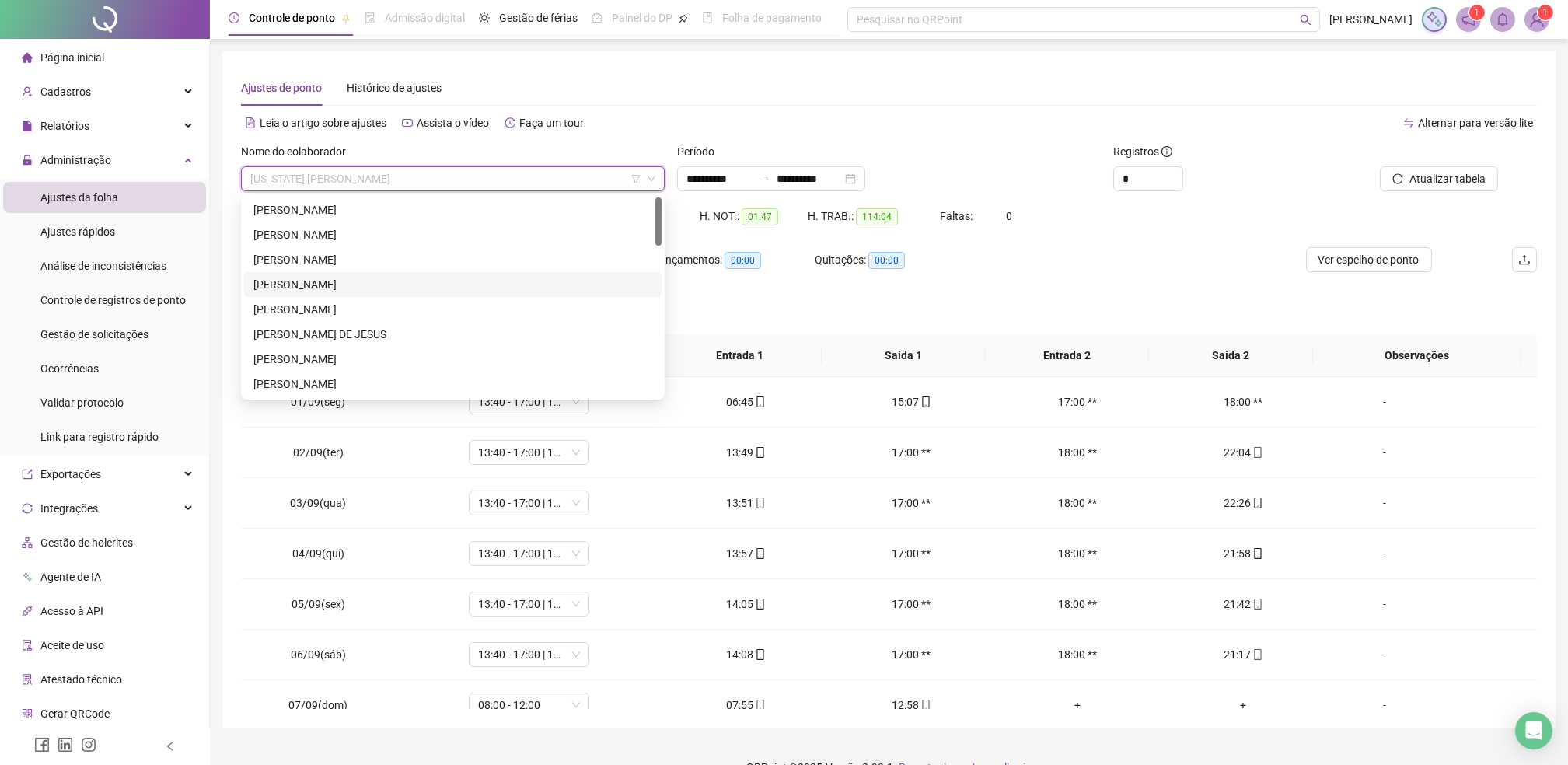
click at [356, 287] on div "[PERSON_NAME]" at bounding box center [452, 285] width 399 height 17
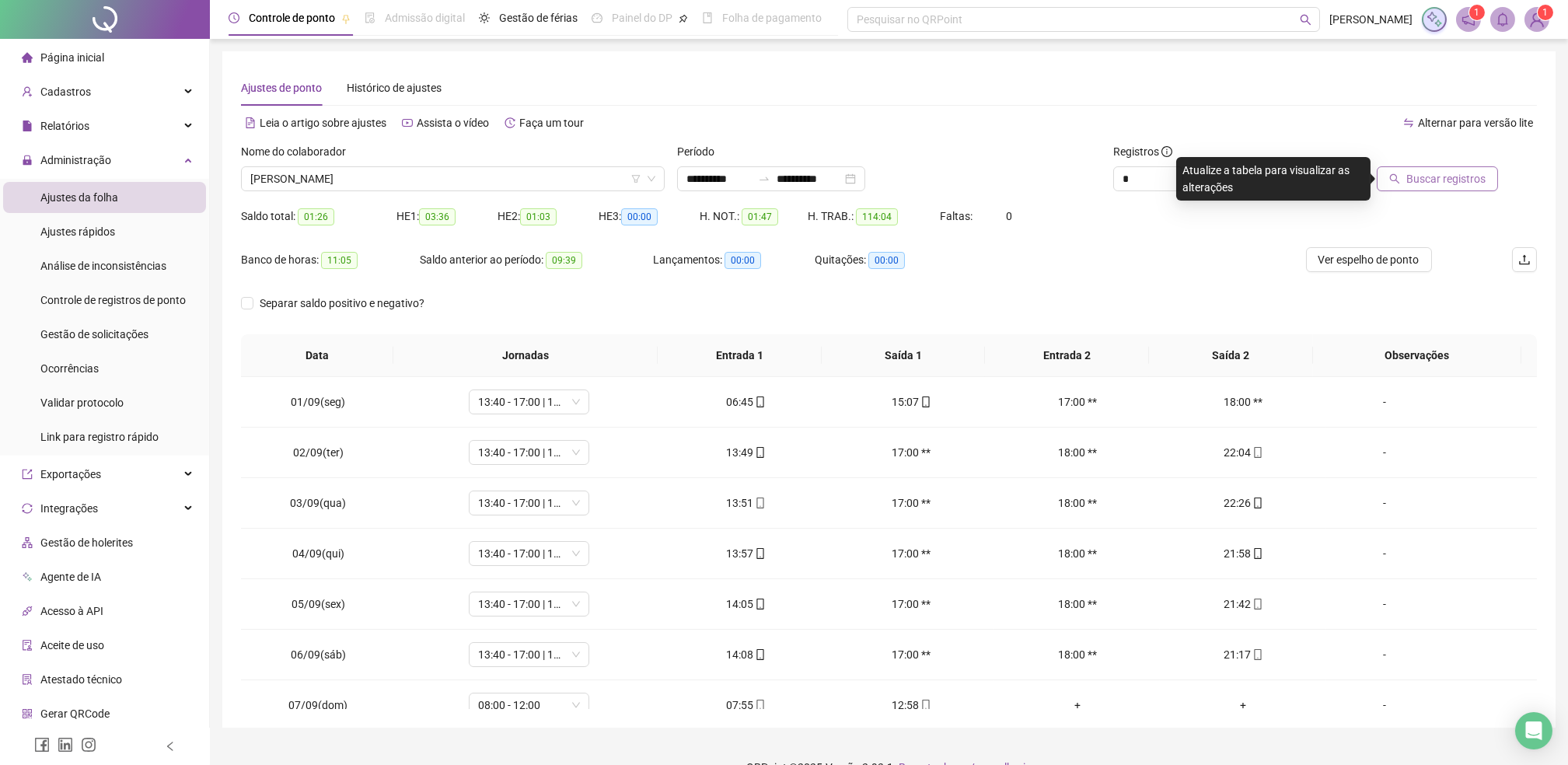
click at [1434, 175] on span "Buscar registros" at bounding box center [1446, 179] width 80 height 17
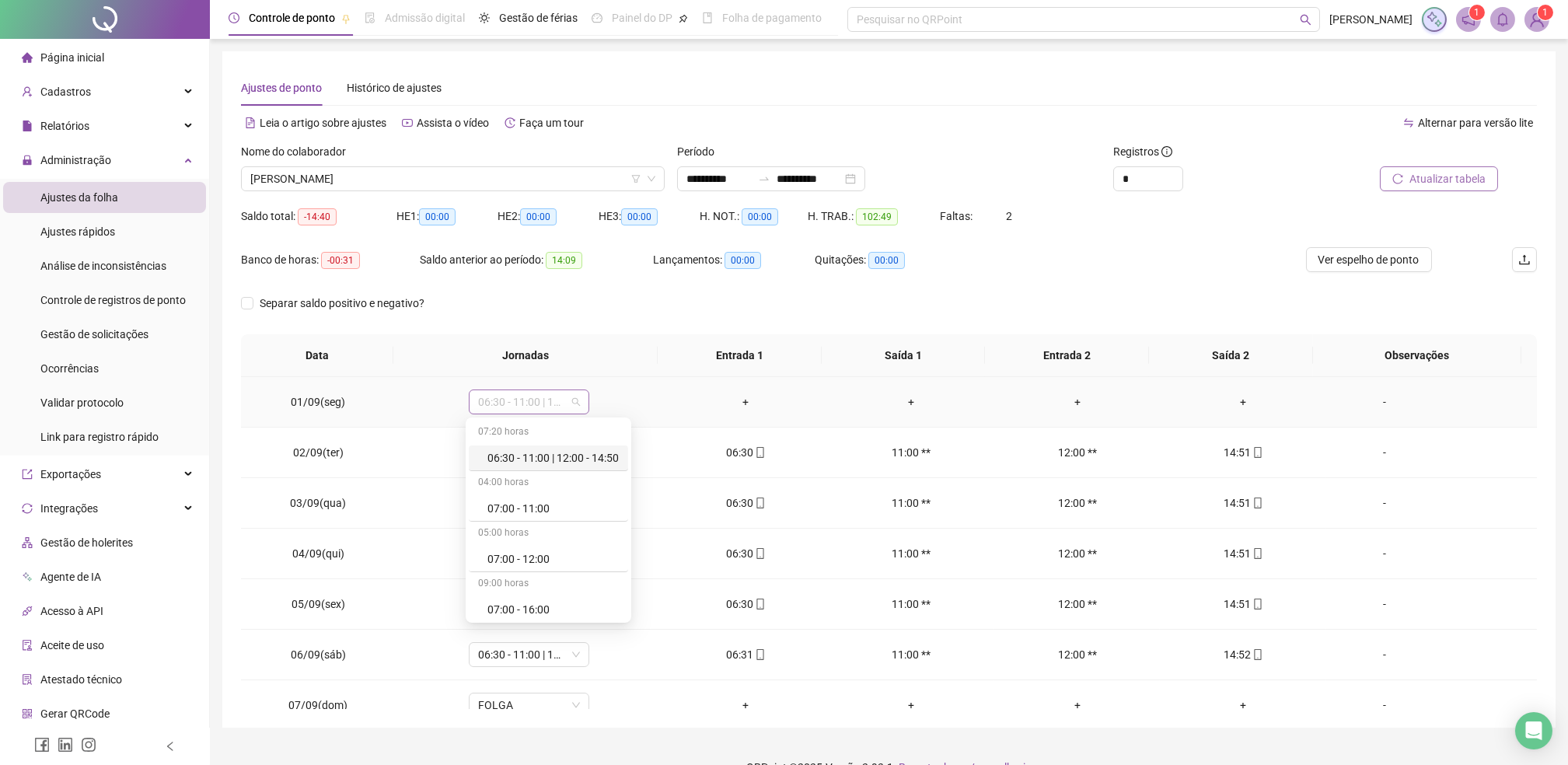
click at [526, 398] on span "06:30 - 11:00 | 12:00 - 14:50" at bounding box center [529, 402] width 102 height 23
type input "*"
click at [537, 557] on div "Folga compensatória" at bounding box center [539, 558] width 102 height 17
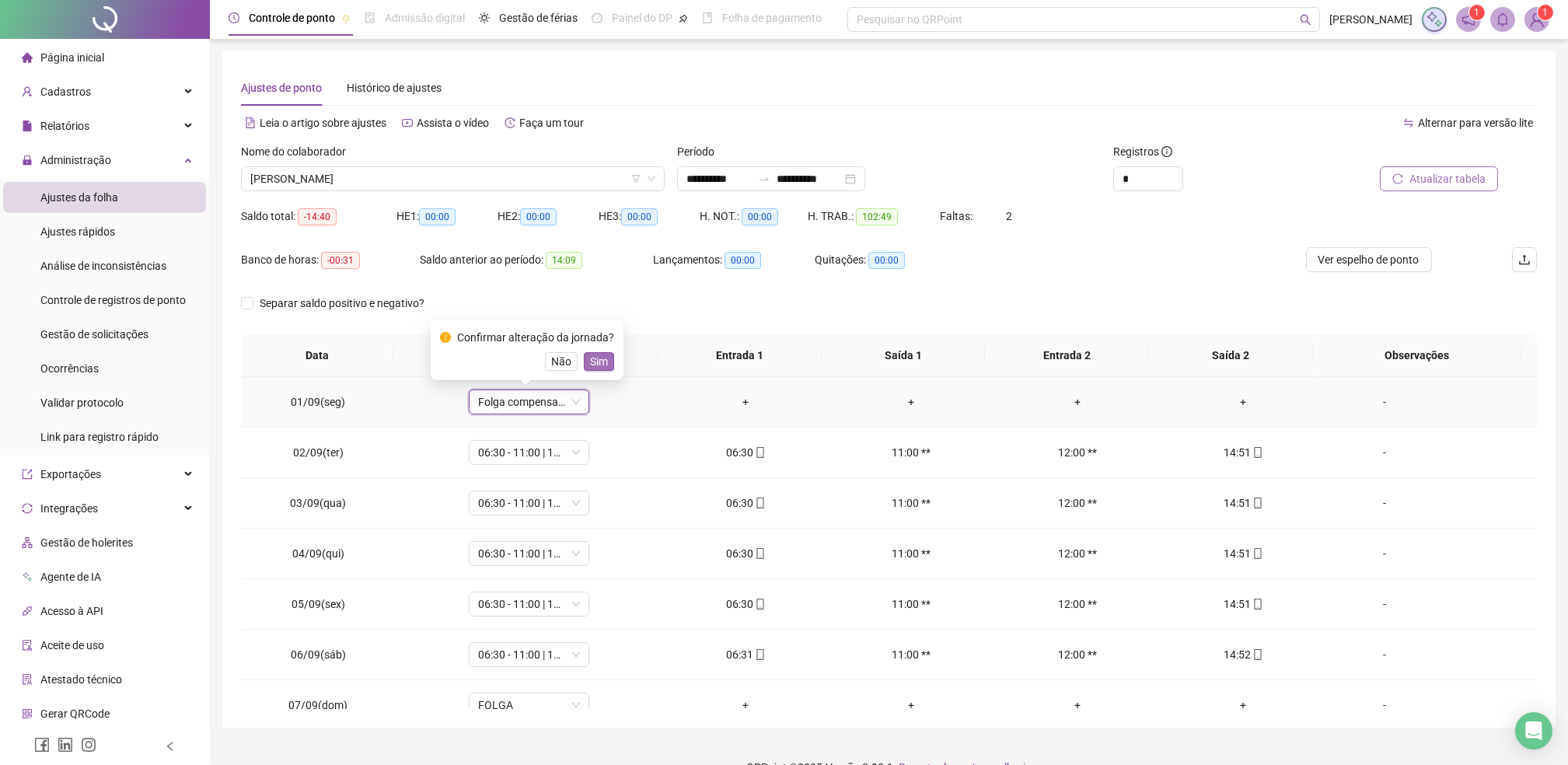
click at [598, 357] on span "Sim" at bounding box center [599, 362] width 18 height 17
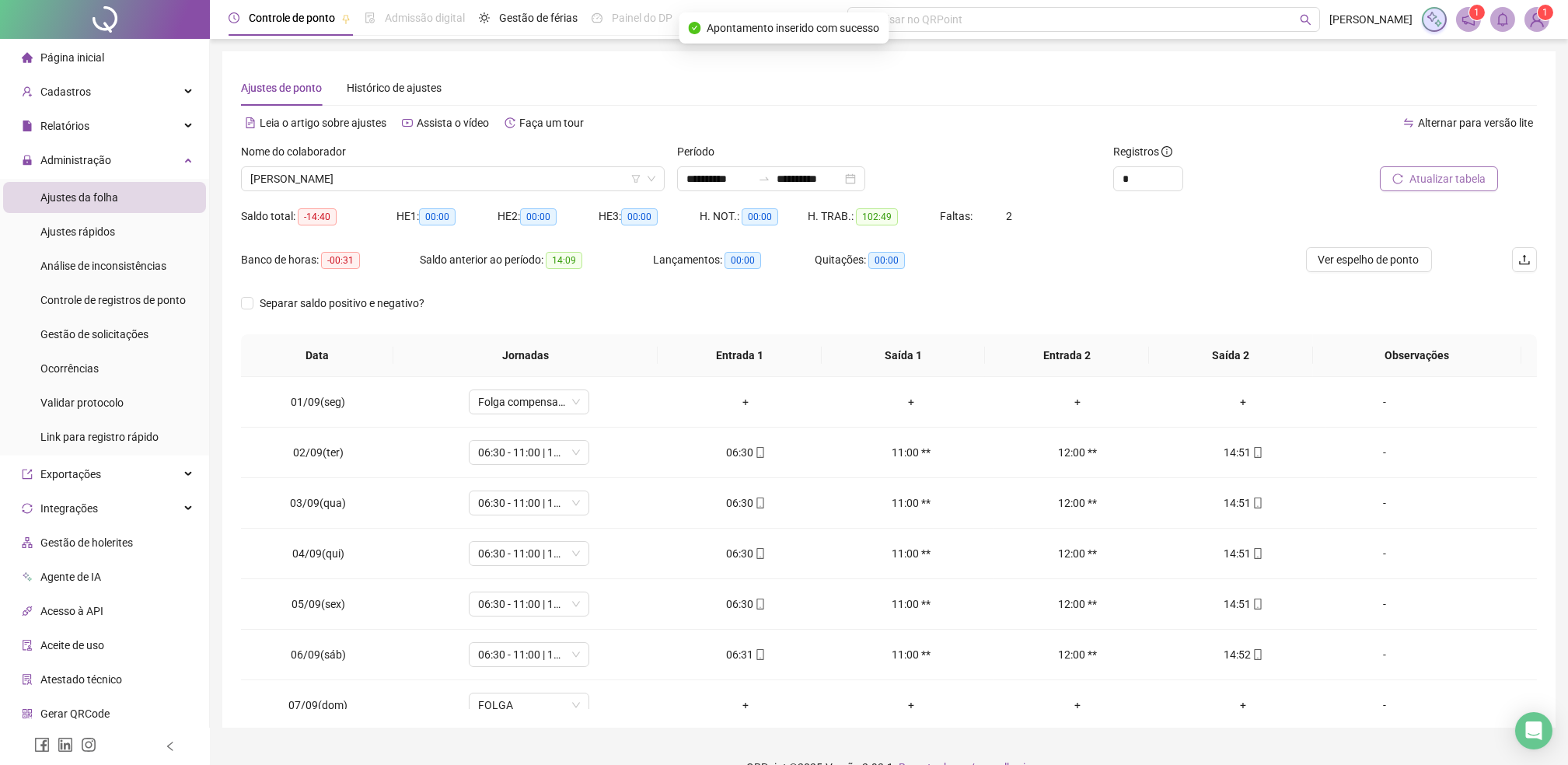
click at [1436, 177] on span "Atualizar tabela" at bounding box center [1447, 179] width 76 height 17
click at [516, 401] on span "FOLGA COMPENSATÓRIA" at bounding box center [529, 402] width 102 height 23
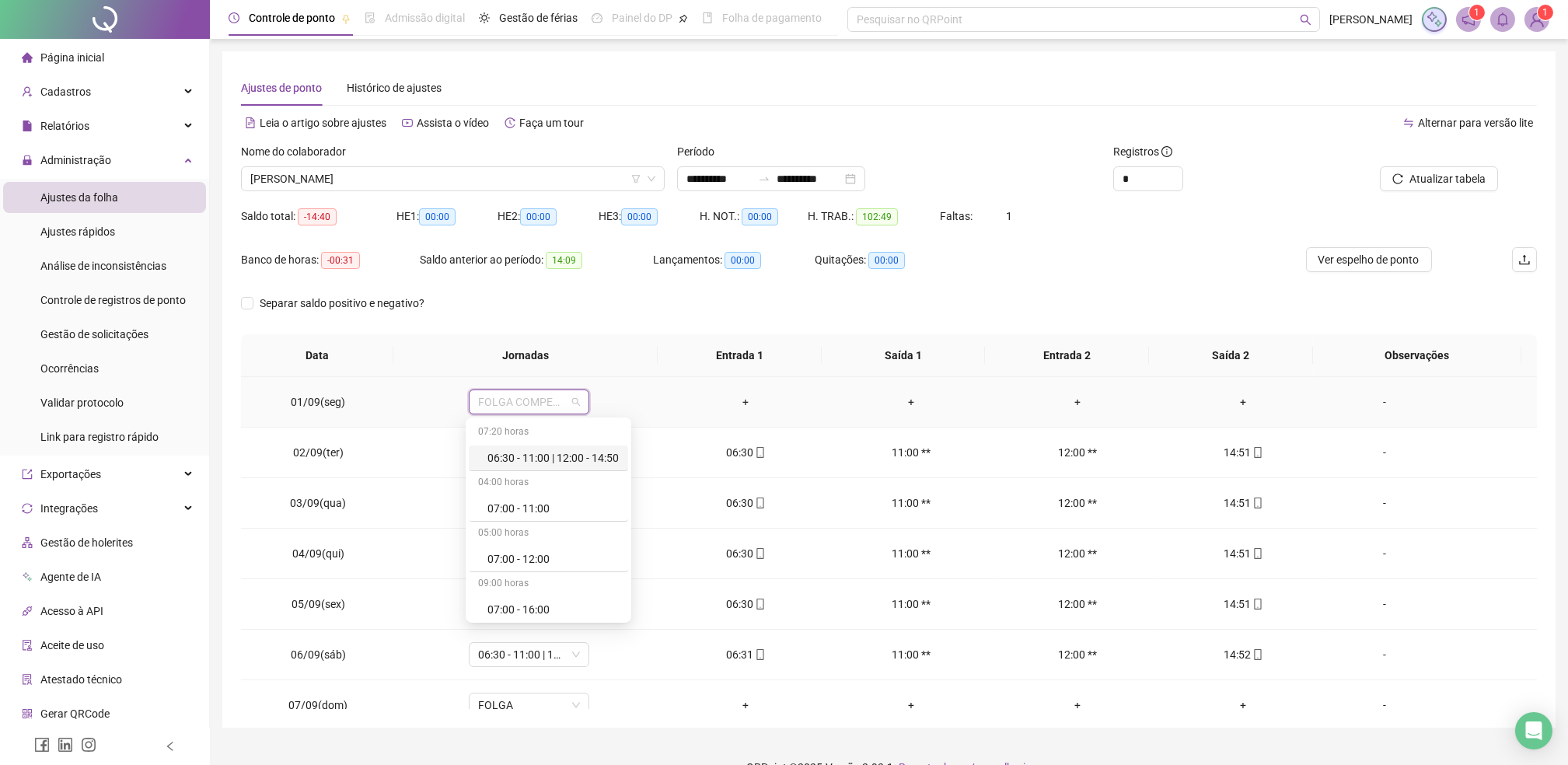
type input "*"
click at [520, 507] on div "Folga" at bounding box center [539, 508] width 102 height 17
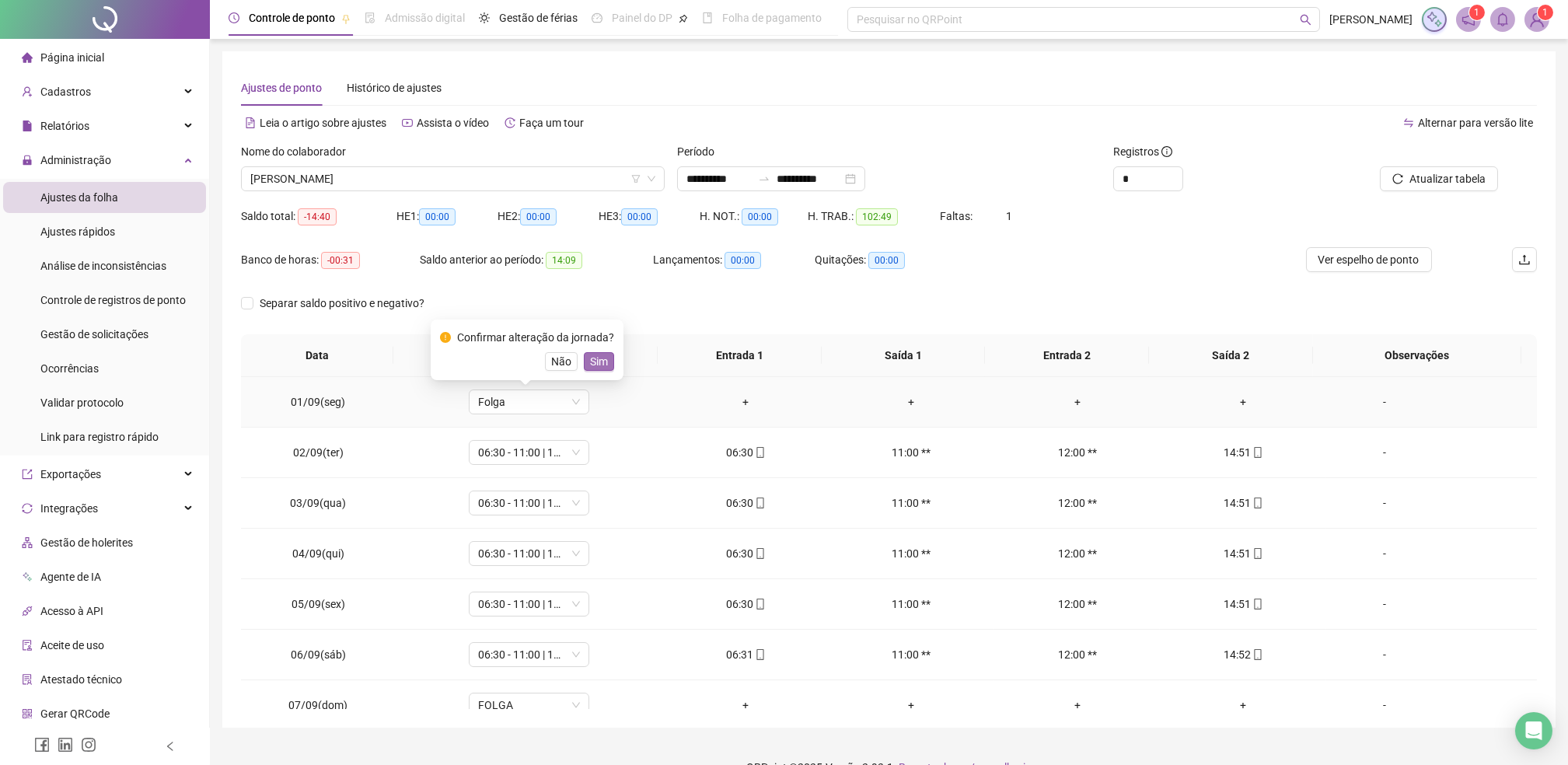
click at [591, 360] on span "Sim" at bounding box center [599, 362] width 18 height 17
click at [1420, 180] on span "Atualizar tabela" at bounding box center [1447, 179] width 76 height 17
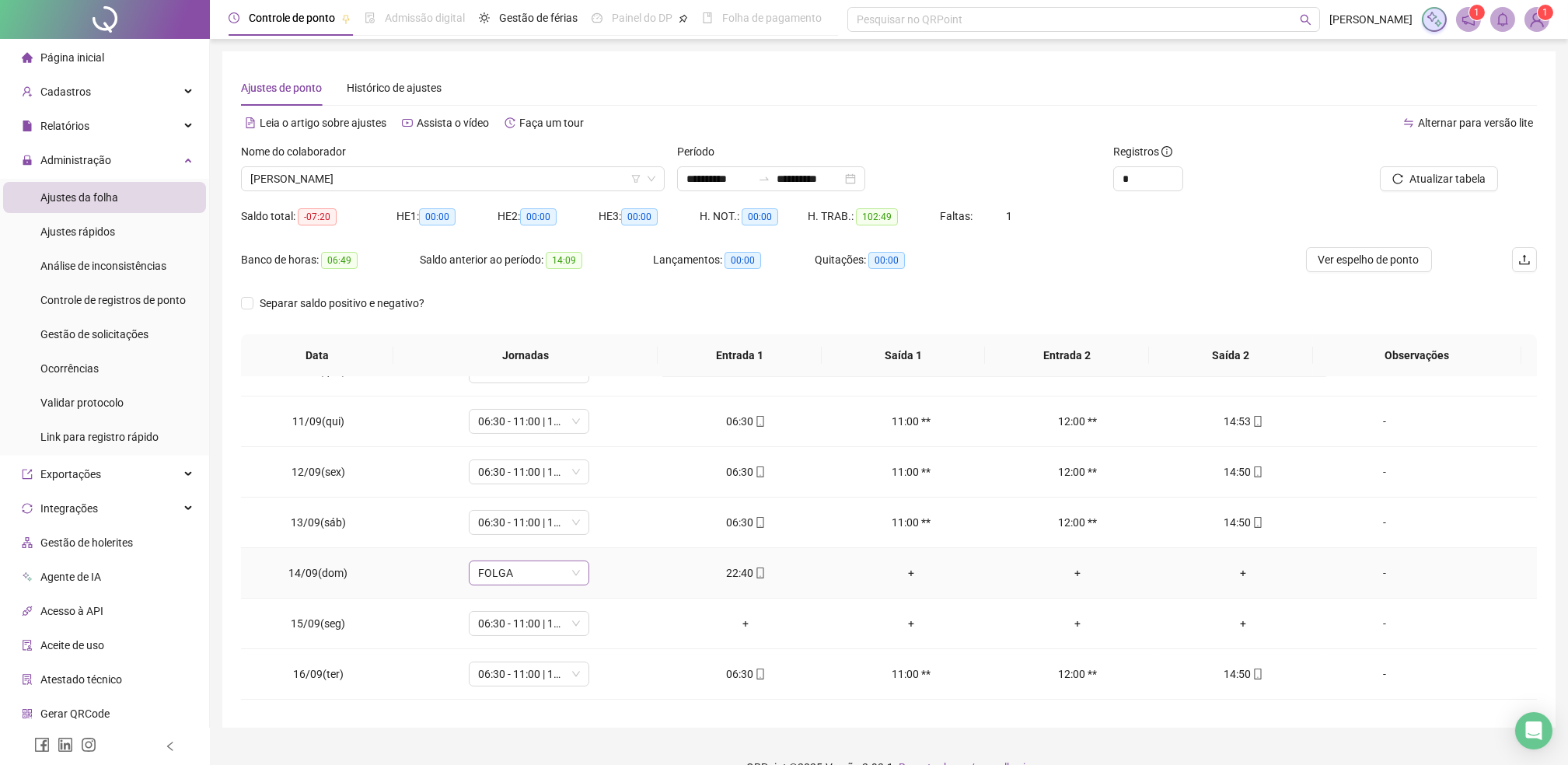
scroll to position [518, 0]
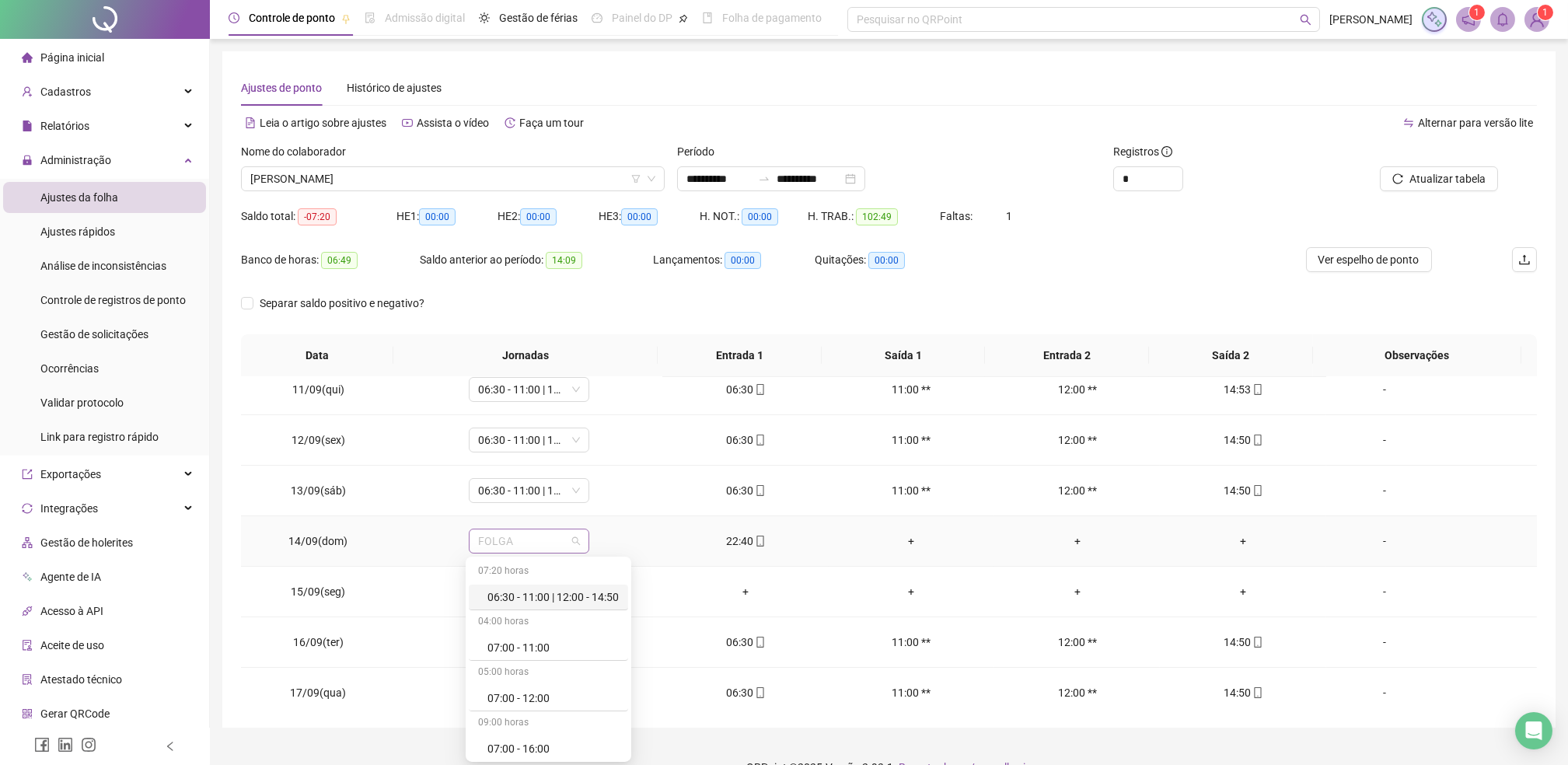
click at [520, 540] on span "FOLGA" at bounding box center [529, 541] width 102 height 23
click at [561, 679] on div "13:40 - 17:00 | 18:00 - 22:00" at bounding box center [553, 680] width 131 height 17
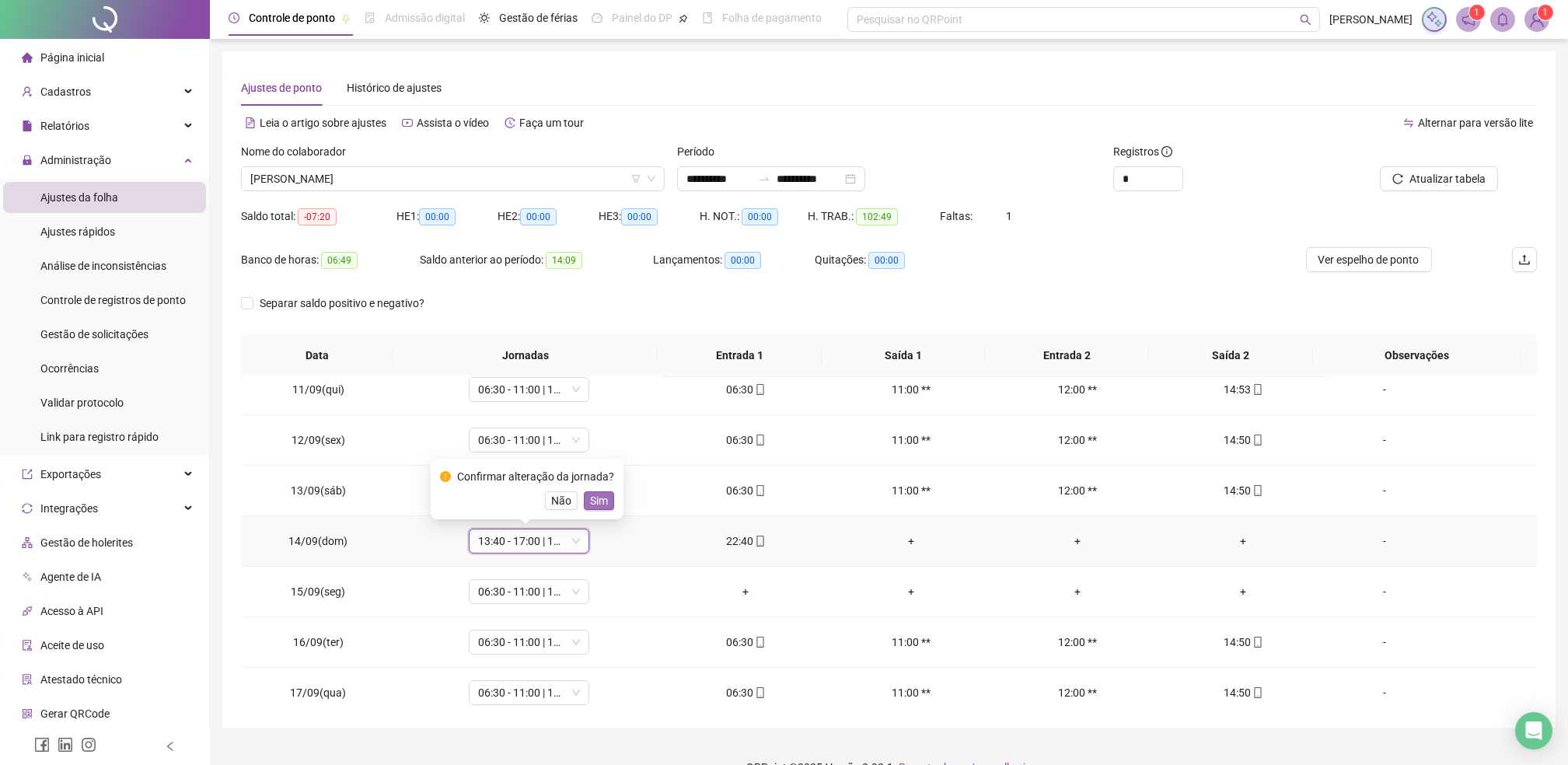
click at [591, 502] on span "Sim" at bounding box center [599, 500] width 18 height 17
click at [543, 592] on span "06:30 - 11:00 | 12:00 - 14:50" at bounding box center [529, 591] width 102 height 23
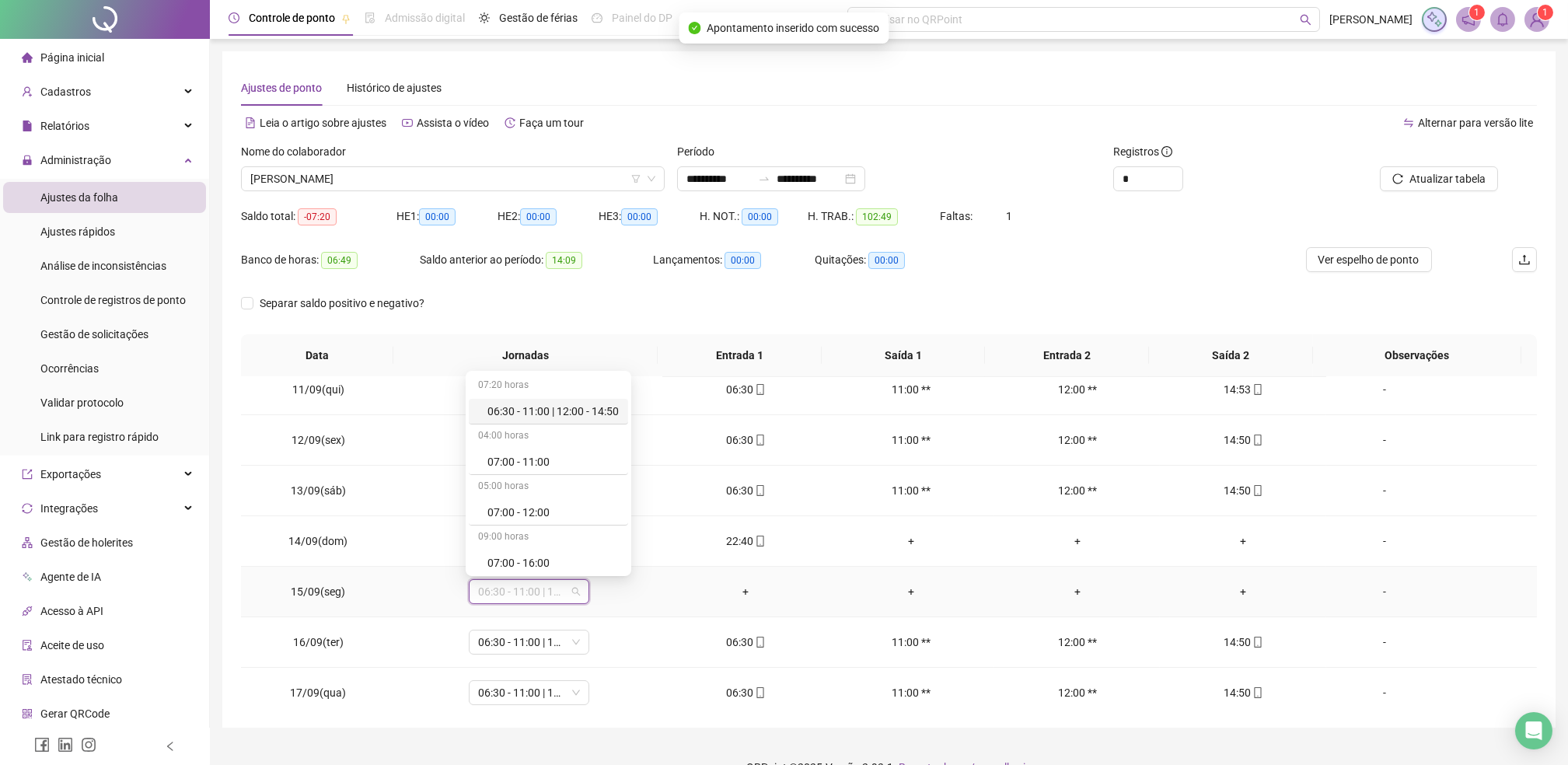
type input "*"
click at [511, 512] on div "Folga" at bounding box center [539, 509] width 102 height 17
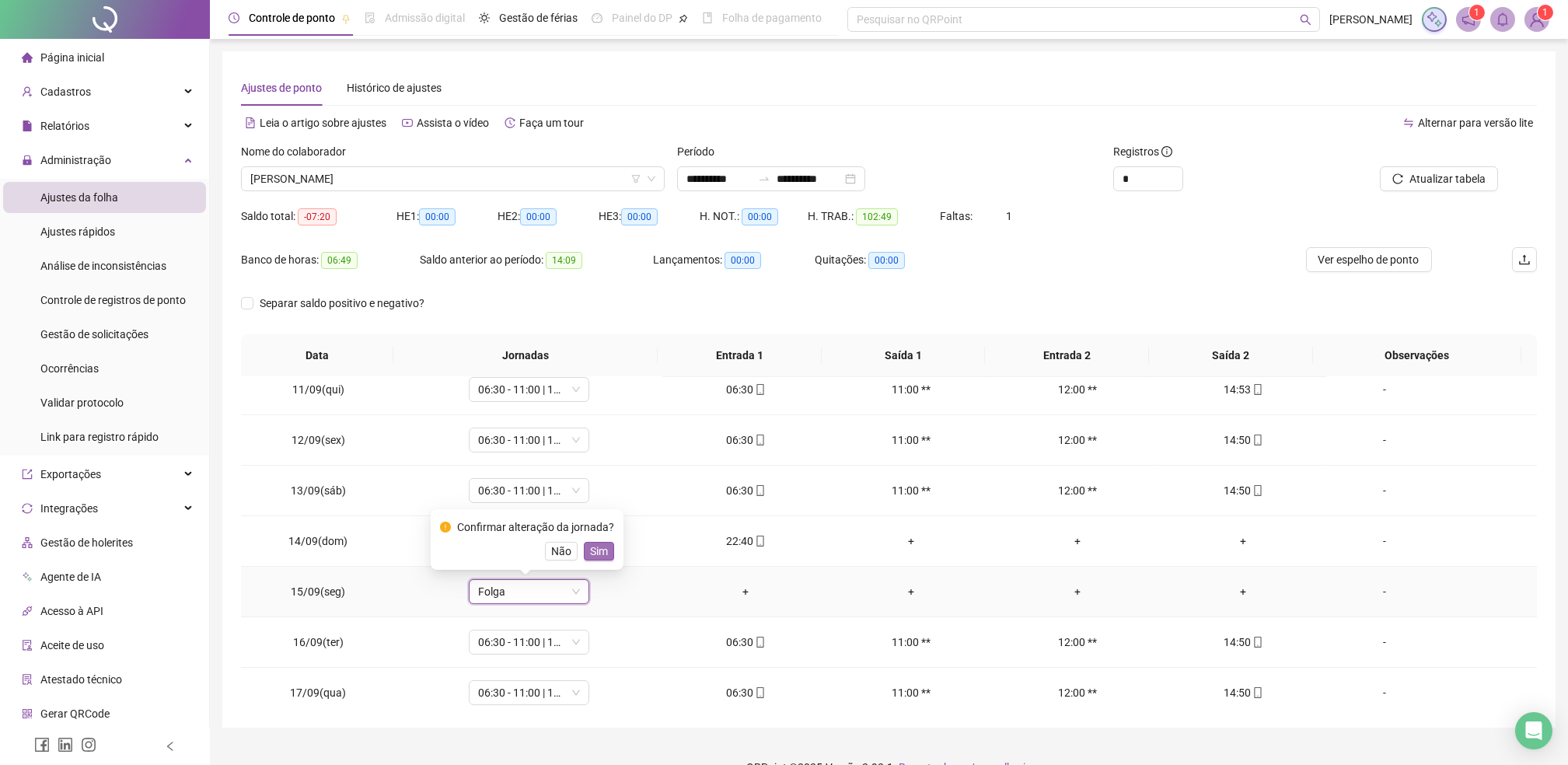
click at [598, 557] on span "Sim" at bounding box center [599, 551] width 18 height 17
click at [1432, 178] on span "Atualizar tabela" at bounding box center [1447, 179] width 76 height 17
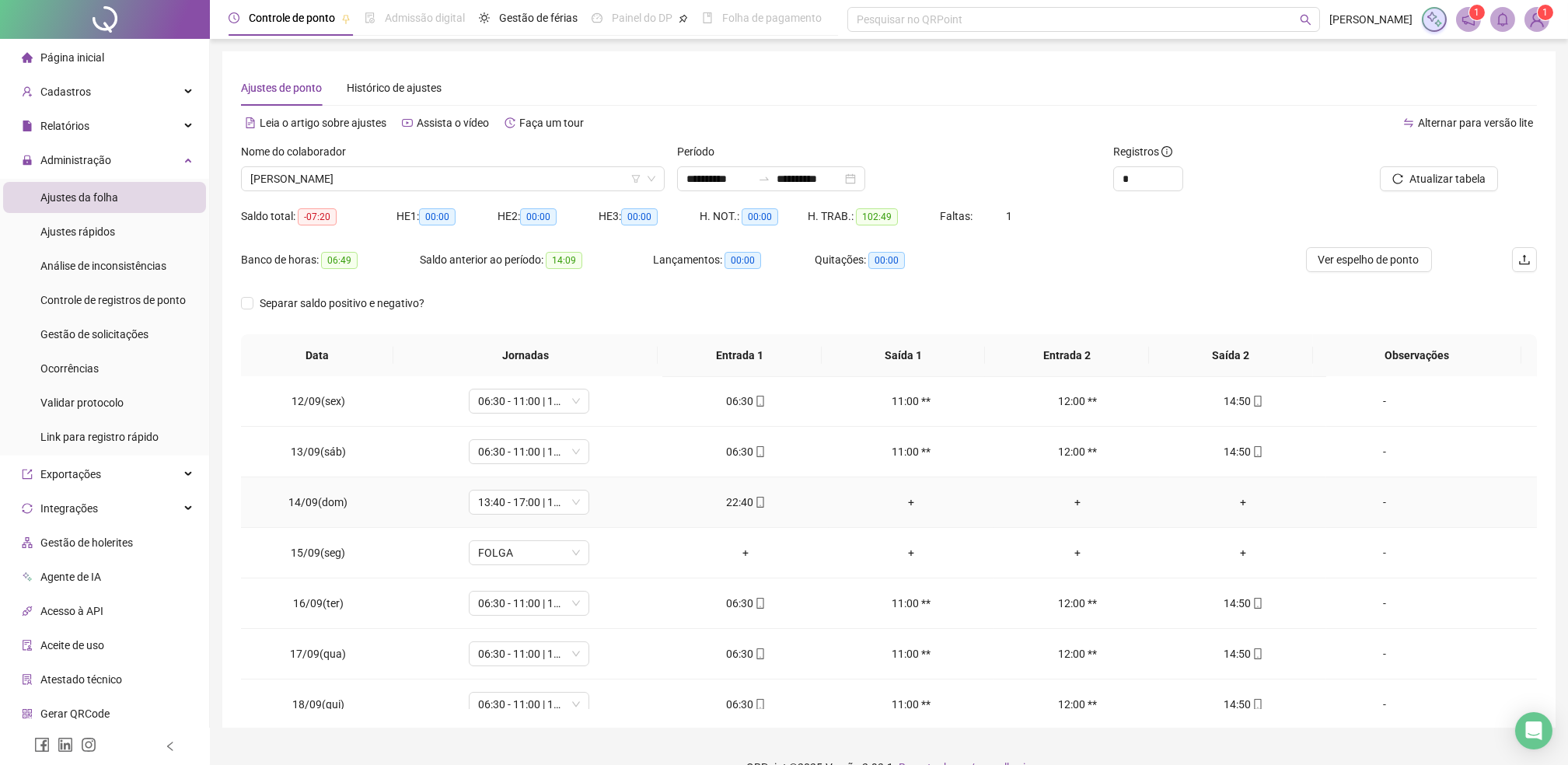
scroll to position [579, 0]
